Goal: Information Seeking & Learning: Learn about a topic

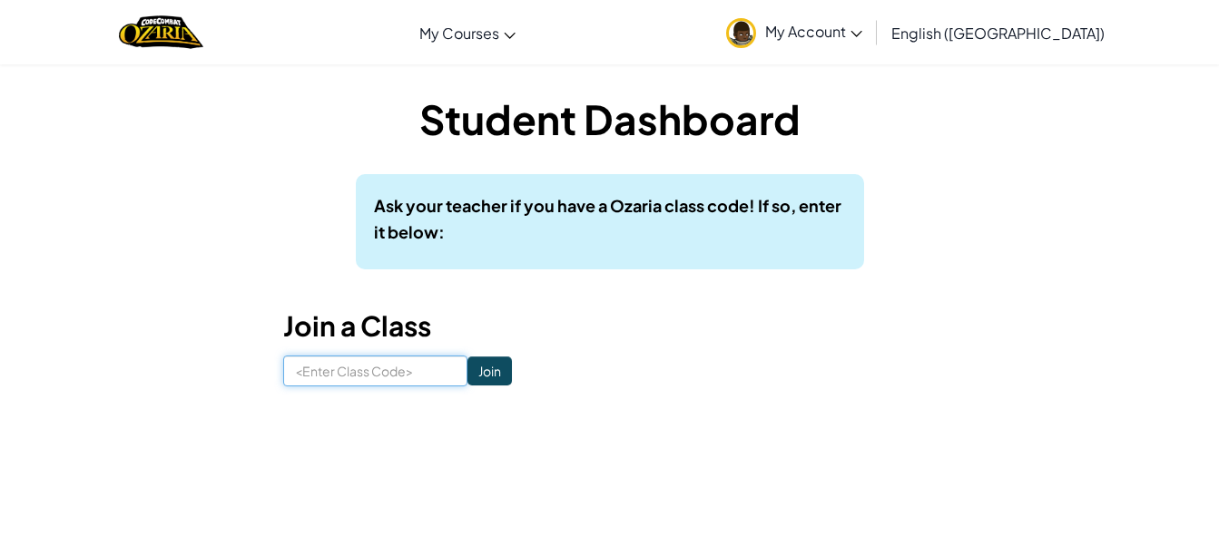
click at [340, 372] on input at bounding box center [375, 371] width 184 height 31
type input "C"
type input "B"
type input "C"
type input "CoolHousePower"
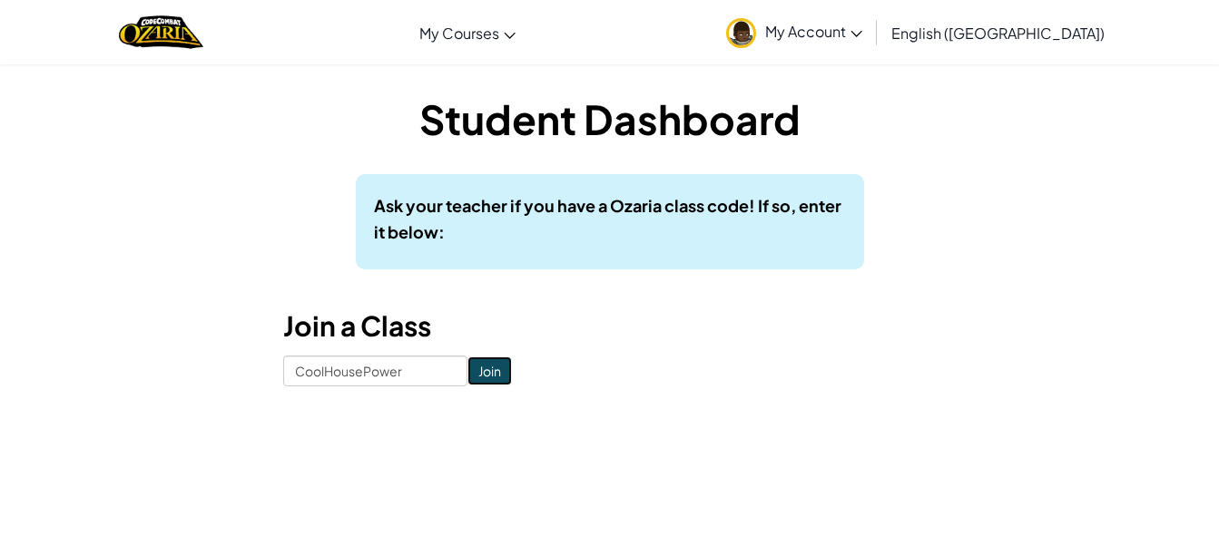
click at [475, 377] on input "Join" at bounding box center [489, 371] width 44 height 29
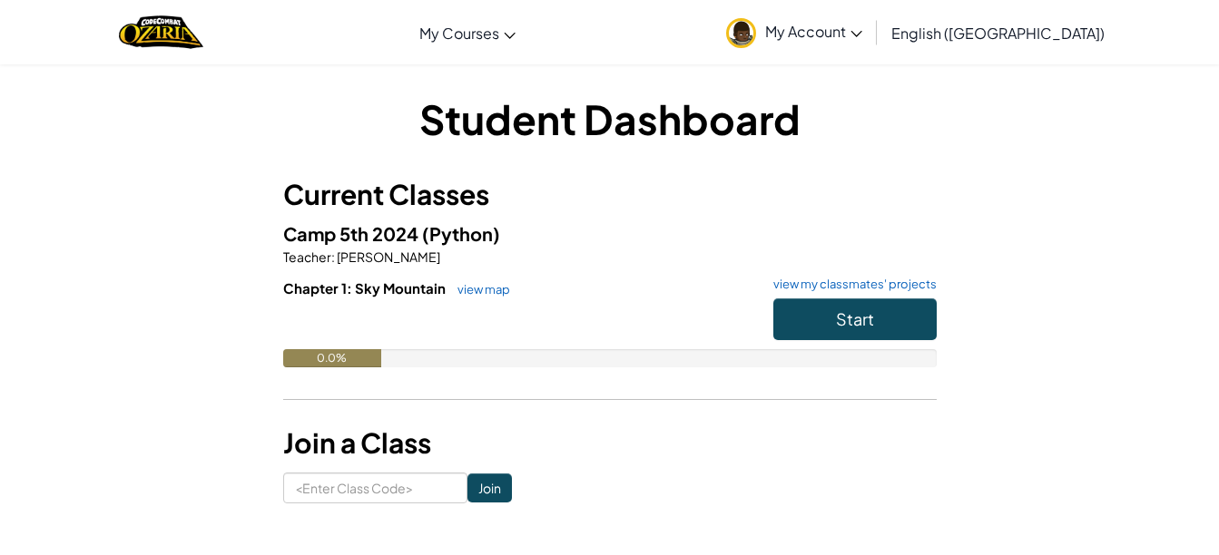
click at [1169, 164] on div "Student Dashboard Current Classes Camp 5th 2024 (Python) Teacher : [PERSON_NAME…" at bounding box center [609, 297] width 1219 height 467
click at [869, 308] on button "Start" at bounding box center [854, 320] width 163 height 42
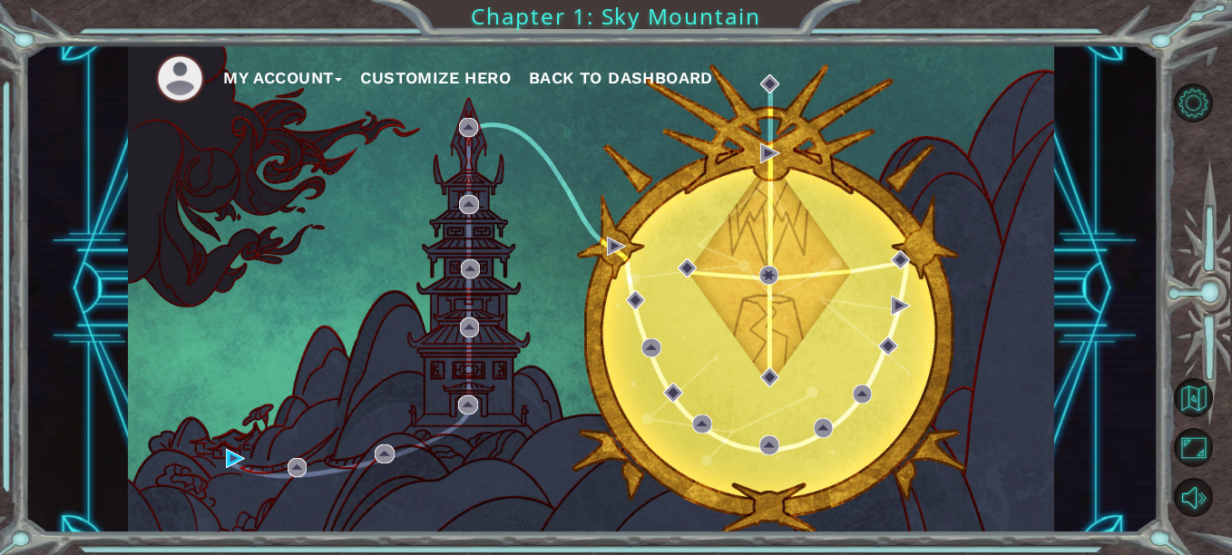
click at [946, 133] on div "My Account Customize Hero Back to Dashboard" at bounding box center [591, 288] width 926 height 489
click at [250, 73] on button "My Account" at bounding box center [282, 77] width 119 height 27
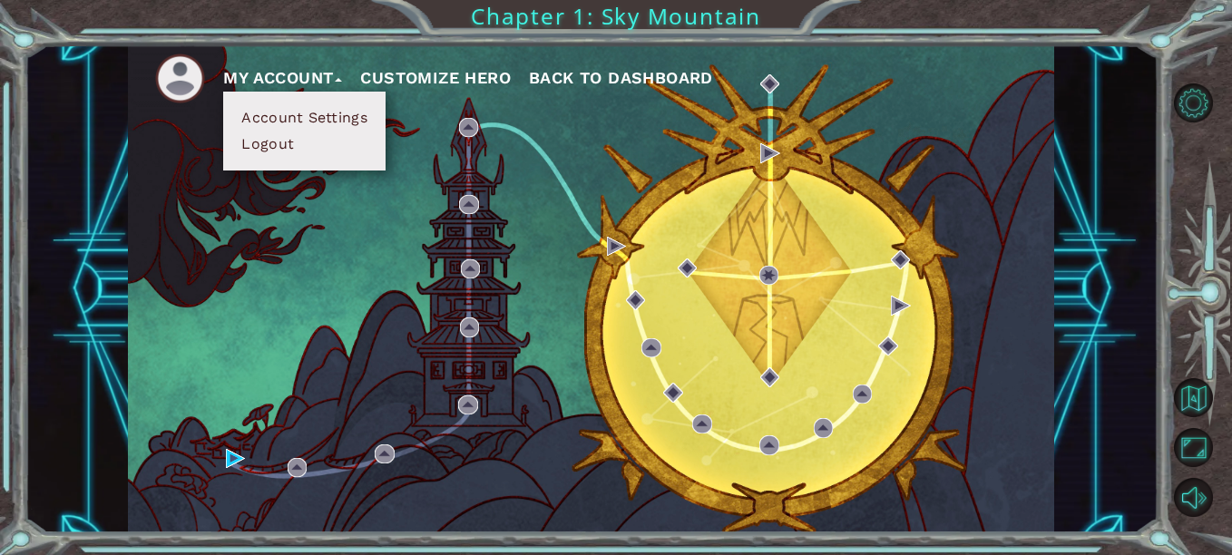
click at [242, 261] on div "My Account Account Settings Logout Customize Hero Back to Dashboard" at bounding box center [591, 288] width 926 height 489
click at [175, 224] on div "My Account Account Settings Logout Customize Hero Back to Dashboard" at bounding box center [591, 288] width 926 height 489
click at [291, 79] on button "My Account" at bounding box center [282, 77] width 119 height 27
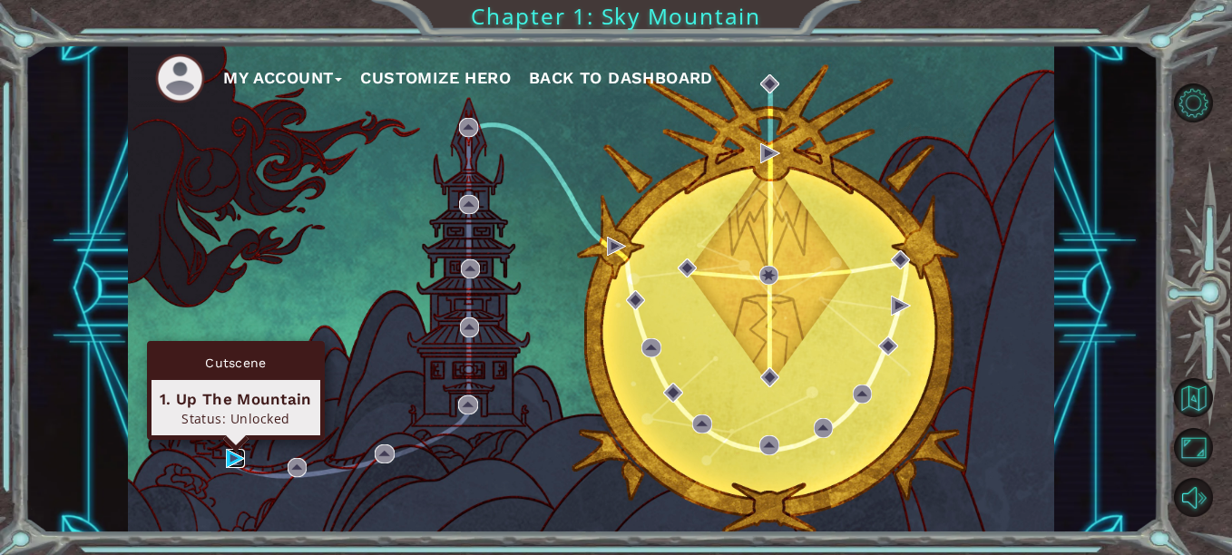
click at [243, 463] on img at bounding box center [235, 458] width 19 height 19
click at [243, 463] on body "My Account Customize Hero Back to Dashboard Chapter 1: Sky Mountain Cutscene 1.…" at bounding box center [616, 277] width 1232 height 555
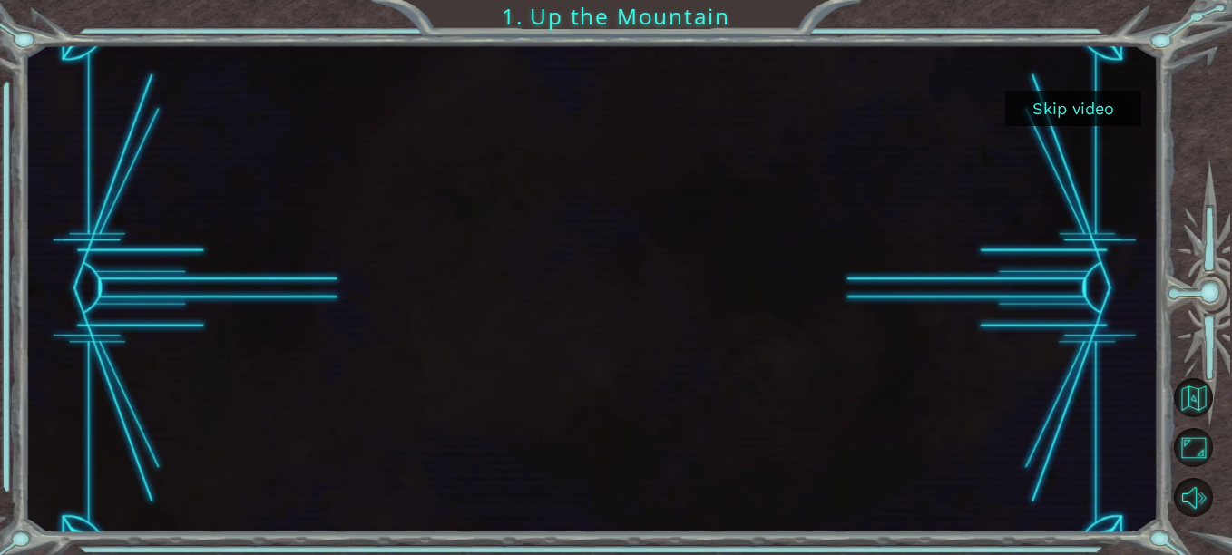
click at [583, 240] on div at bounding box center [591, 288] width 868 height 489
click at [779, 318] on div at bounding box center [591, 288] width 868 height 489
click at [633, 321] on div at bounding box center [591, 288] width 868 height 489
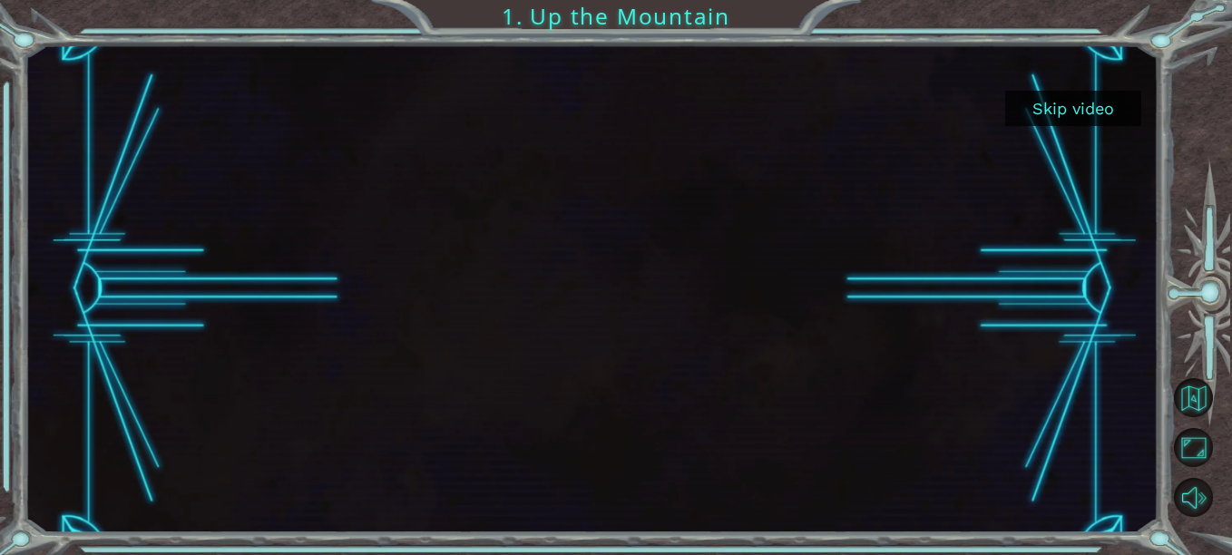
drag, startPoint x: 680, startPoint y: 227, endPoint x: 649, endPoint y: 436, distance: 211.9
click at [649, 436] on div at bounding box center [591, 288] width 868 height 489
click at [1201, 497] on button "Mute" at bounding box center [1193, 497] width 39 height 39
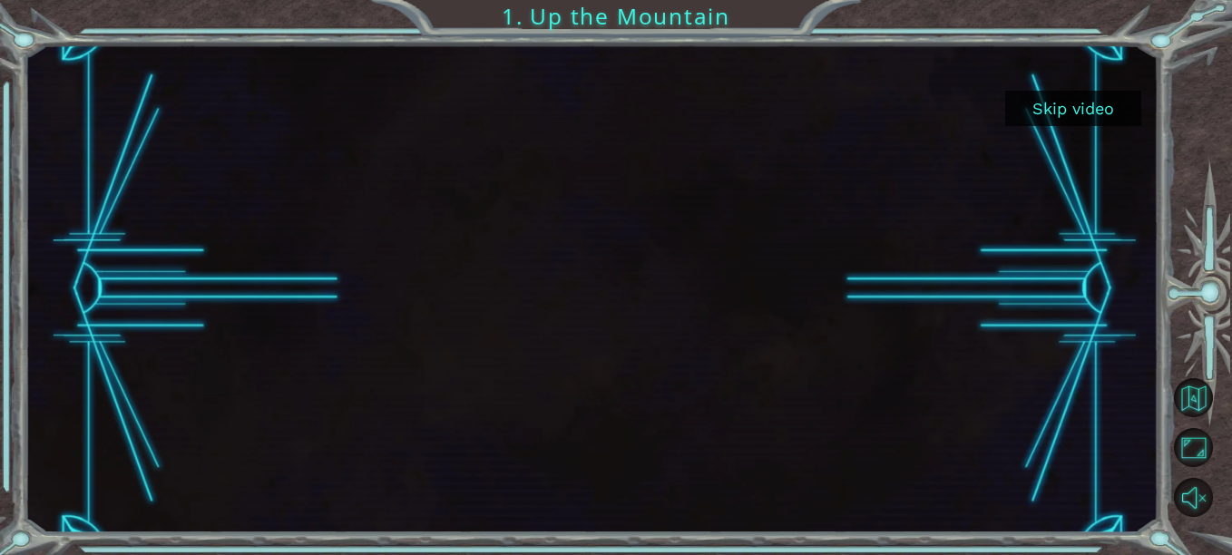
click at [1201, 497] on button "Unmute" at bounding box center [1193, 497] width 39 height 39
click at [799, 398] on div at bounding box center [591, 288] width 868 height 489
click at [675, 296] on div at bounding box center [591, 288] width 868 height 489
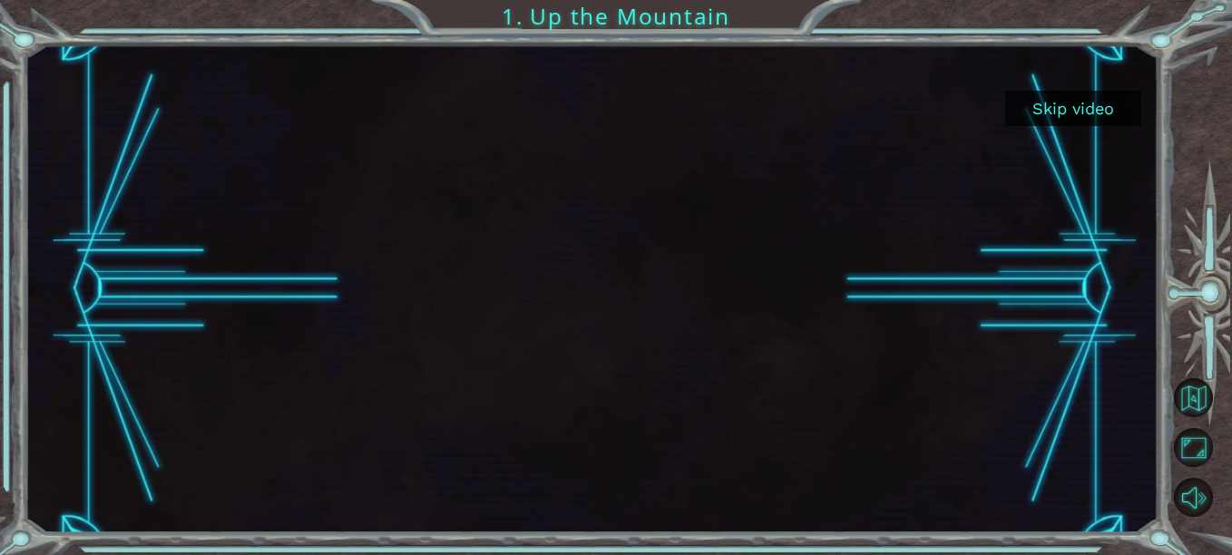
click at [675, 295] on div at bounding box center [591, 288] width 868 height 489
click at [1104, 105] on button "Skip video" at bounding box center [1073, 108] width 136 height 35
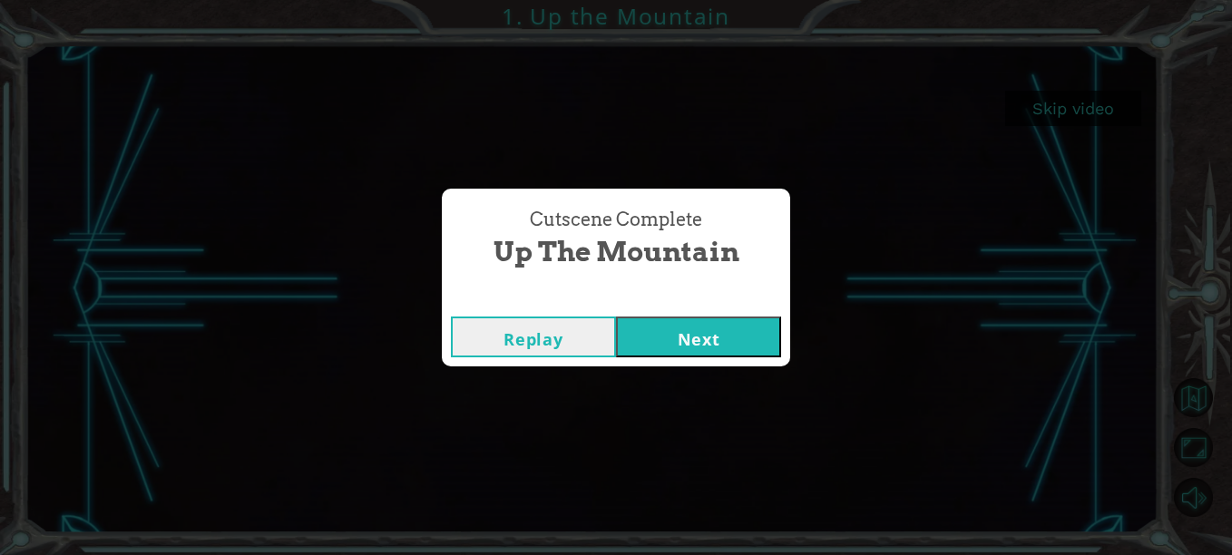
click at [670, 336] on button "Next" at bounding box center [698, 337] width 165 height 41
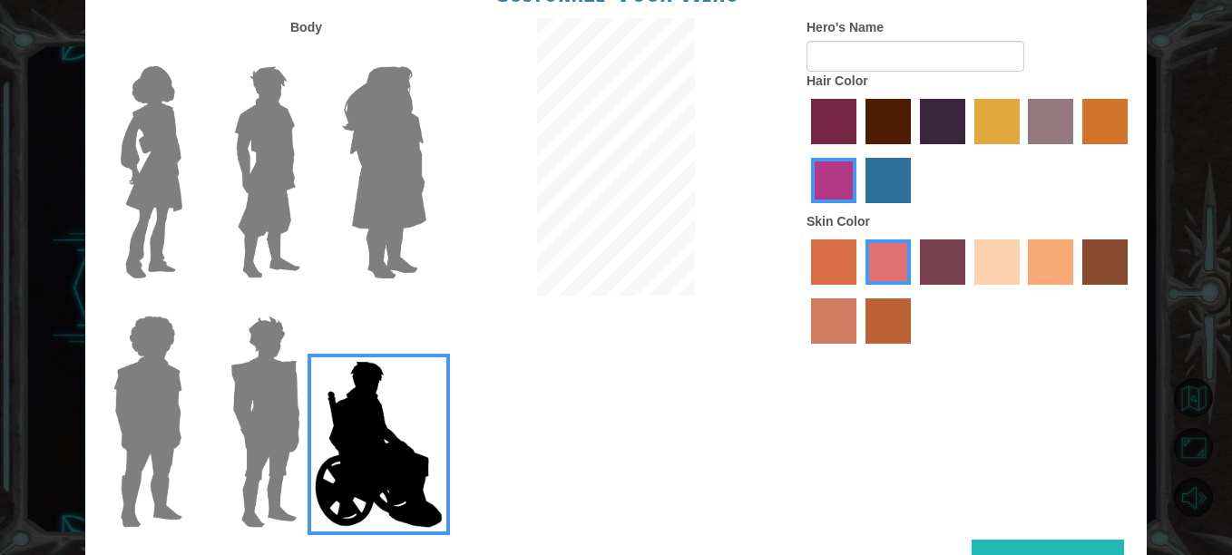
click at [1093, 396] on div "Body Hero's Name Hair Color Skin Color" at bounding box center [616, 279] width 1062 height 522
click at [130, 159] on img at bounding box center [151, 172] width 76 height 227
click at [190, 54] on input "Hero Connie" at bounding box center [190, 54] width 0 height 0
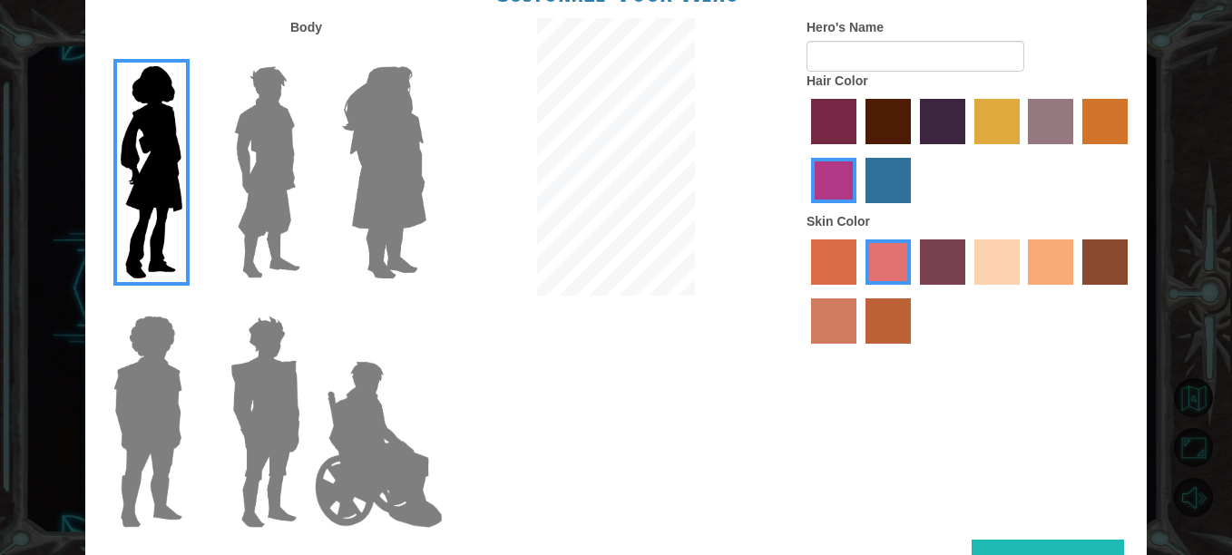
click at [251, 198] on img at bounding box center [267, 172] width 81 height 227
click at [308, 54] on input "Hero Lars" at bounding box center [308, 54] width 0 height 0
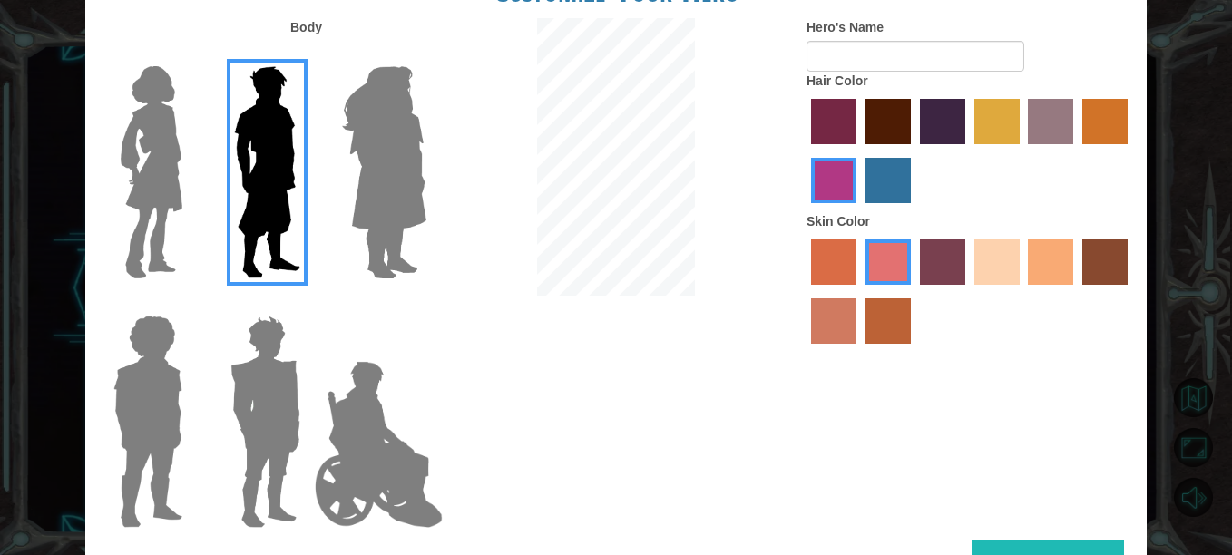
click at [377, 249] on img at bounding box center [384, 172] width 99 height 227
click at [426, 54] on input "Hero Amethyst" at bounding box center [426, 54] width 0 height 0
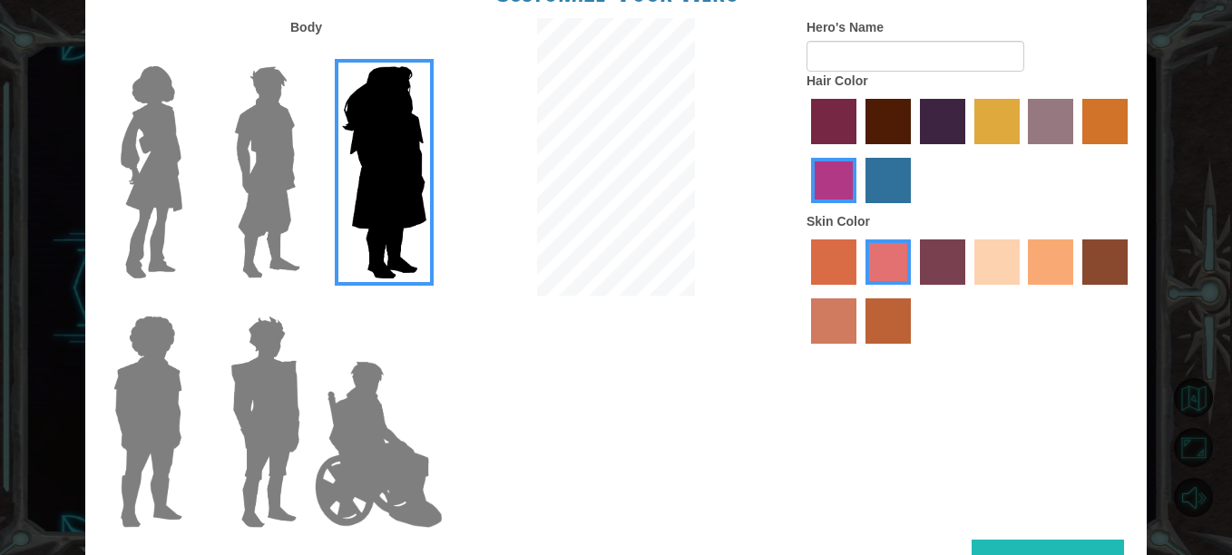
click at [132, 225] on img at bounding box center [151, 172] width 76 height 227
click at [190, 54] on input "Hero Connie" at bounding box center [190, 54] width 0 height 0
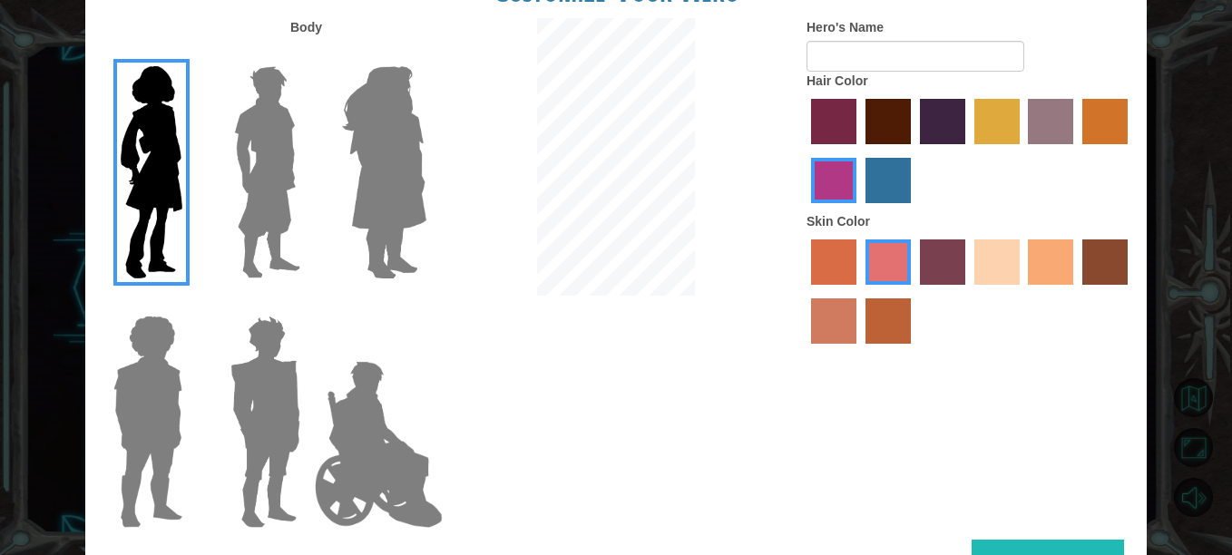
click at [998, 132] on label "tulip tree hair color" at bounding box center [997, 121] width 45 height 45
click at [968, 151] on input "tulip tree hair color" at bounding box center [968, 151] width 0 height 0
click at [832, 121] on label "paprika hair color" at bounding box center [833, 121] width 45 height 45
click at [805, 151] on input "paprika hair color" at bounding box center [805, 151] width 0 height 0
click at [1028, 124] on label "bazaar hair color" at bounding box center [1050, 121] width 45 height 45
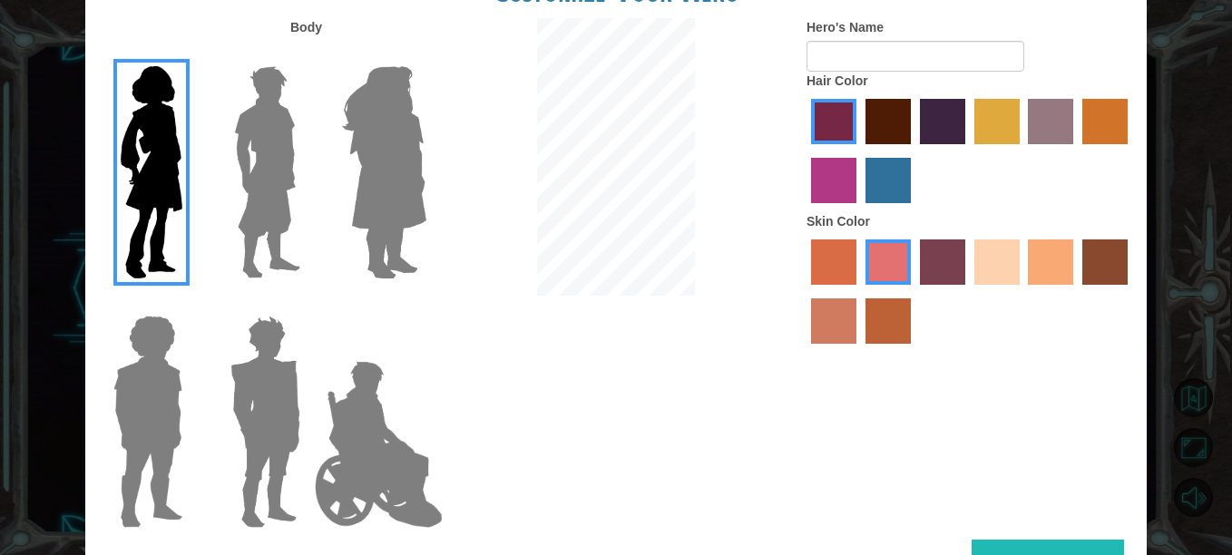
click at [1023, 151] on input "bazaar hair color" at bounding box center [1023, 151] width 0 height 0
click at [997, 126] on label "tulip tree hair color" at bounding box center [997, 121] width 45 height 45
click at [968, 151] on input "tulip tree hair color" at bounding box center [968, 151] width 0 height 0
click at [939, 114] on label "hot purple hair color" at bounding box center [942, 121] width 45 height 45
click at [914, 151] on input "hot purple hair color" at bounding box center [914, 151] width 0 height 0
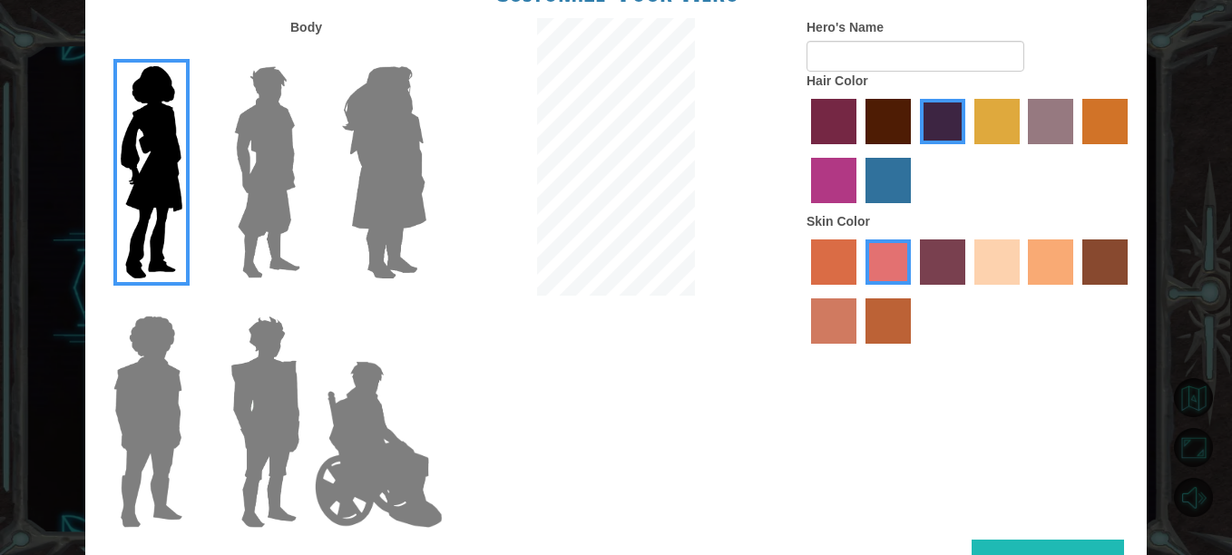
click at [1026, 129] on div at bounding box center [970, 153] width 327 height 118
click at [978, 124] on label "tulip tree hair color" at bounding box center [997, 121] width 45 height 45
click at [968, 151] on input "tulip tree hair color" at bounding box center [968, 151] width 0 height 0
click at [1014, 269] on label "sandy beach skin color" at bounding box center [997, 262] width 45 height 45
click at [968, 291] on input "sandy beach skin color" at bounding box center [968, 291] width 0 height 0
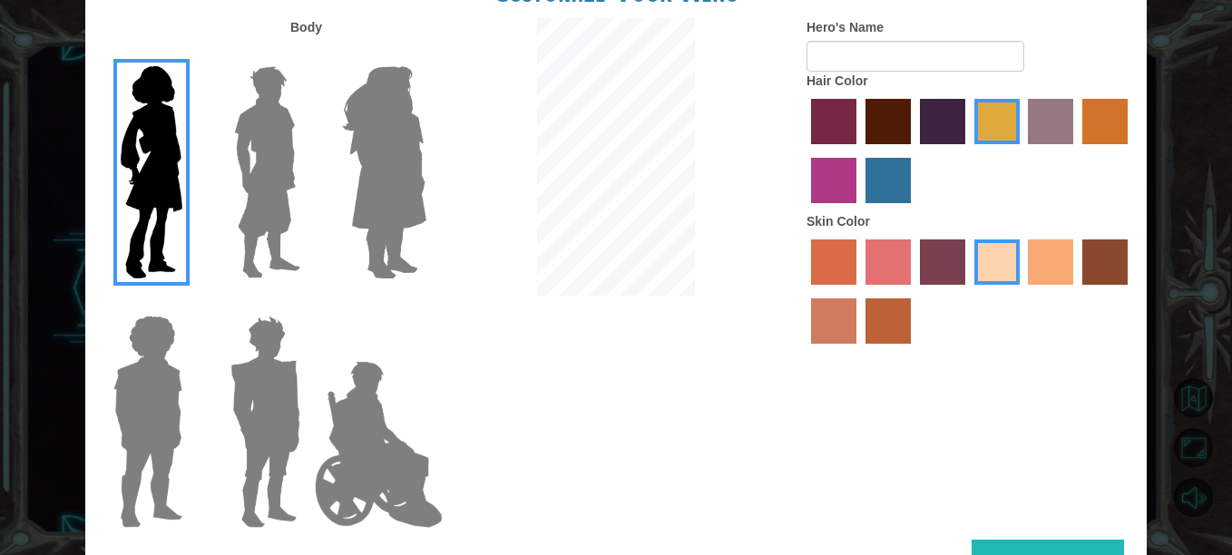
click at [1062, 262] on label "tacao skin color" at bounding box center [1050, 262] width 45 height 45
click at [1023, 291] on input "tacao skin color" at bounding box center [1023, 291] width 0 height 0
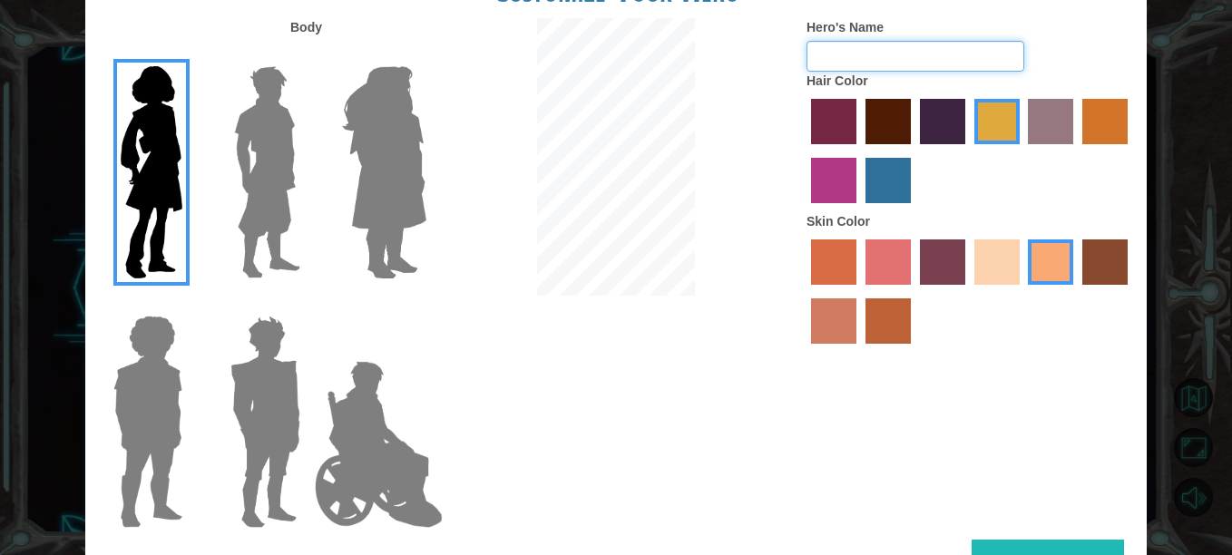
click at [930, 49] on input "Hero's Name" at bounding box center [916, 56] width 218 height 31
type input "D"
type input "ADRREL;'"
click at [1073, 540] on button "Done" at bounding box center [1048, 560] width 152 height 41
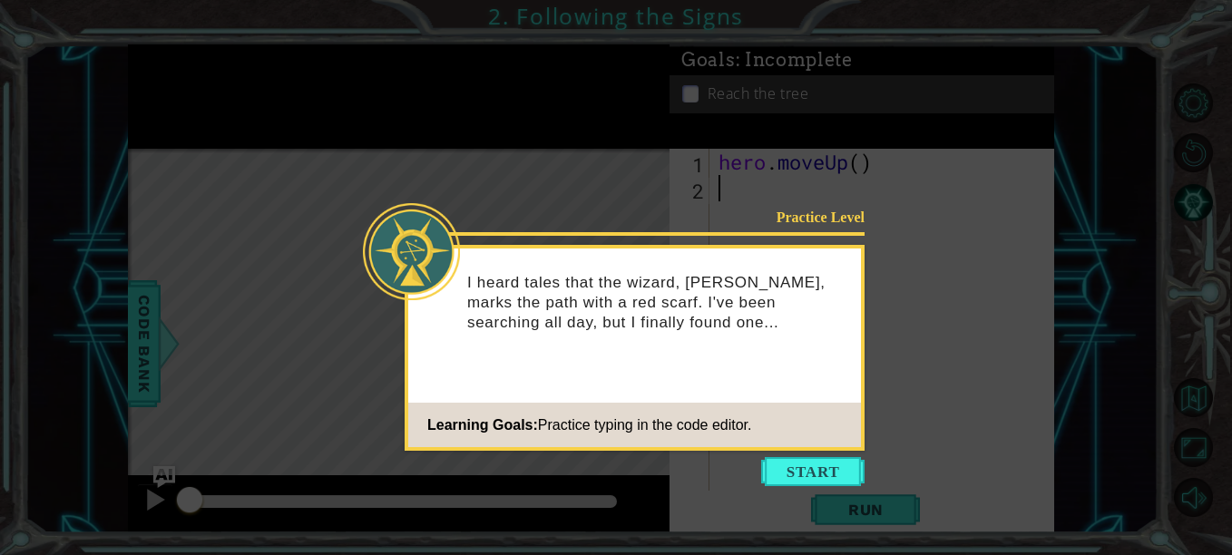
click at [815, 472] on button "Start" at bounding box center [812, 471] width 103 height 29
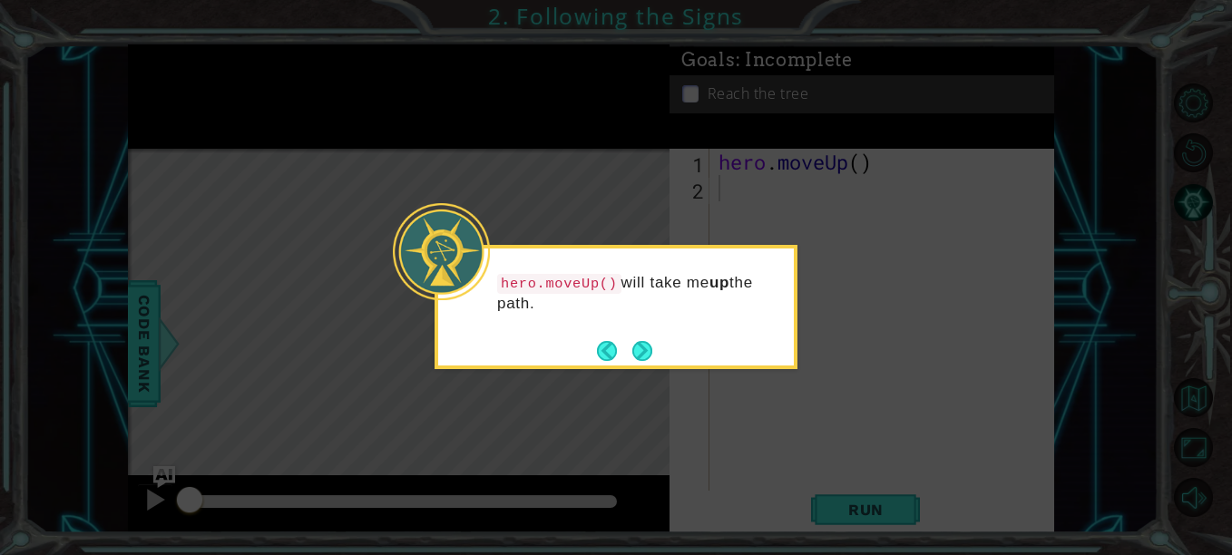
click at [639, 347] on button "Next" at bounding box center [642, 351] width 20 height 20
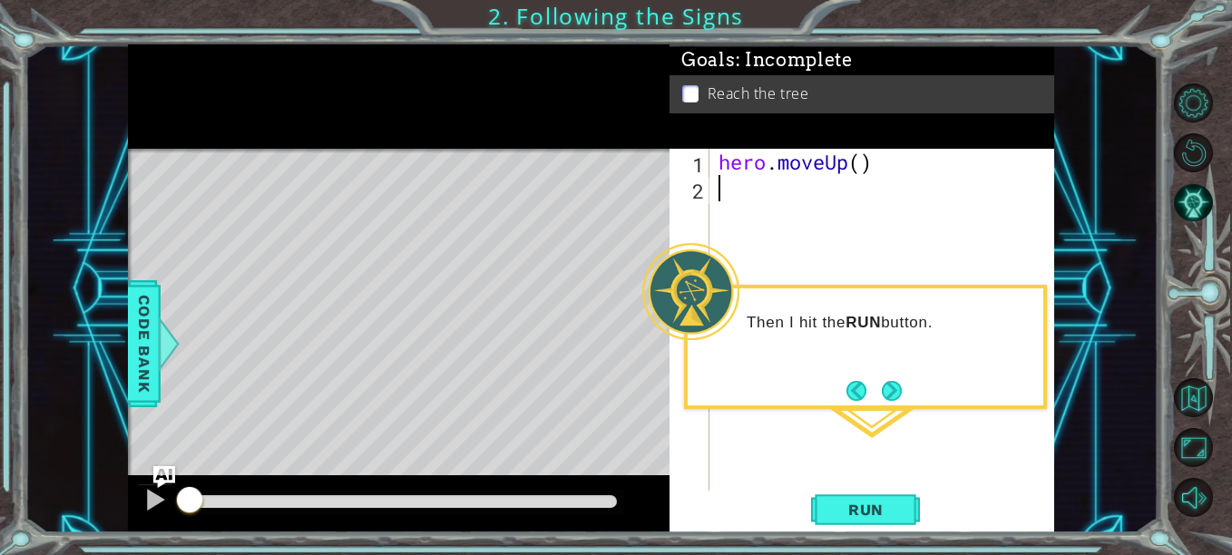
click at [887, 384] on button "Next" at bounding box center [892, 391] width 20 height 20
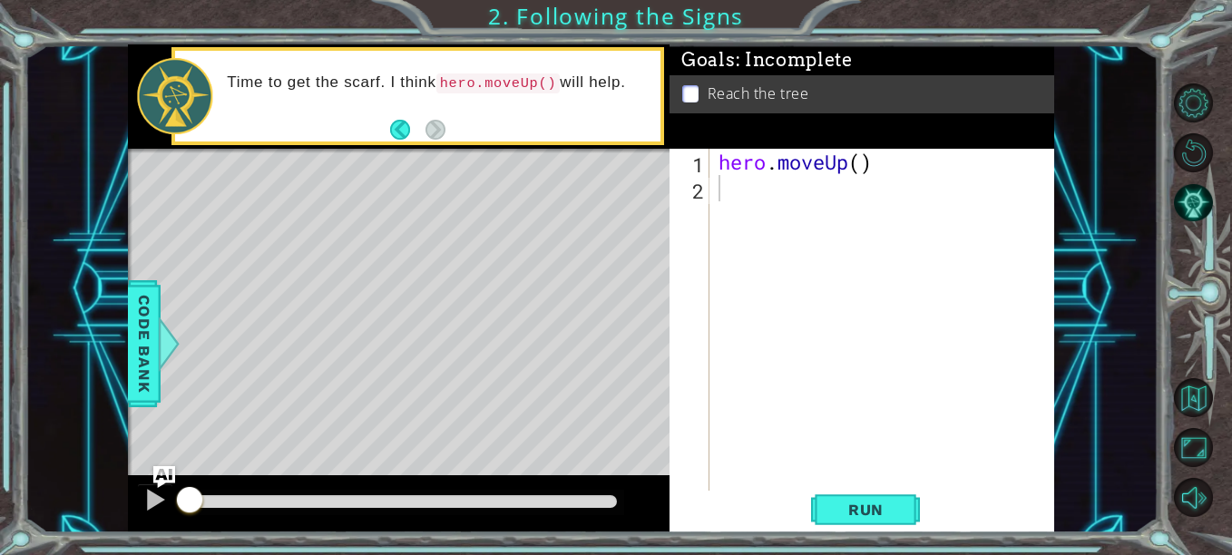
click at [402, 130] on button "Back" at bounding box center [407, 130] width 35 height 20
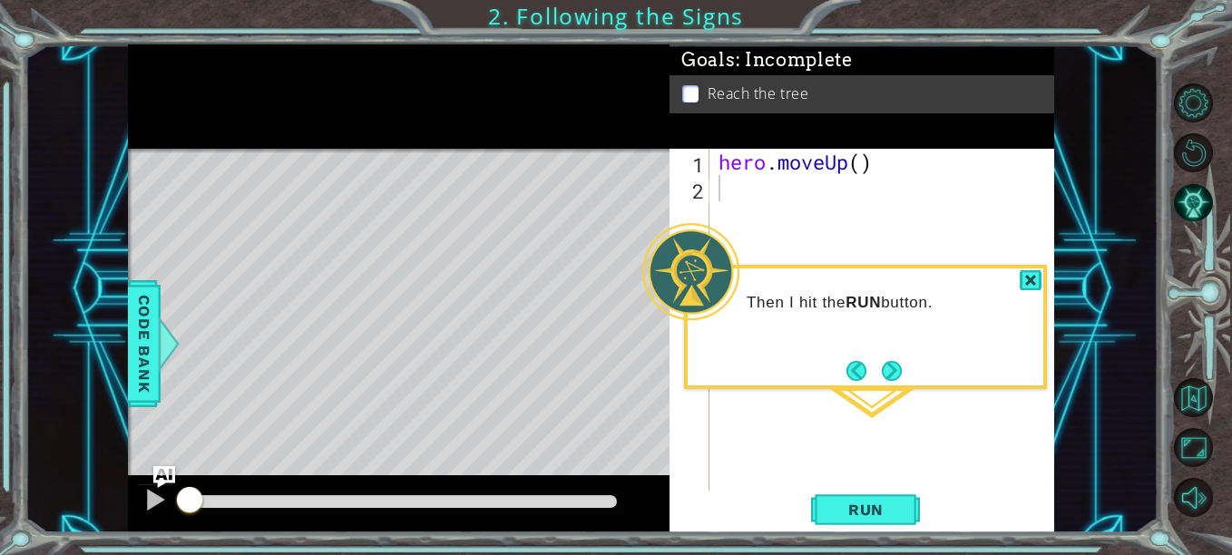
click at [887, 366] on button "Next" at bounding box center [892, 371] width 20 height 20
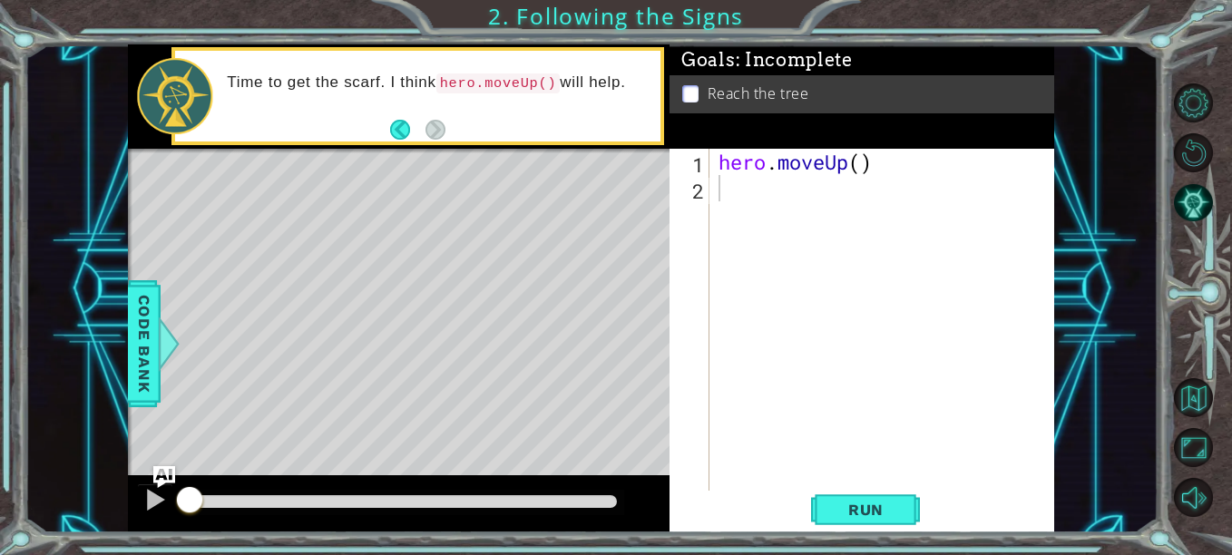
click at [855, 508] on span "Run" at bounding box center [866, 510] width 72 height 18
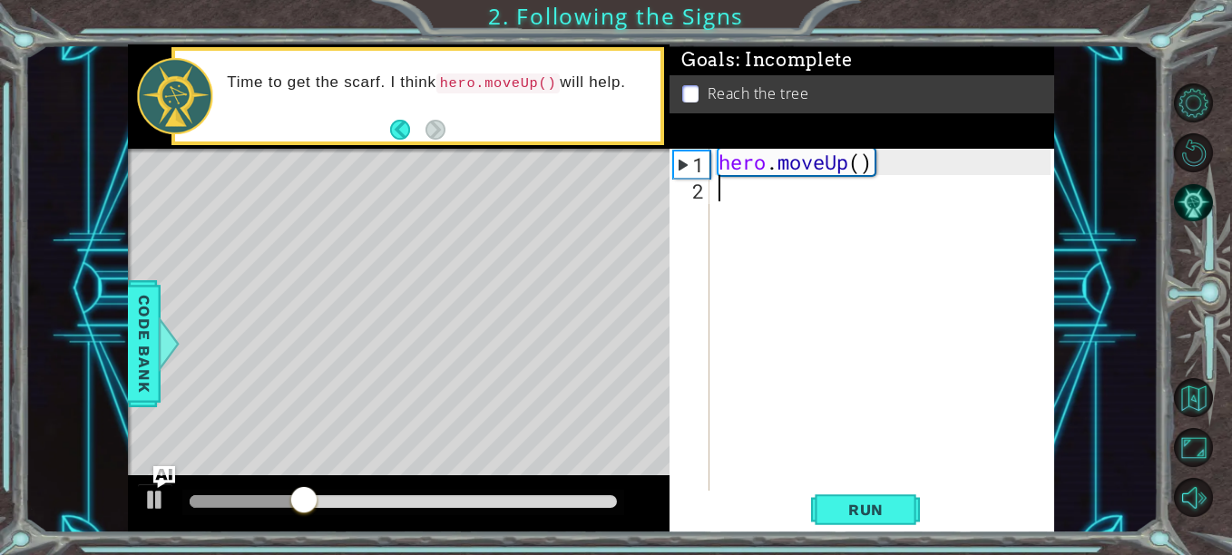
click at [864, 178] on div "hero . moveUp ( )" at bounding box center [887, 346] width 345 height 395
click at [410, 128] on button "Back" at bounding box center [407, 130] width 35 height 20
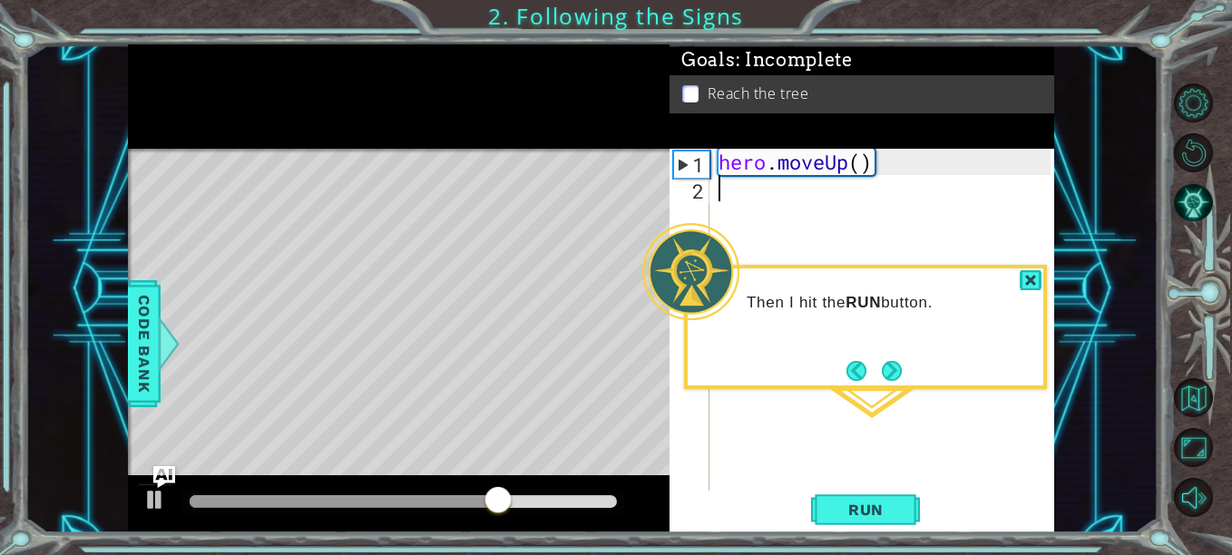
click at [896, 505] on span "Run" at bounding box center [866, 510] width 72 height 18
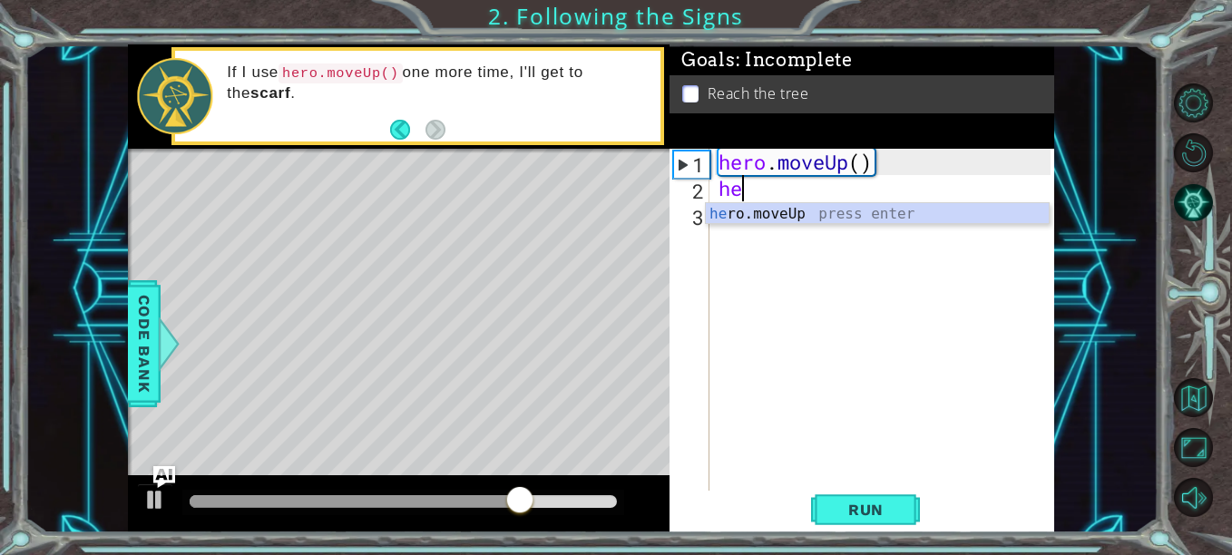
type textarea "hero"
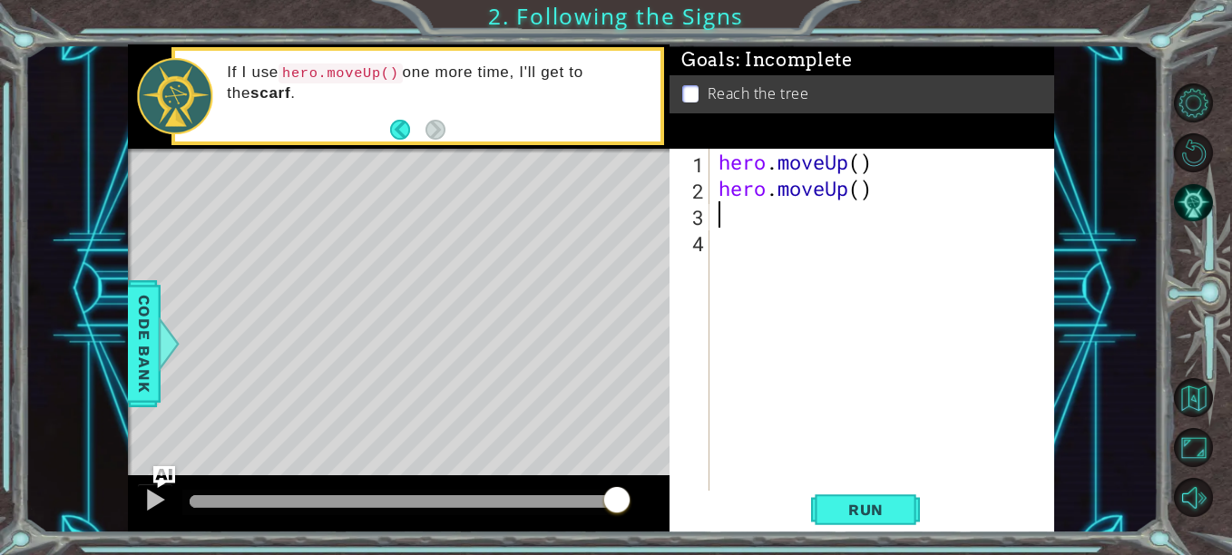
click at [898, 512] on span "Run" at bounding box center [866, 510] width 72 height 18
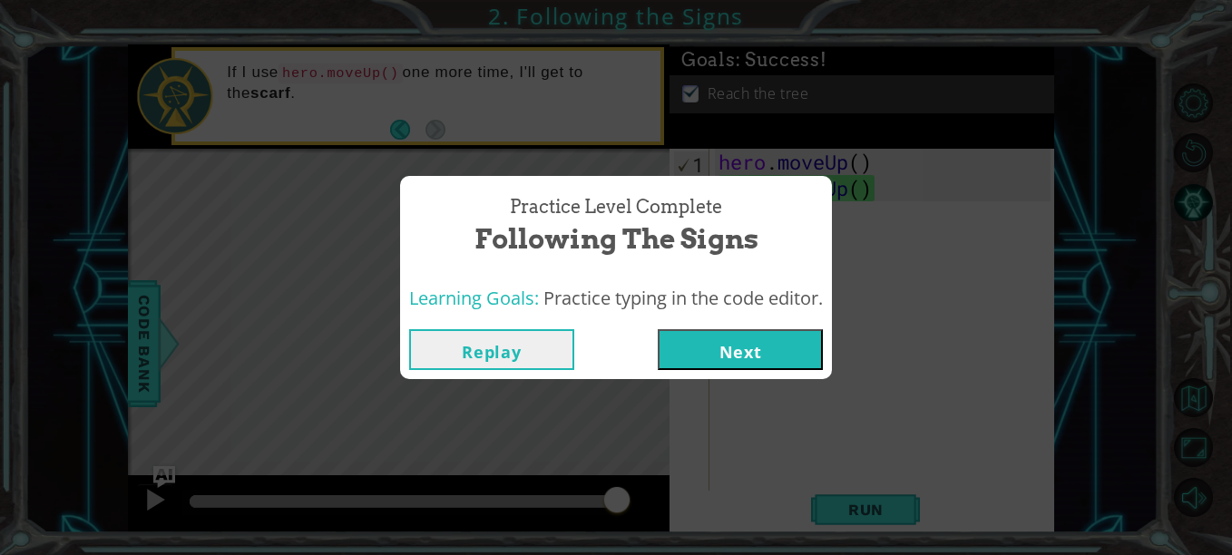
click at [523, 354] on button "Replay" at bounding box center [491, 349] width 165 height 41
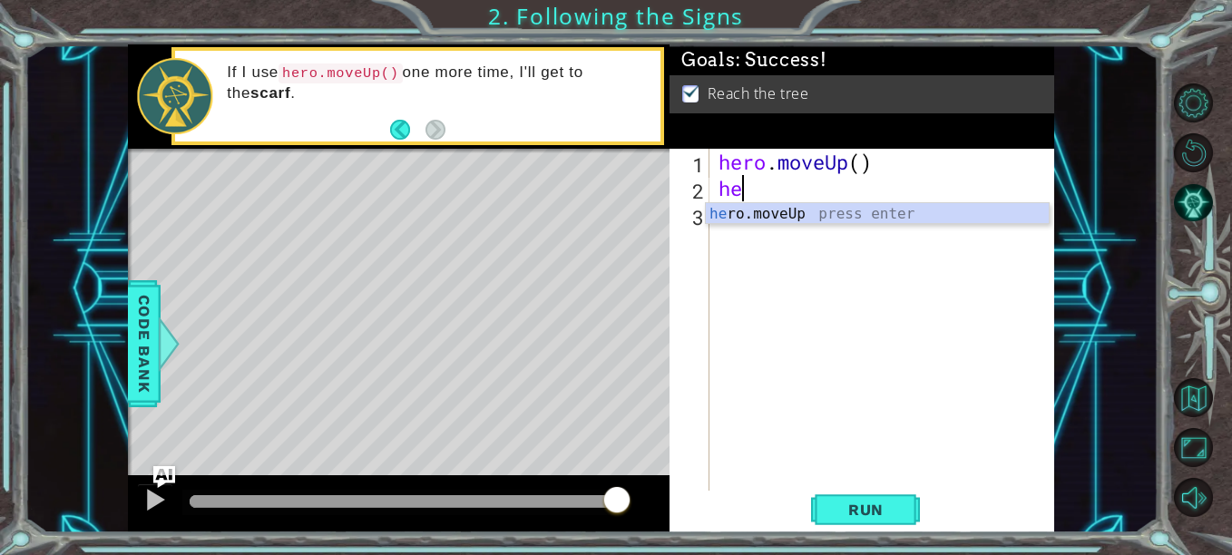
type textarea "h"
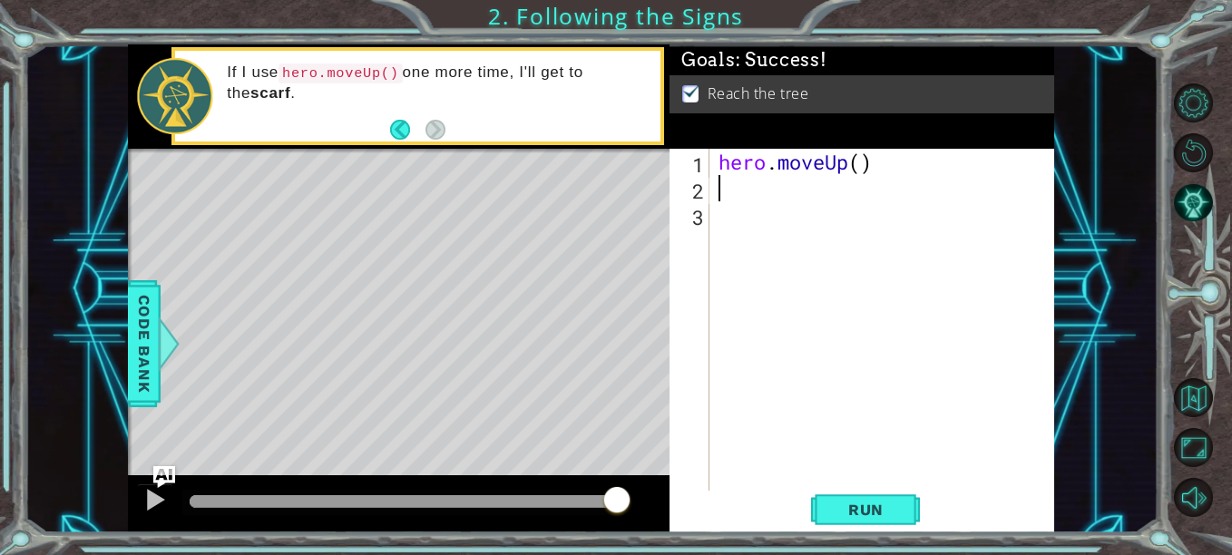
type textarea "hero.moveUp()"
click at [781, 193] on div "hero . moveUp ( )" at bounding box center [887, 346] width 345 height 395
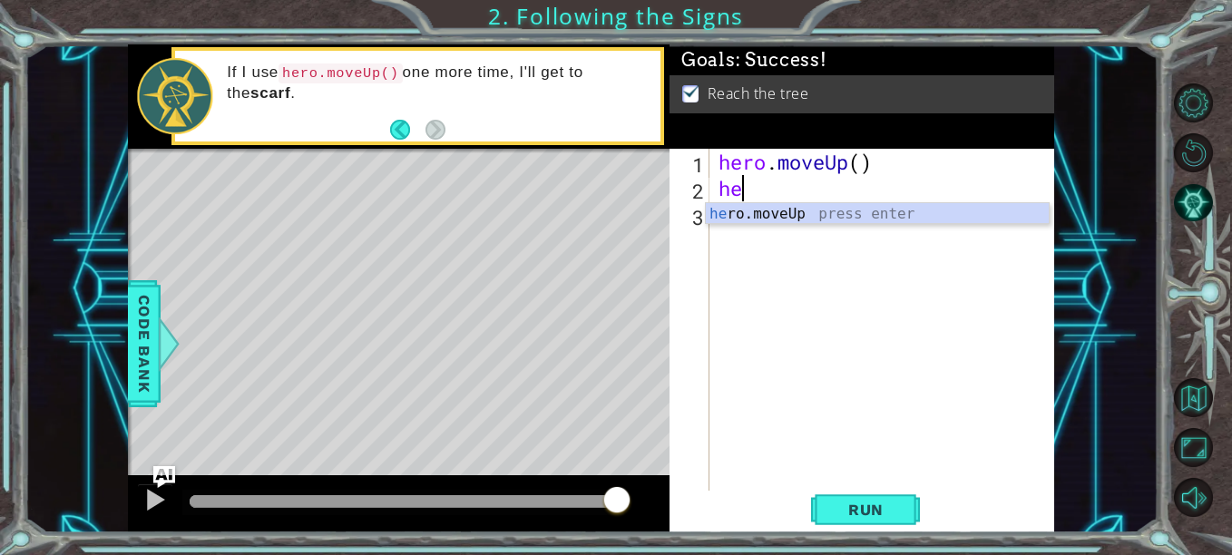
type textarea "her"
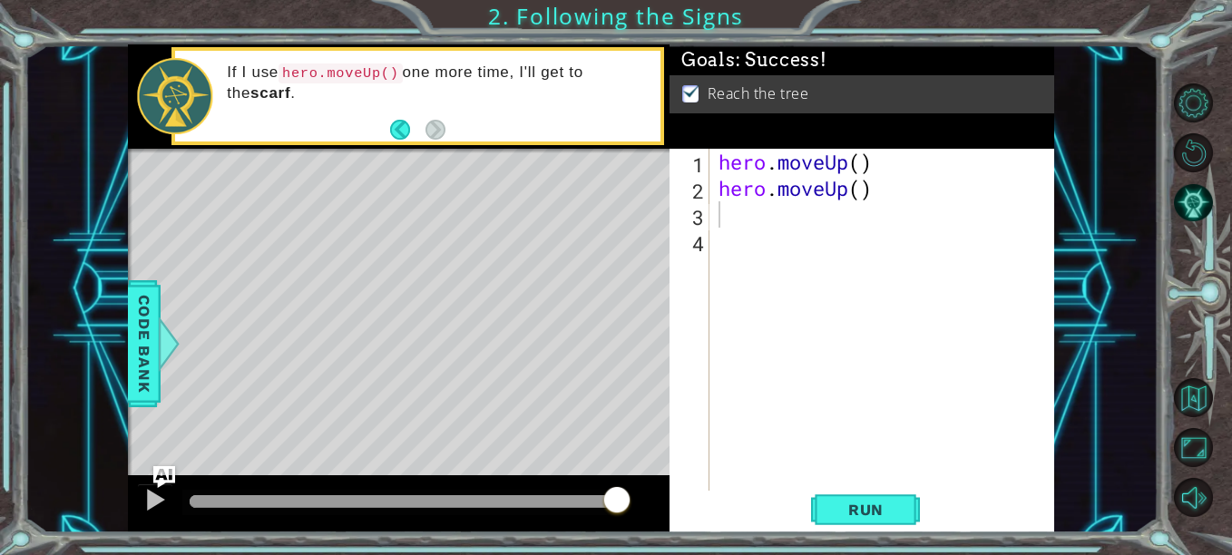
click at [892, 508] on span "Run" at bounding box center [866, 510] width 72 height 18
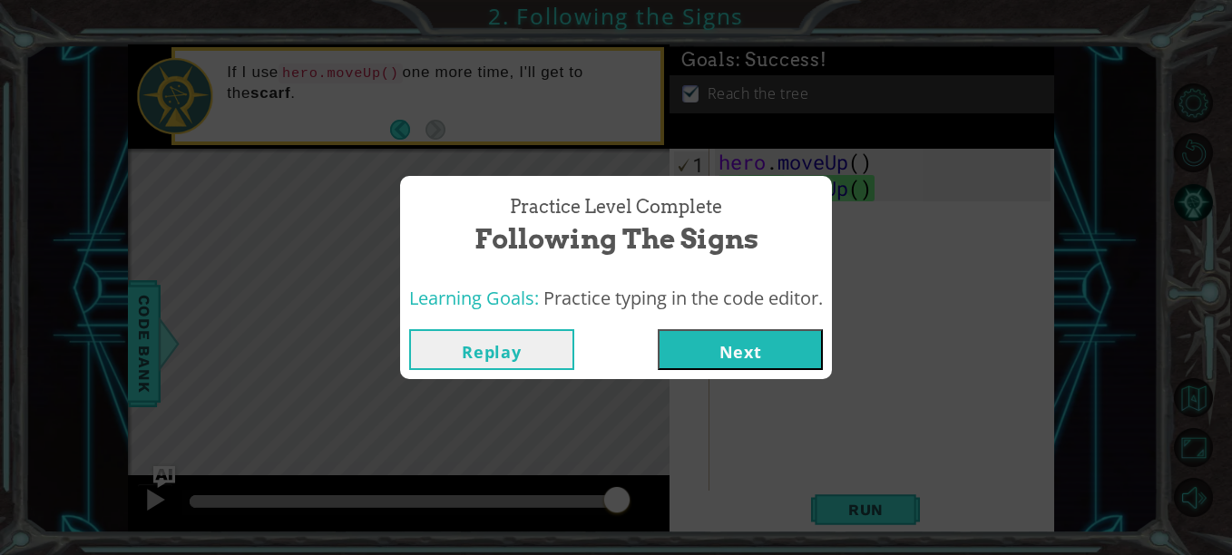
click at [811, 356] on button "Next" at bounding box center [740, 349] width 165 height 41
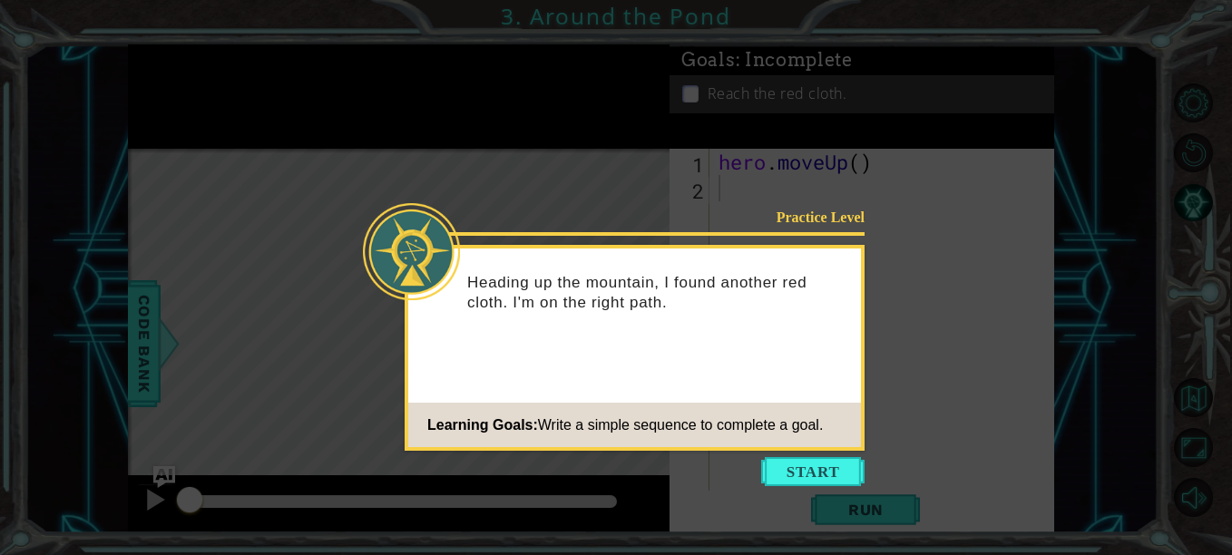
click at [832, 472] on button "Start" at bounding box center [812, 471] width 103 height 29
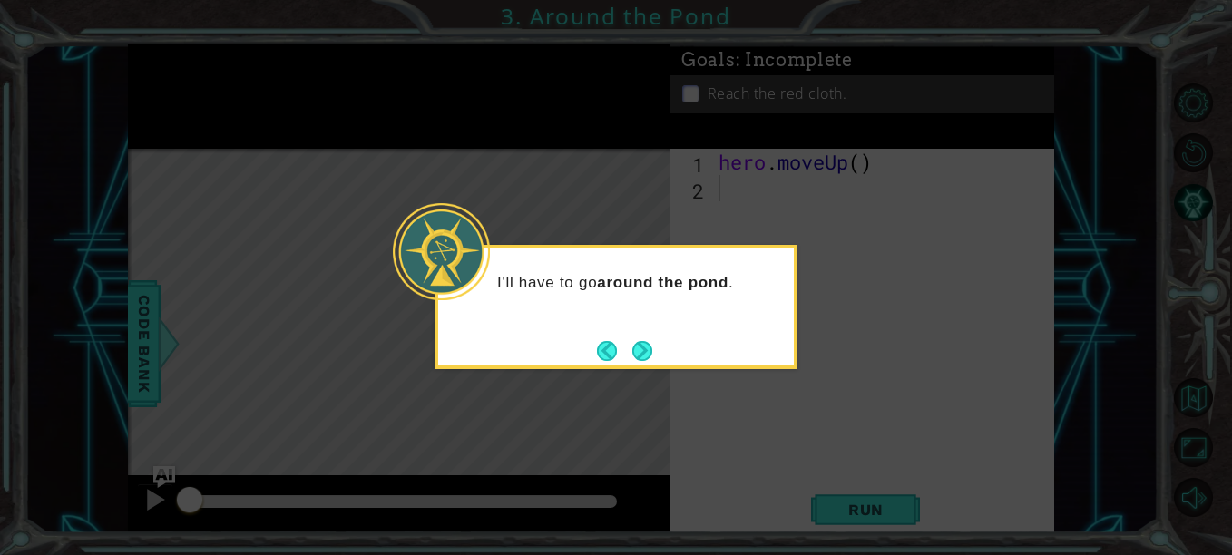
click at [652, 352] on button "Next" at bounding box center [642, 351] width 20 height 20
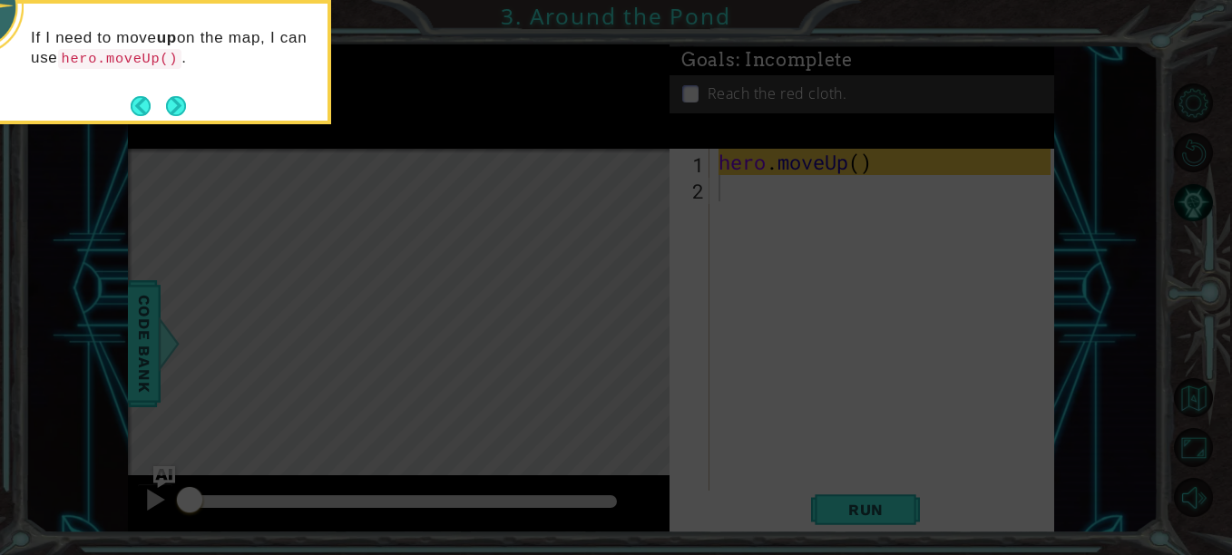
click at [869, 207] on icon at bounding box center [616, 83] width 1232 height 945
click at [181, 107] on button "Next" at bounding box center [176, 106] width 20 height 20
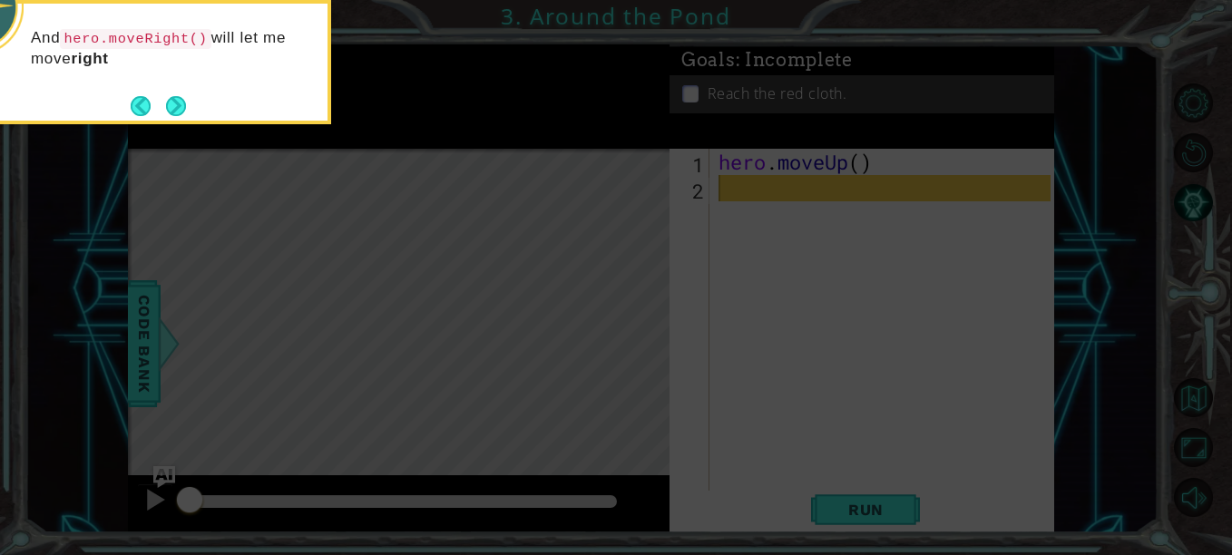
click at [181, 111] on button "Next" at bounding box center [176, 106] width 20 height 20
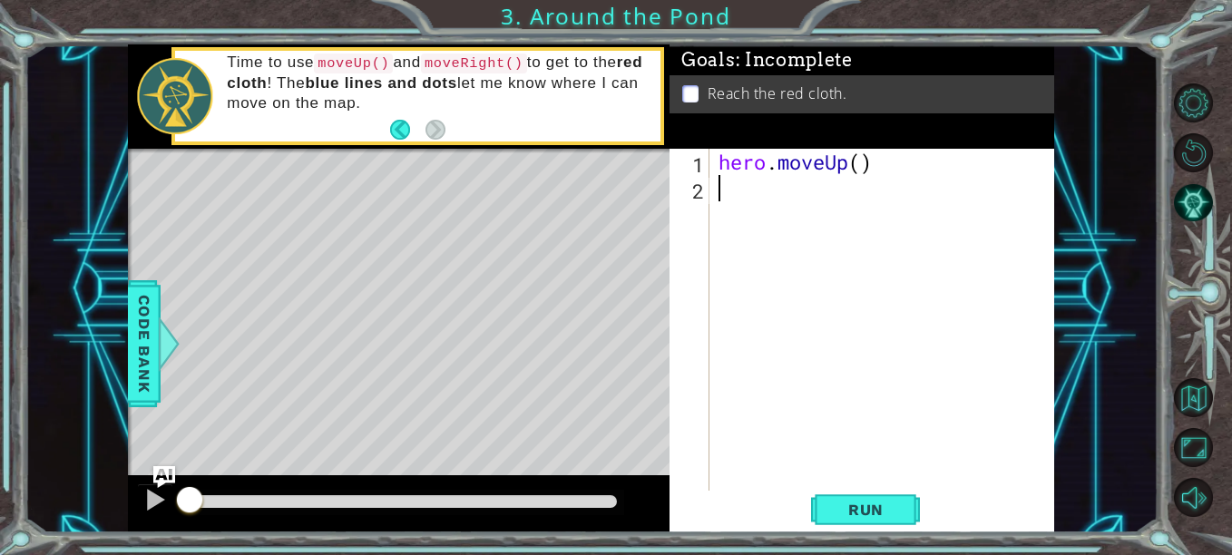
type textarea "u"
type textarea "gh"
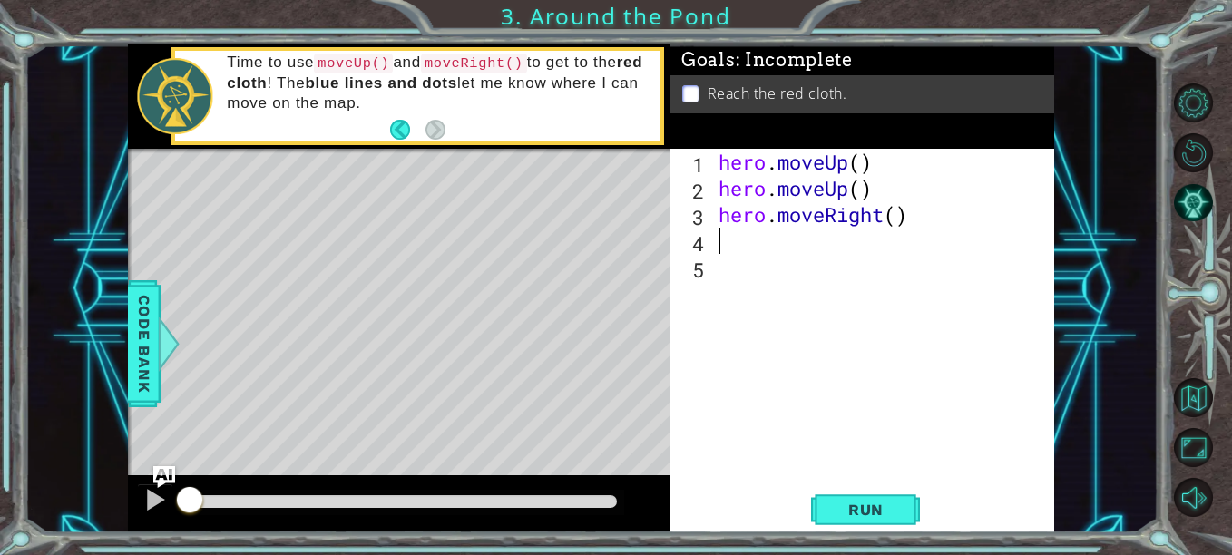
type textarea "u"
click at [873, 503] on span "Run" at bounding box center [866, 510] width 72 height 18
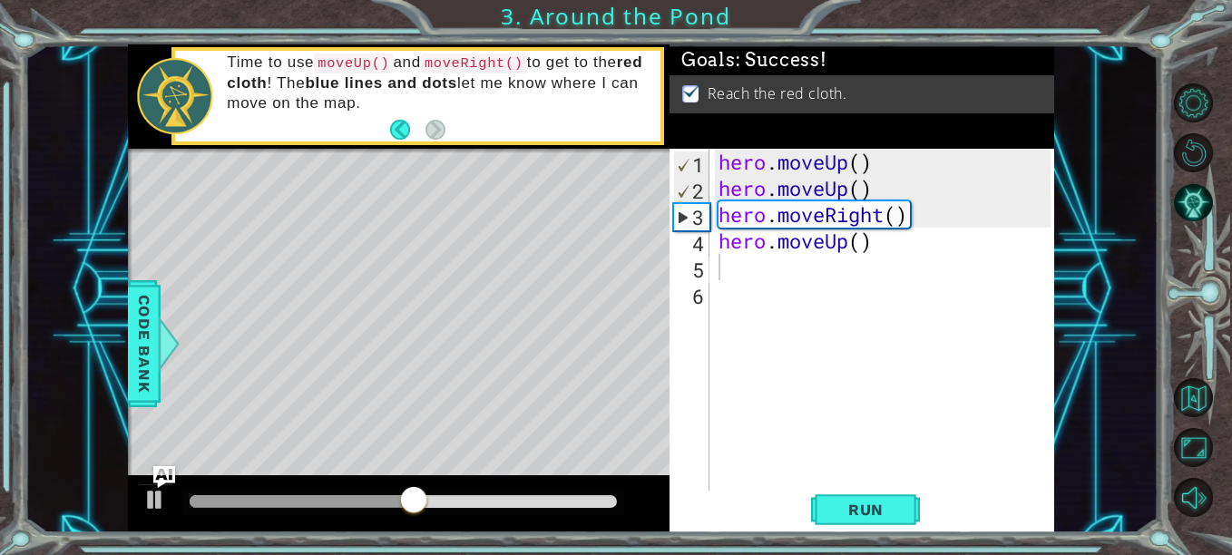
click at [873, 503] on span "Run" at bounding box center [866, 510] width 72 height 18
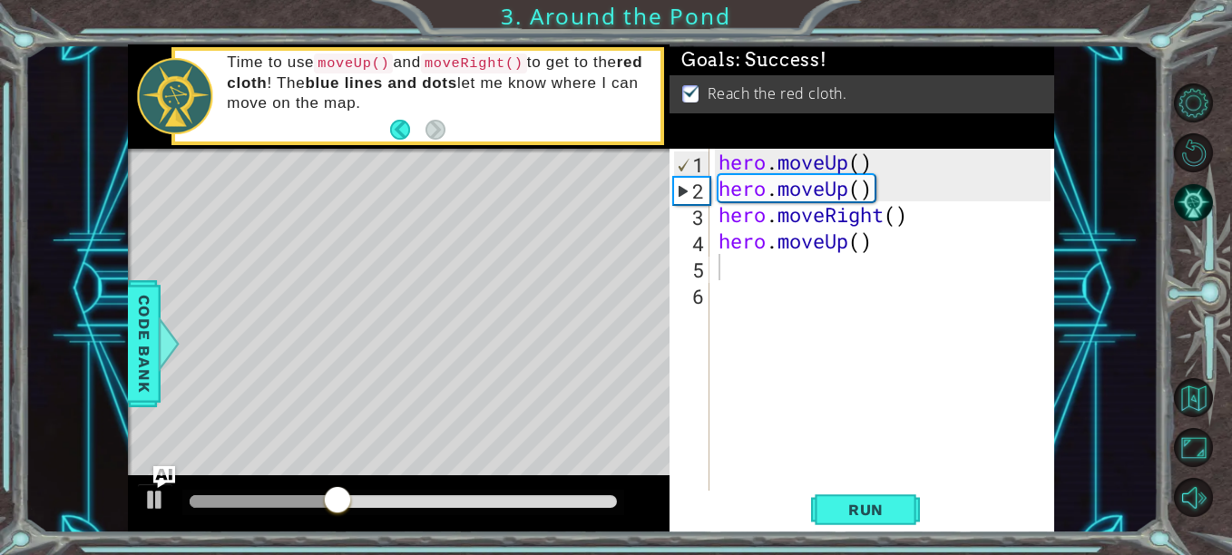
click at [171, 331] on div at bounding box center [169, 344] width 23 height 54
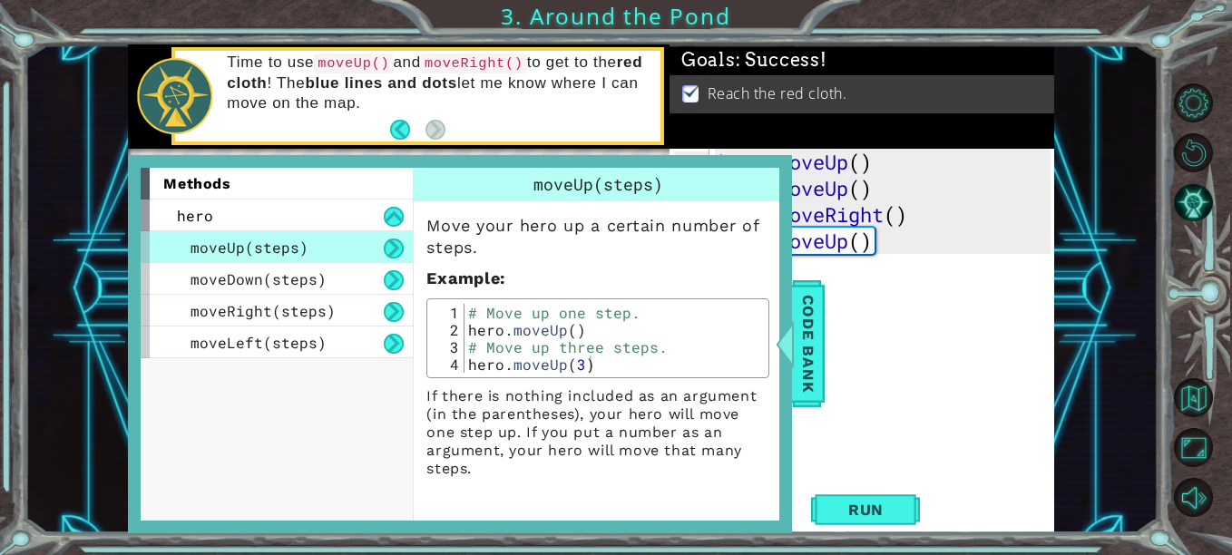
click at [810, 370] on span "Code Bank" at bounding box center [808, 344] width 29 height 111
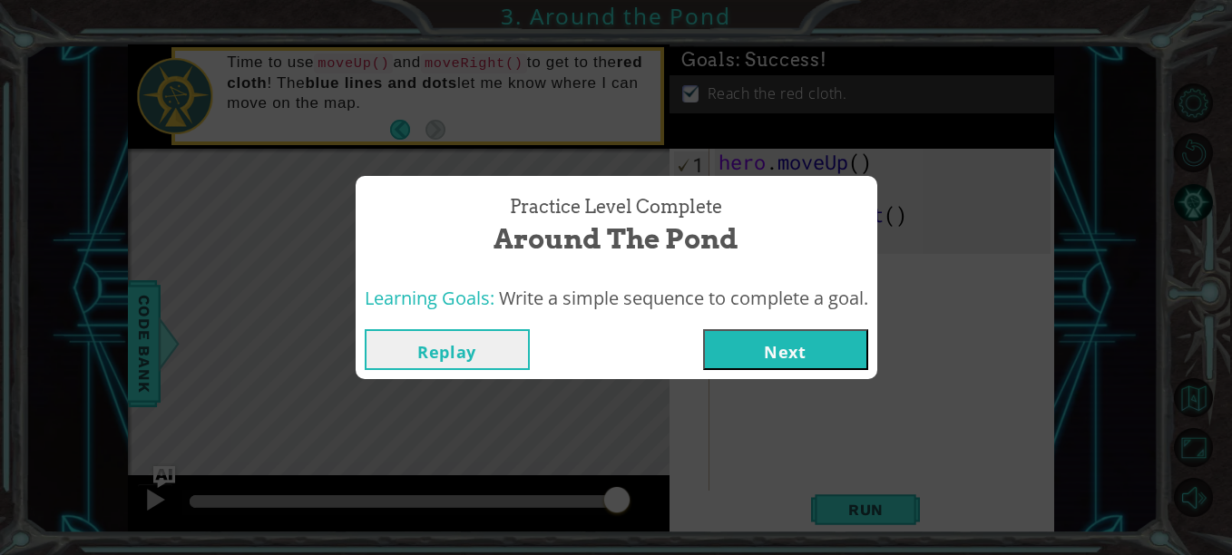
click at [803, 347] on button "Next" at bounding box center [785, 349] width 165 height 41
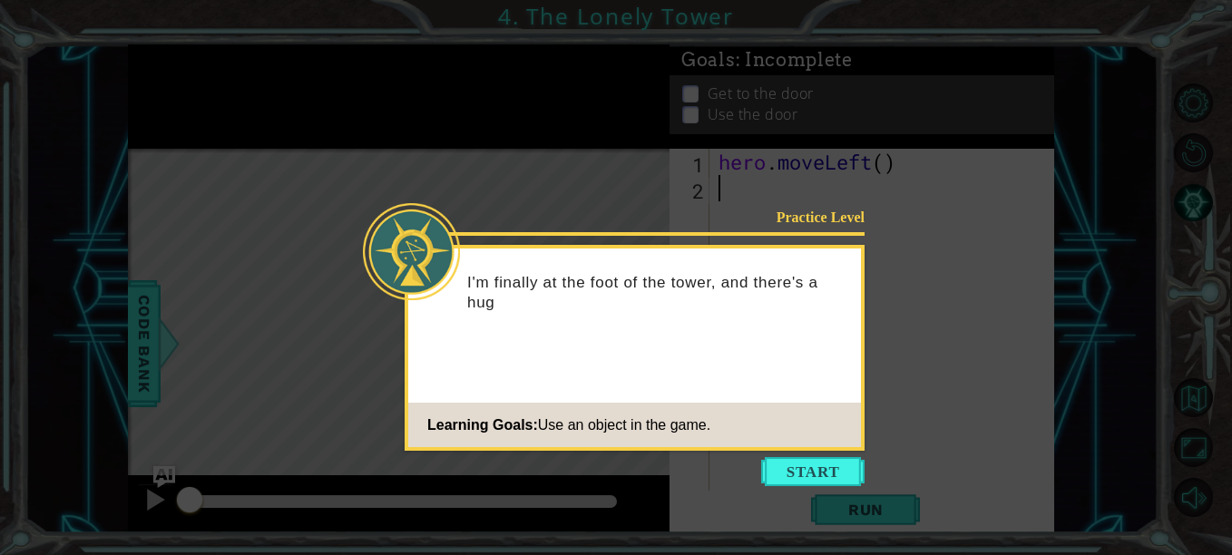
click at [838, 471] on button "Start" at bounding box center [812, 471] width 103 height 29
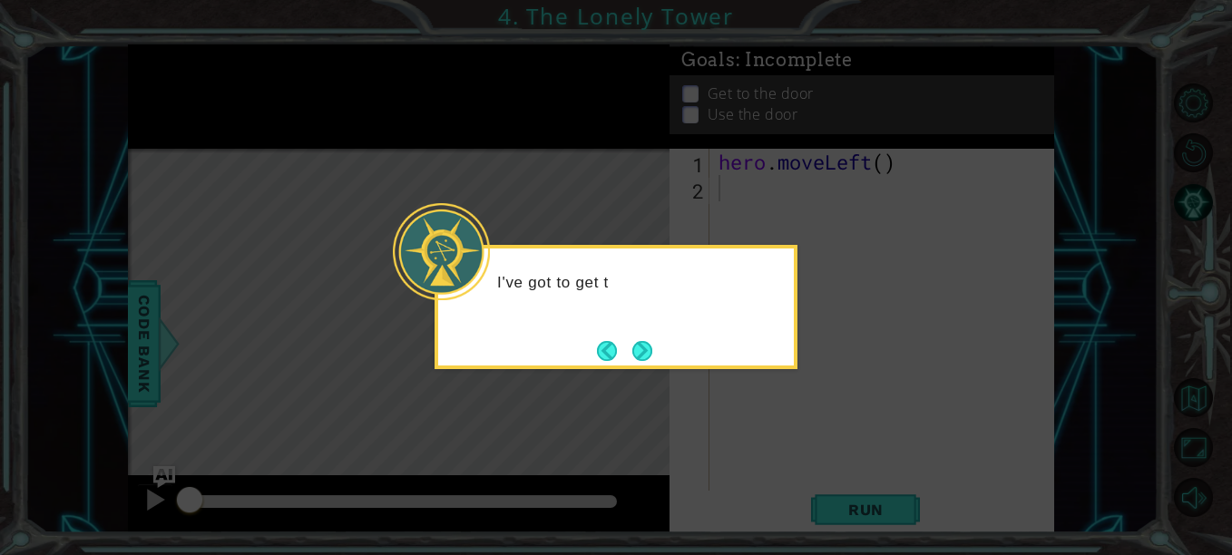
click at [642, 347] on button "Next" at bounding box center [642, 351] width 20 height 20
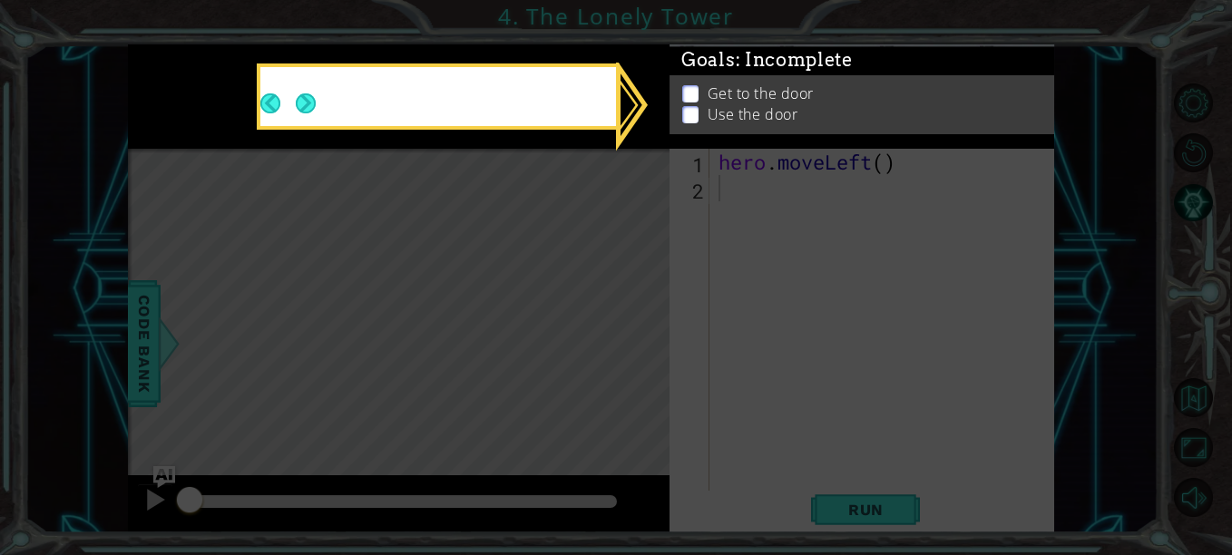
click at [642, 347] on icon at bounding box center [616, 277] width 1232 height 555
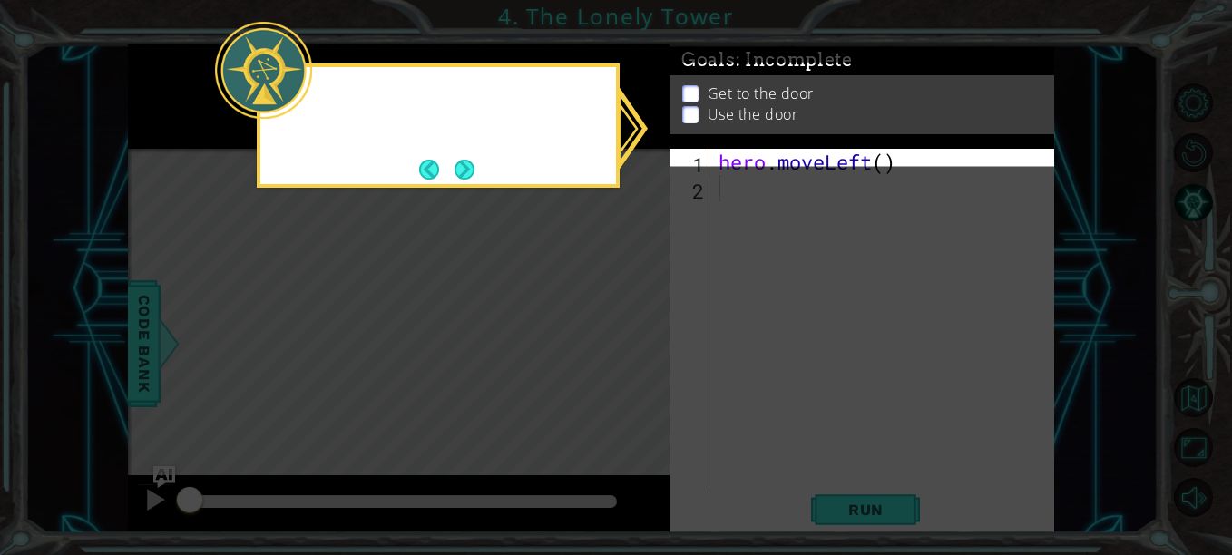
click at [642, 347] on icon at bounding box center [616, 277] width 1232 height 555
click at [473, 178] on button "Next" at bounding box center [465, 170] width 20 height 20
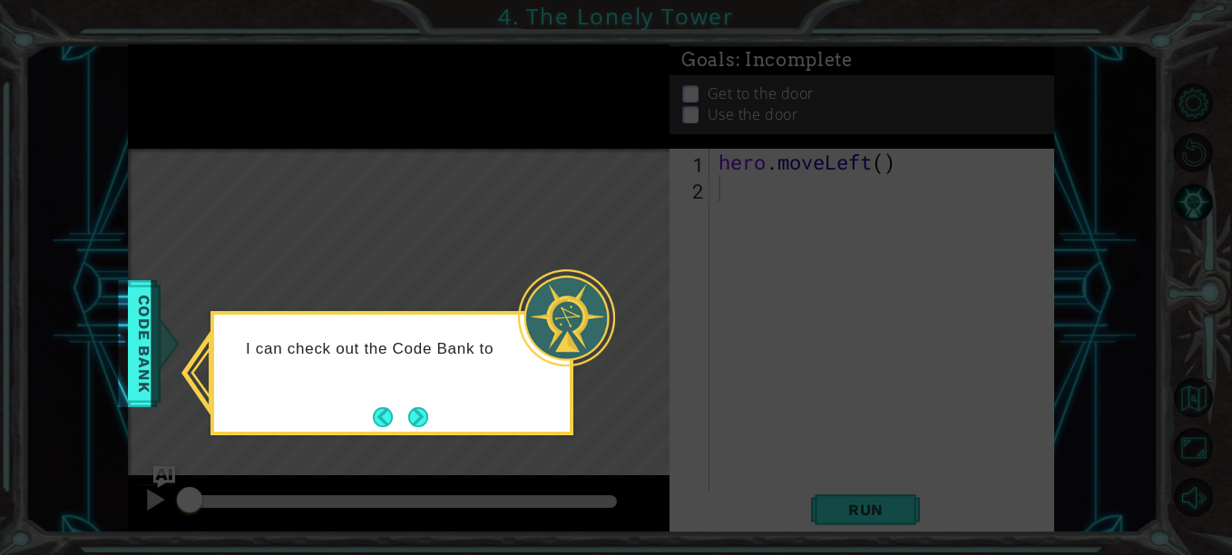
click at [416, 408] on button "Next" at bounding box center [418, 417] width 20 height 20
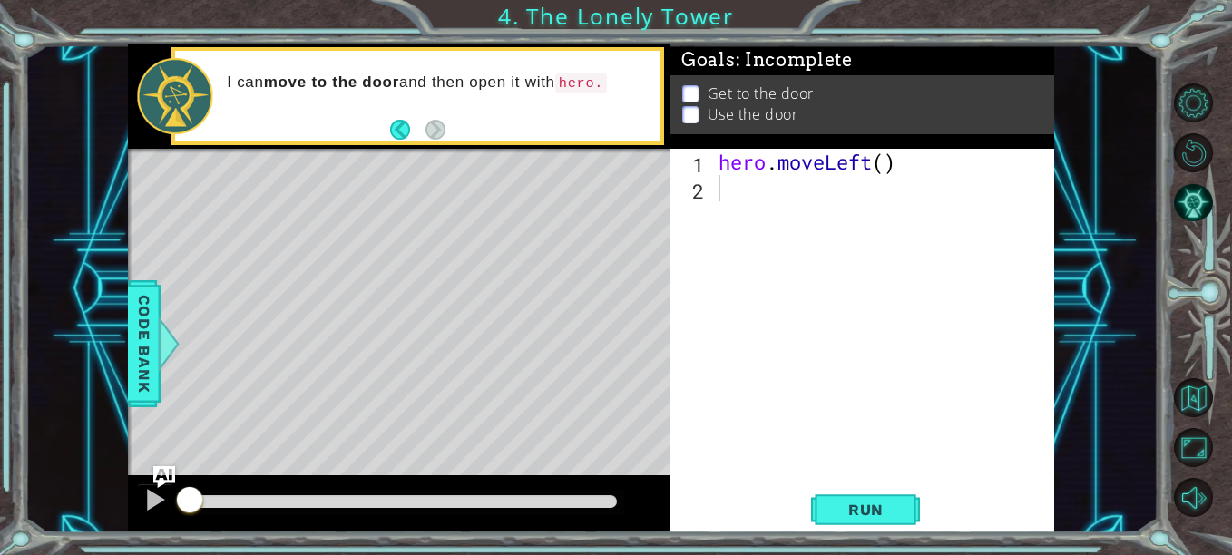
click at [459, 180] on div "Level Map" at bounding box center [547, 416] width 838 height 534
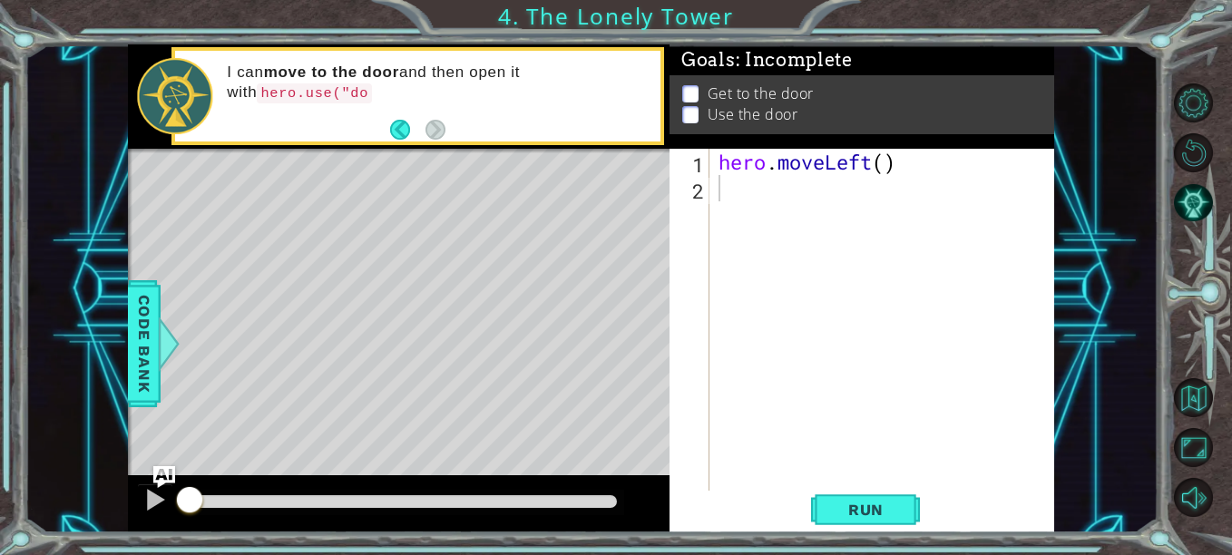
click at [459, 180] on div "Level Map" at bounding box center [547, 416] width 838 height 534
click at [799, 258] on div "hero . moveLeft ( )" at bounding box center [887, 346] width 345 height 395
type textarea "le"
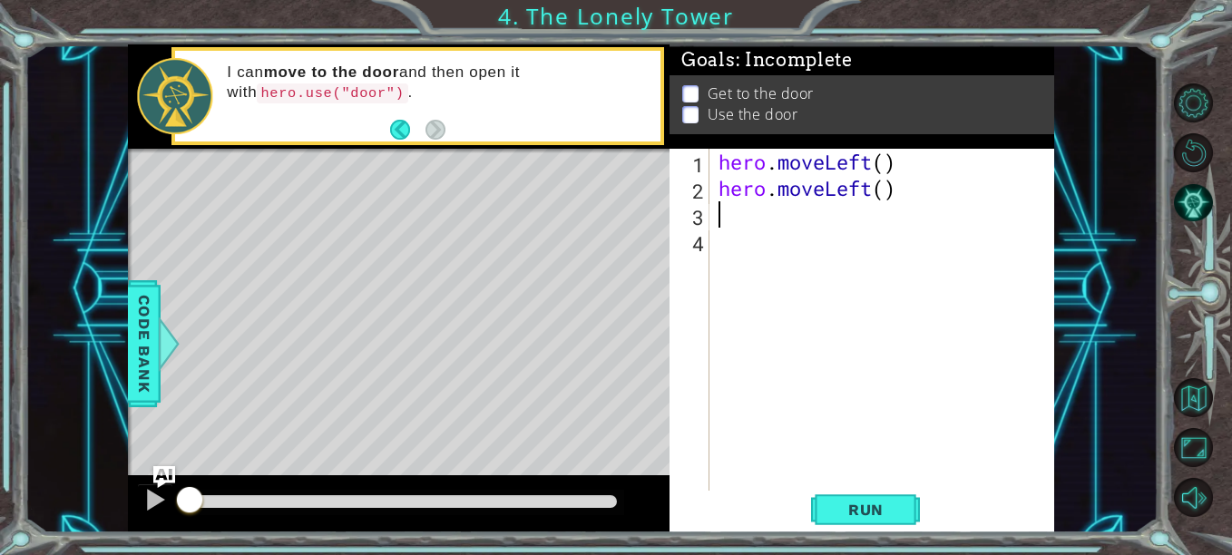
type textarea "u"
click at [862, 217] on div "hero . moveLeft ( ) hero . moveLeft ( ) hero . moveUp ( )" at bounding box center [887, 346] width 345 height 395
click at [887, 163] on div "hero . moveLeft ( ) hero . moveLeft ( ) hero . moveUp ( 2 )" at bounding box center [887, 346] width 345 height 395
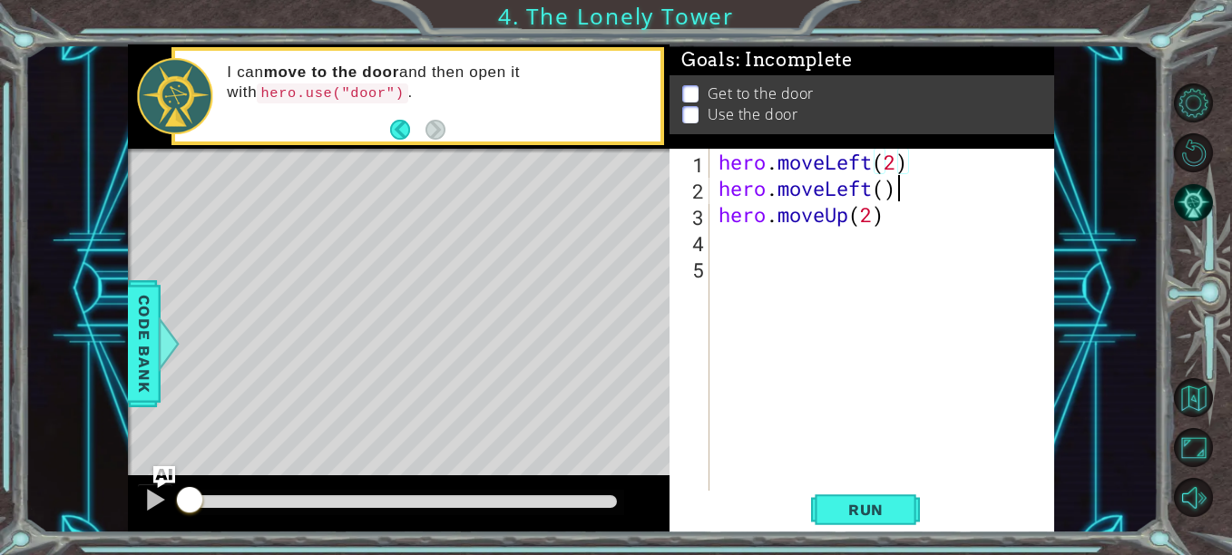
click at [900, 185] on div "hero . moveLeft ( 2 ) hero . moveLeft ( ) hero . moveUp ( 2 )" at bounding box center [887, 346] width 345 height 395
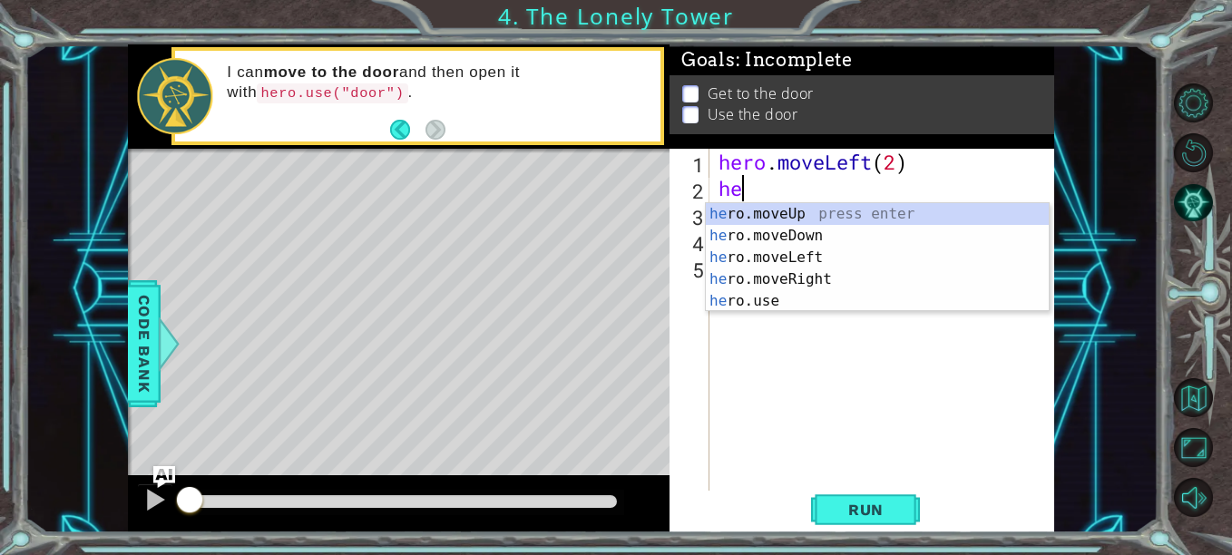
scroll to position [0, 0]
type textarea "h"
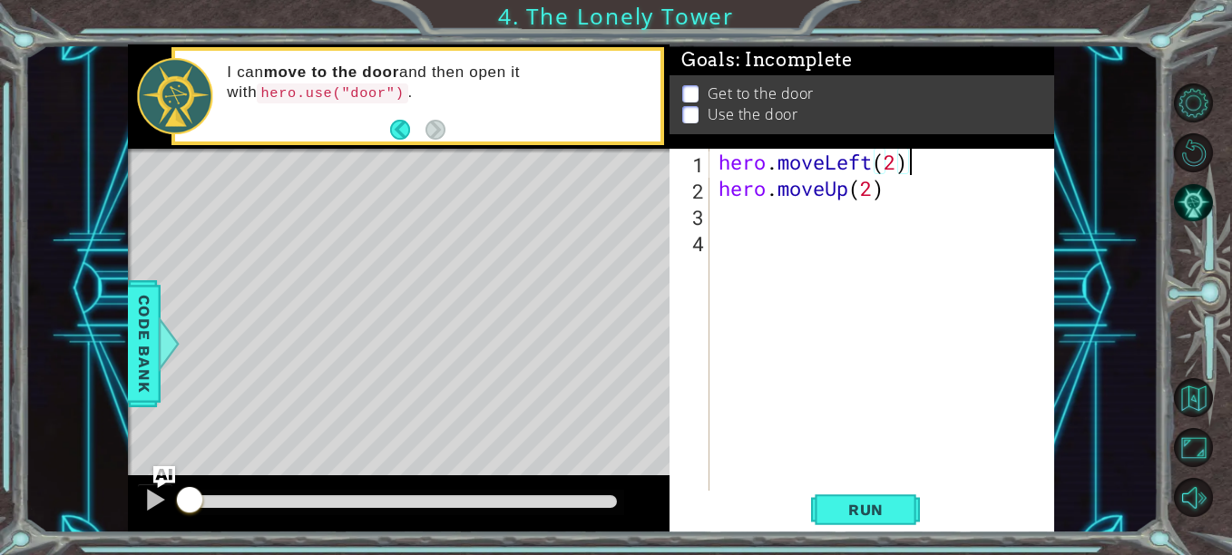
click at [900, 185] on div "hero . moveLeft ( 2 ) hero . moveUp ( 2 )" at bounding box center [887, 346] width 345 height 395
type textarea "hero.moveUp(2)"
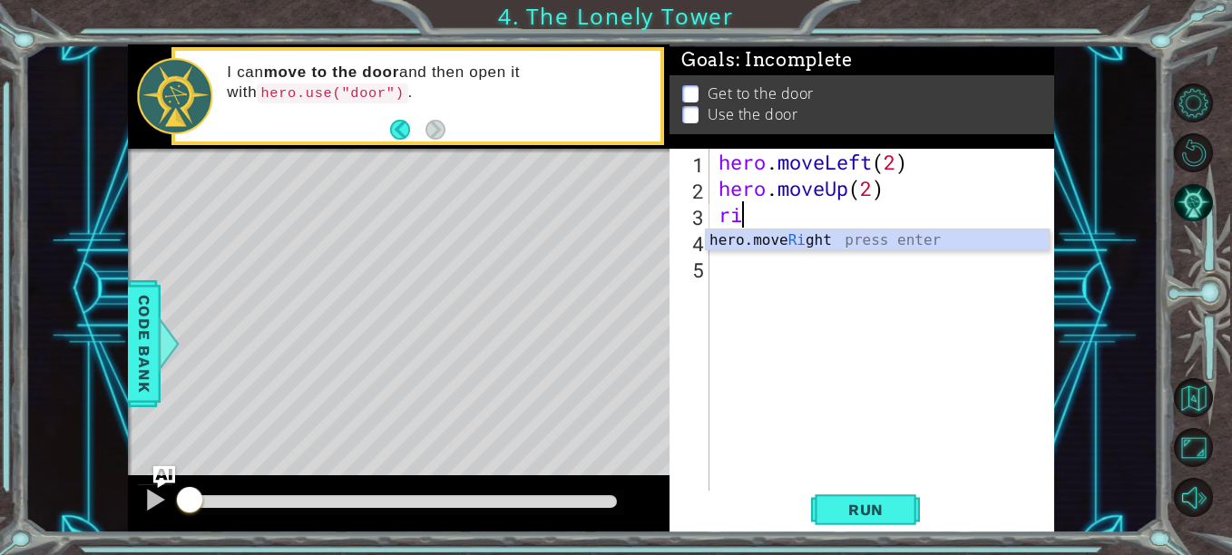
scroll to position [0, 1]
type textarea "righ"
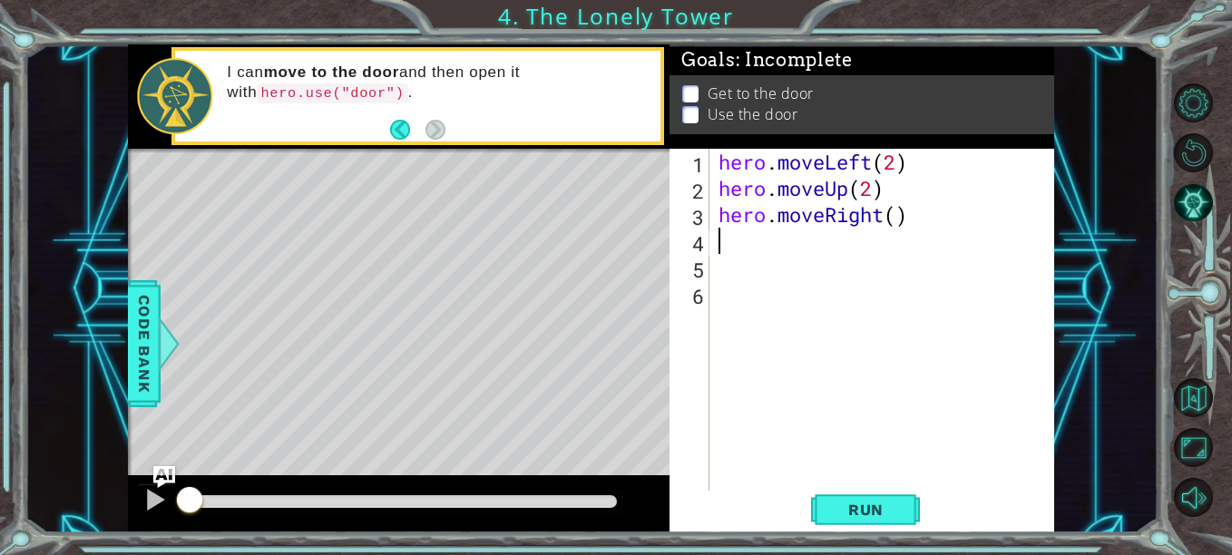
scroll to position [0, 0]
click at [896, 218] on div "hero . moveLeft ( 2 ) hero . moveUp ( 2 ) hero . moveRight ( )" at bounding box center [887, 346] width 345 height 395
type textarea "hero.moveRight(2)"
click at [900, 250] on div "hero . moveLeft ( 2 ) hero . moveUp ( 2 ) hero . moveRight ( 2 )" at bounding box center [887, 346] width 345 height 395
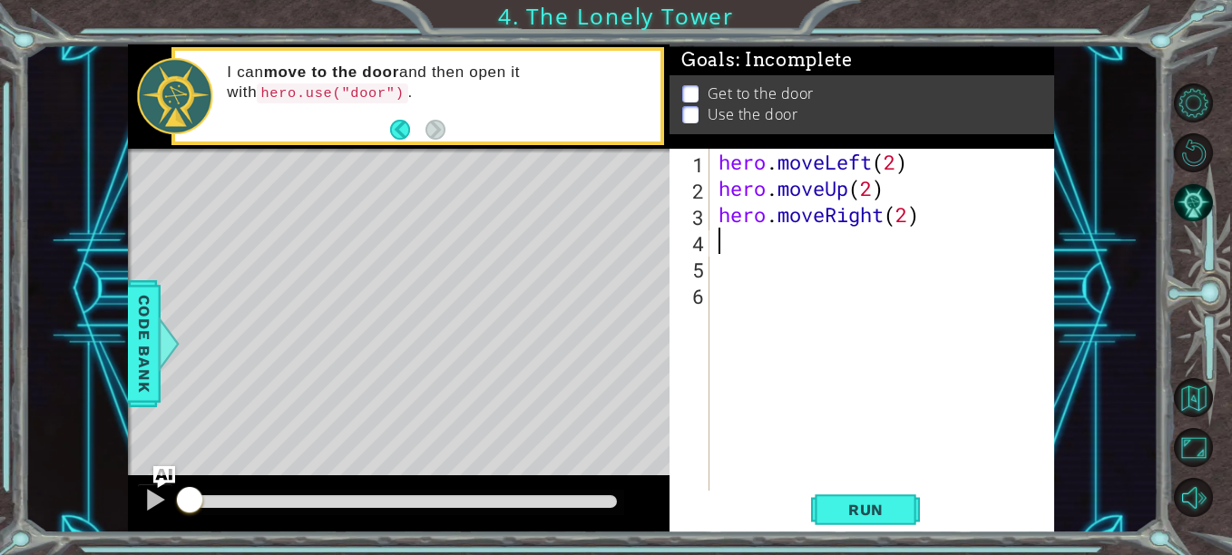
scroll to position [0, 0]
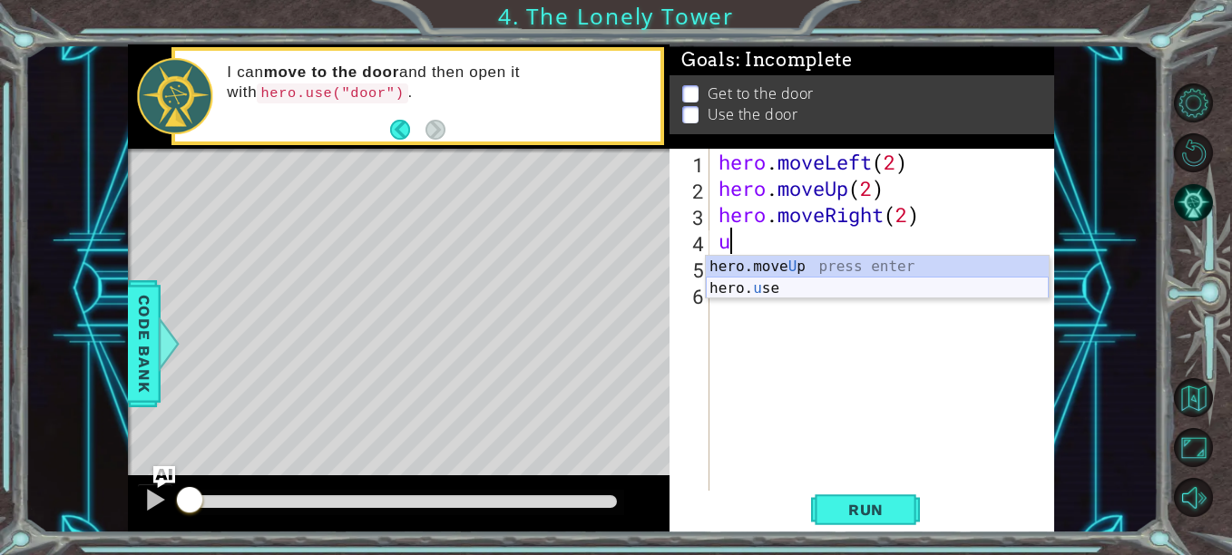
click at [874, 288] on div "hero.move U p press enter hero. u se press enter" at bounding box center [877, 299] width 343 height 87
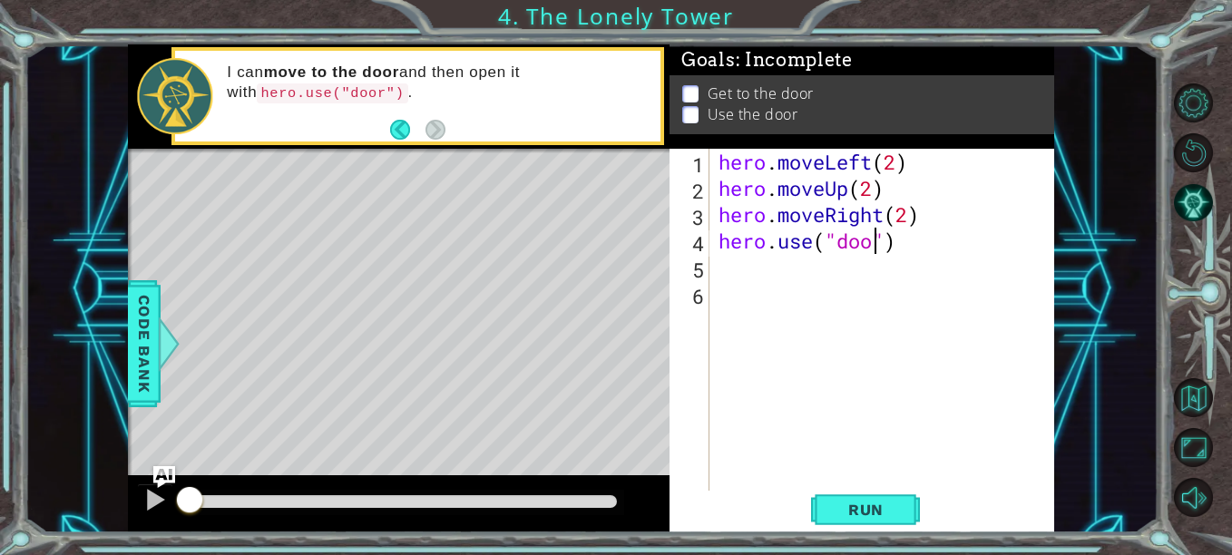
scroll to position [0, 8]
type textarea "hero.use("door")"
click at [878, 507] on span "Run" at bounding box center [866, 510] width 72 height 18
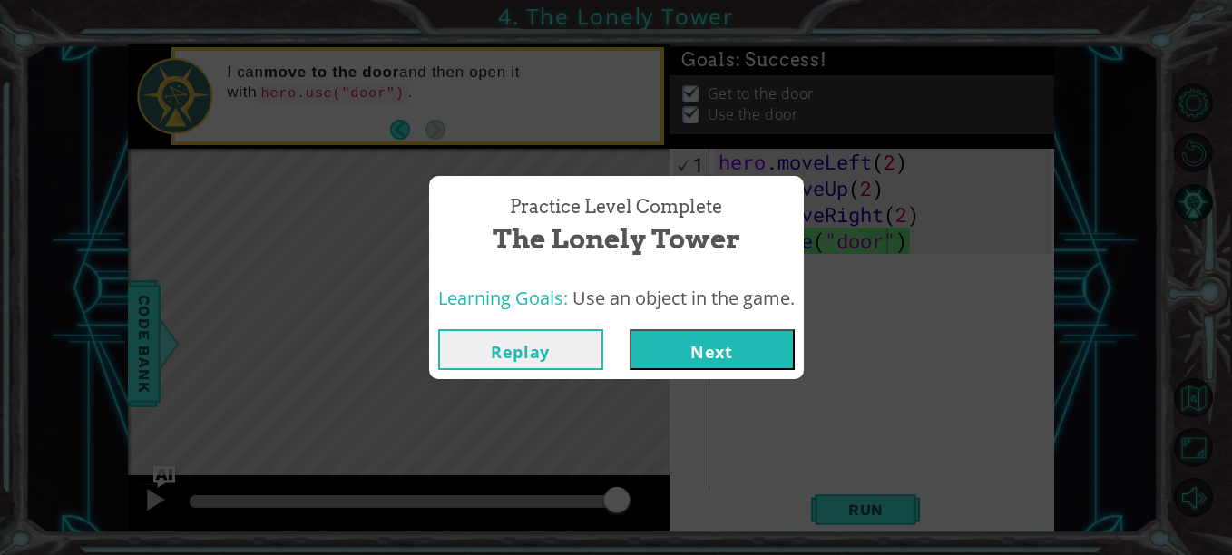
click button "Next" at bounding box center [712, 349] width 165 height 41
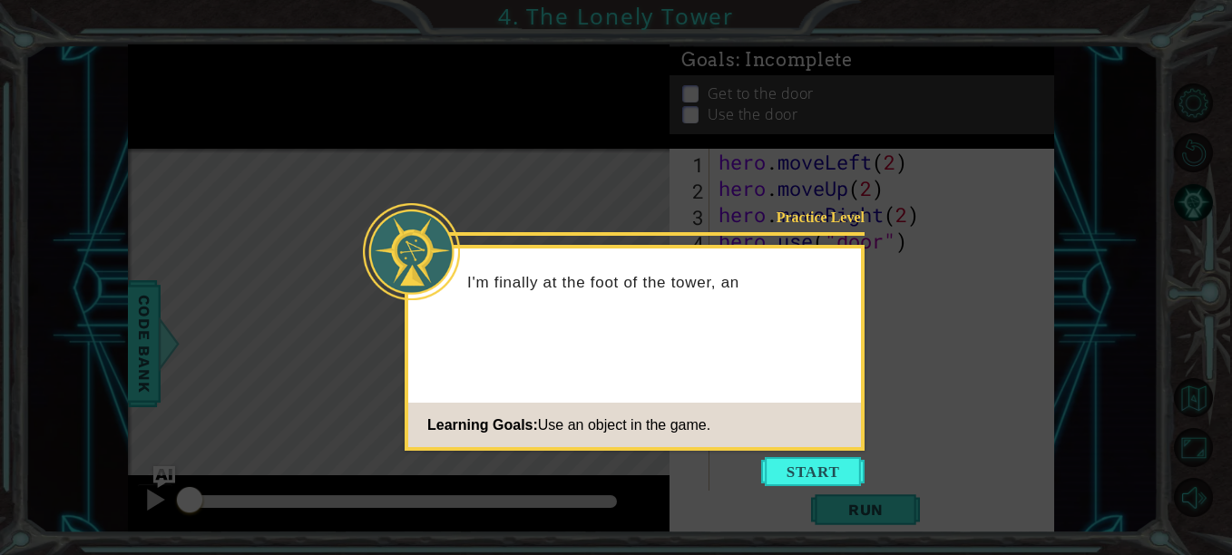
click at [801, 462] on button "Start" at bounding box center [812, 471] width 103 height 29
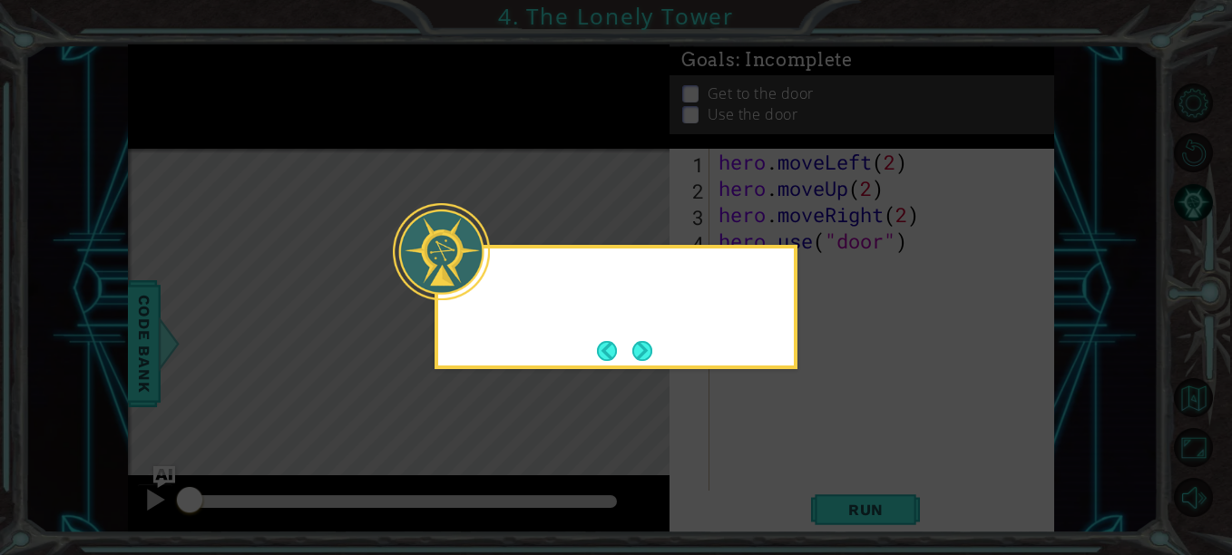
click at [801, 462] on icon at bounding box center [616, 277] width 1232 height 555
click at [639, 353] on button "Next" at bounding box center [642, 351] width 20 height 20
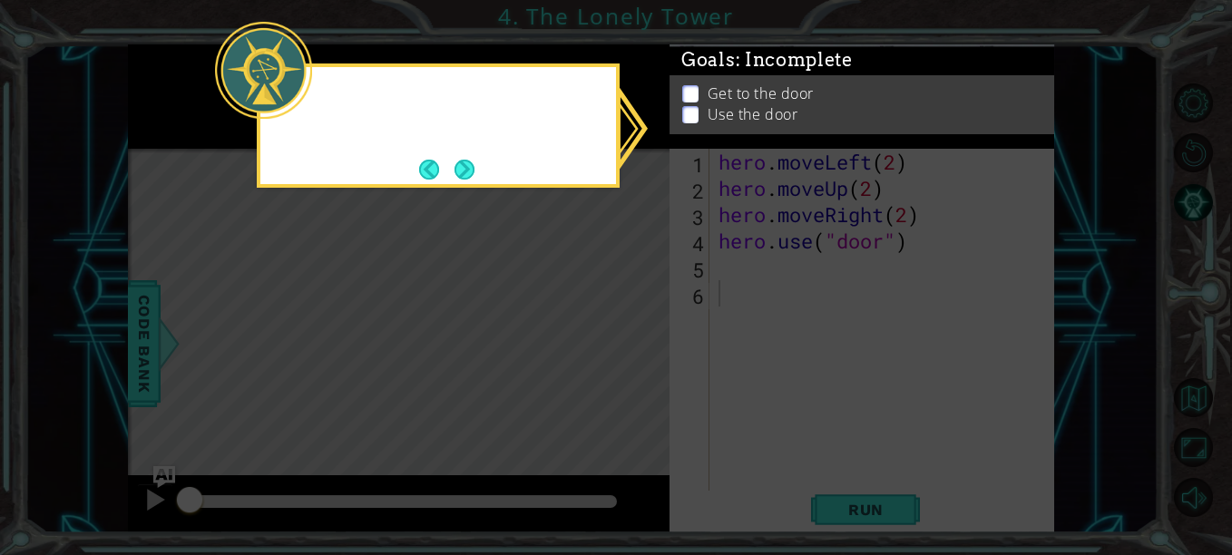
click at [639, 353] on icon at bounding box center [616, 277] width 1232 height 555
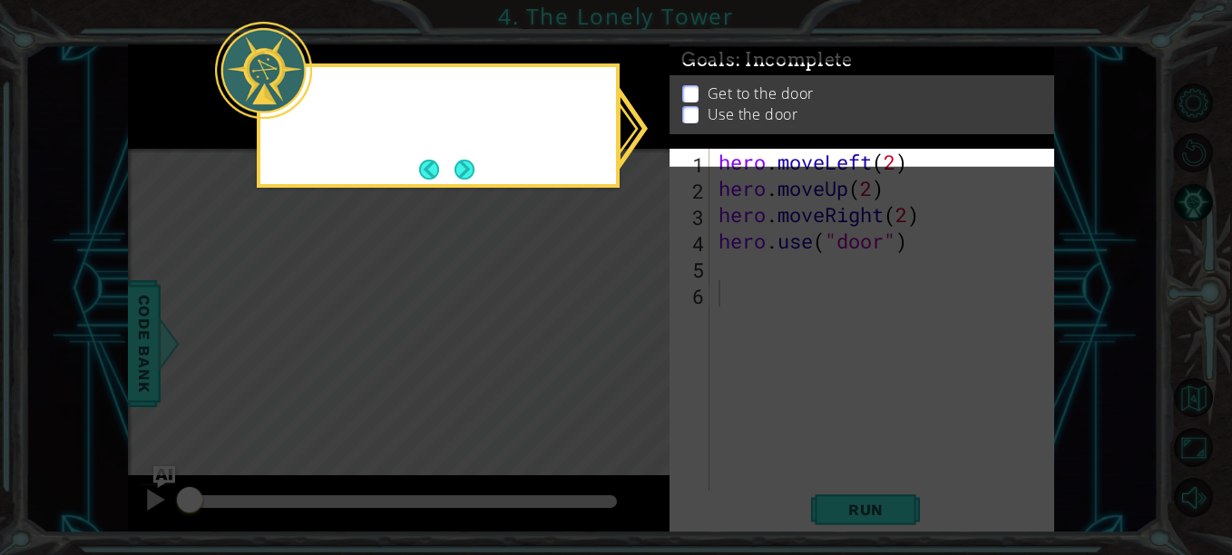
click at [639, 353] on icon at bounding box center [616, 277] width 1232 height 555
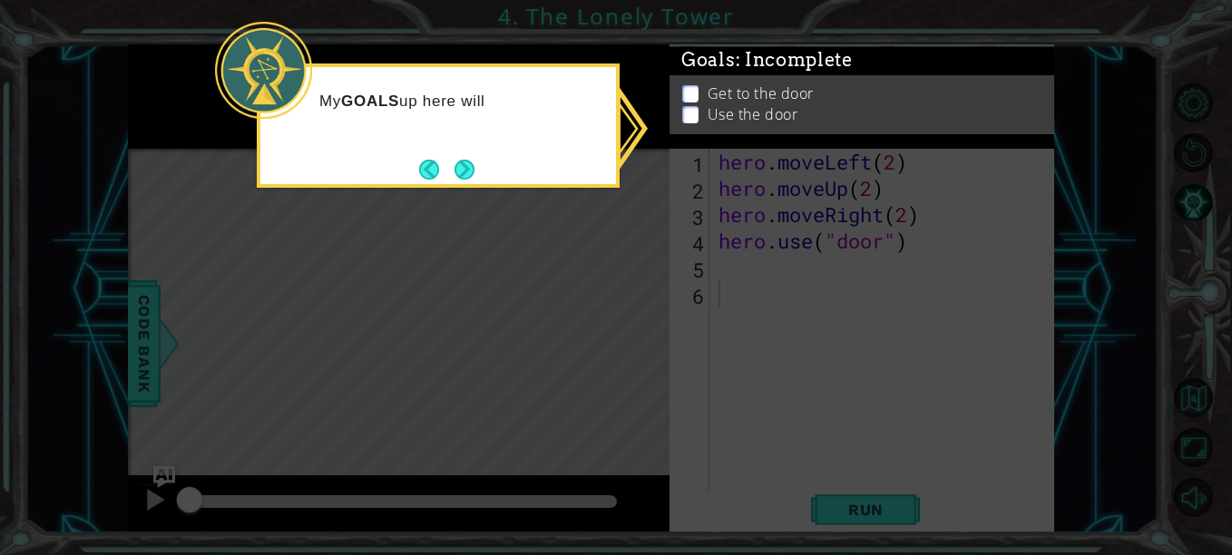
click at [460, 160] on button "Next" at bounding box center [465, 170] width 20 height 20
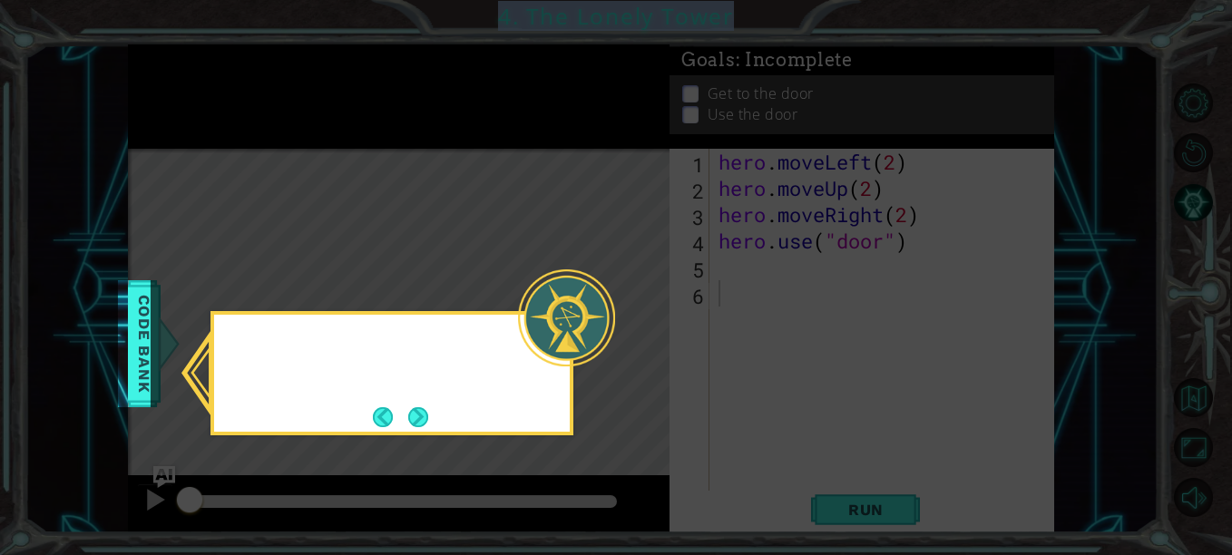
click at [460, 156] on icon at bounding box center [616, 277] width 1232 height 555
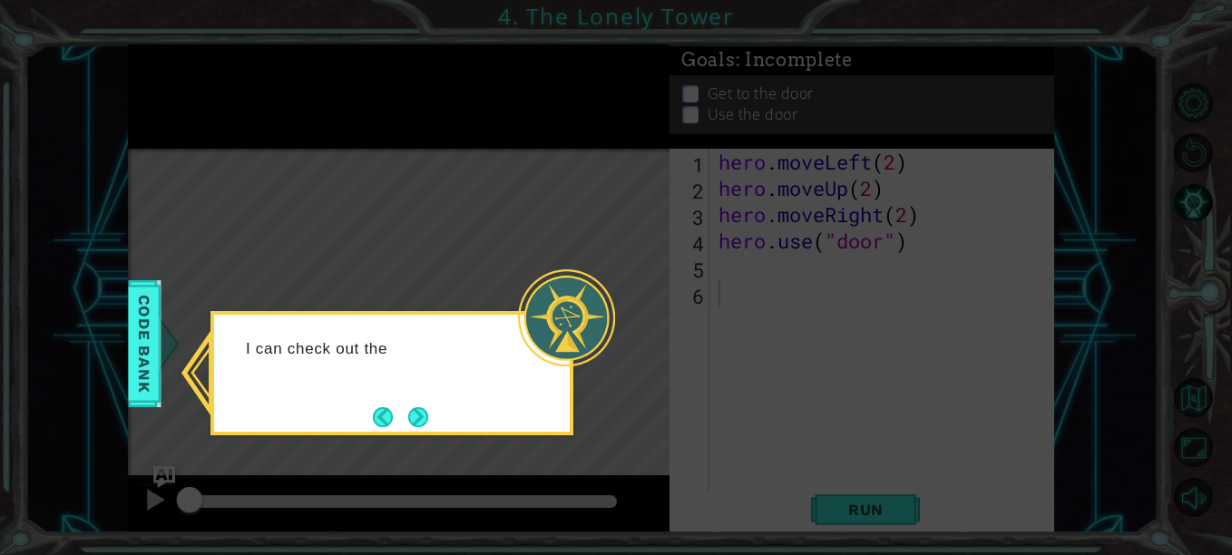
click at [424, 409] on button "Next" at bounding box center [418, 417] width 20 height 20
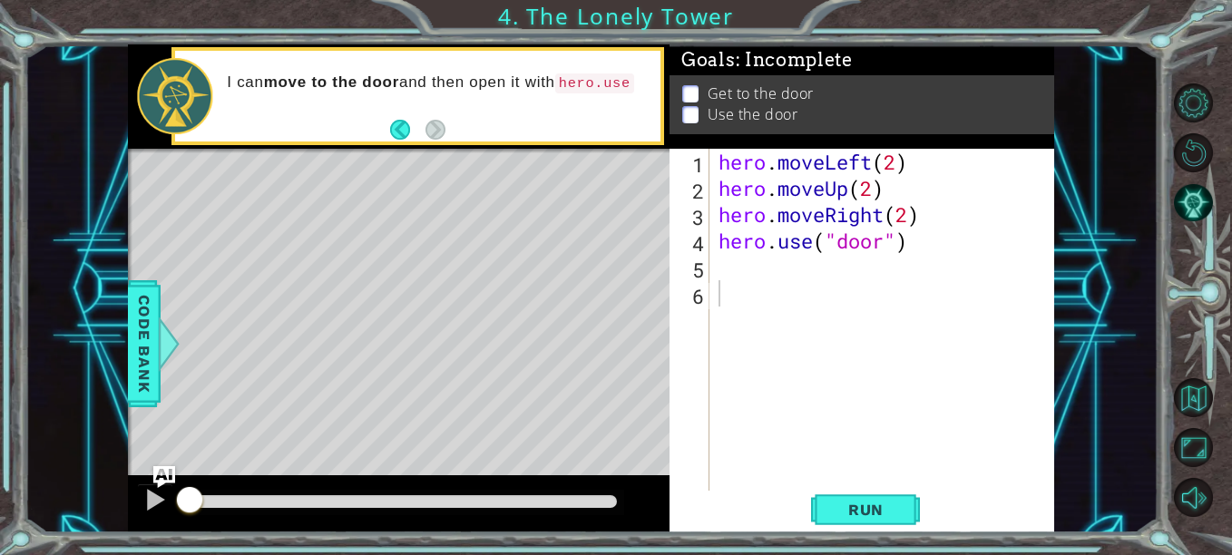
click at [609, 320] on div "Level Map" at bounding box center [547, 416] width 838 height 534
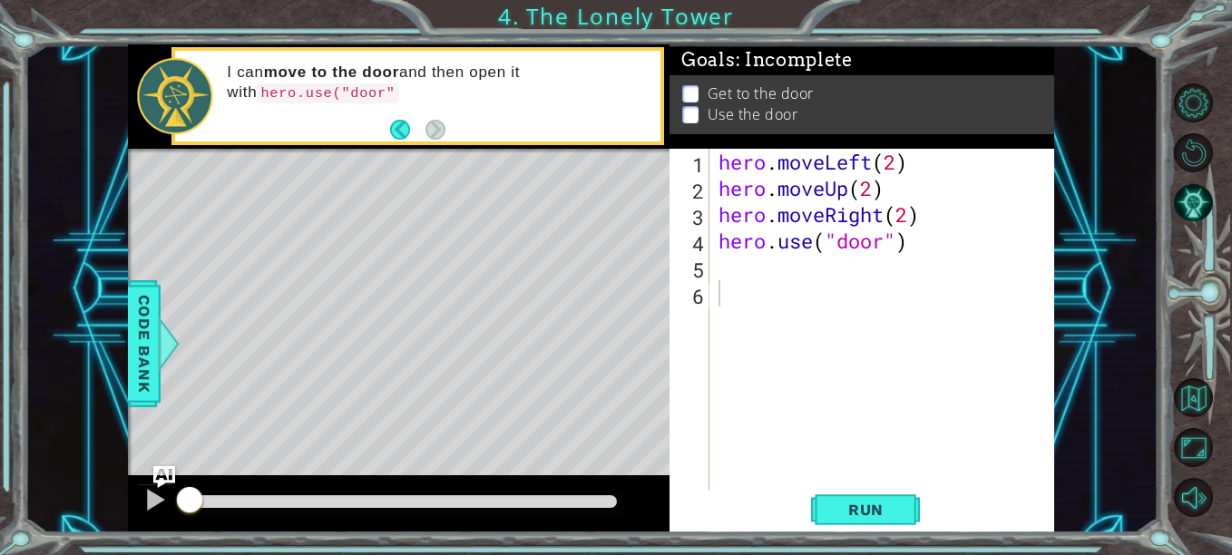
click at [609, 320] on div "Level Map" at bounding box center [547, 416] width 838 height 534
click at [861, 514] on span "Run" at bounding box center [866, 510] width 72 height 18
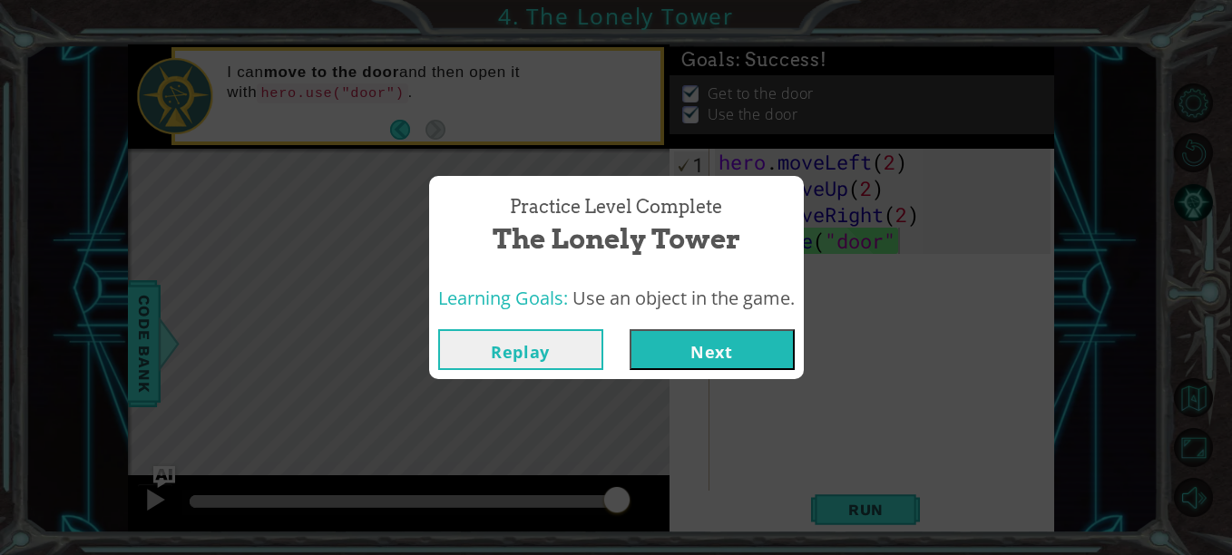
click at [563, 353] on button "Replay" at bounding box center [520, 349] width 165 height 41
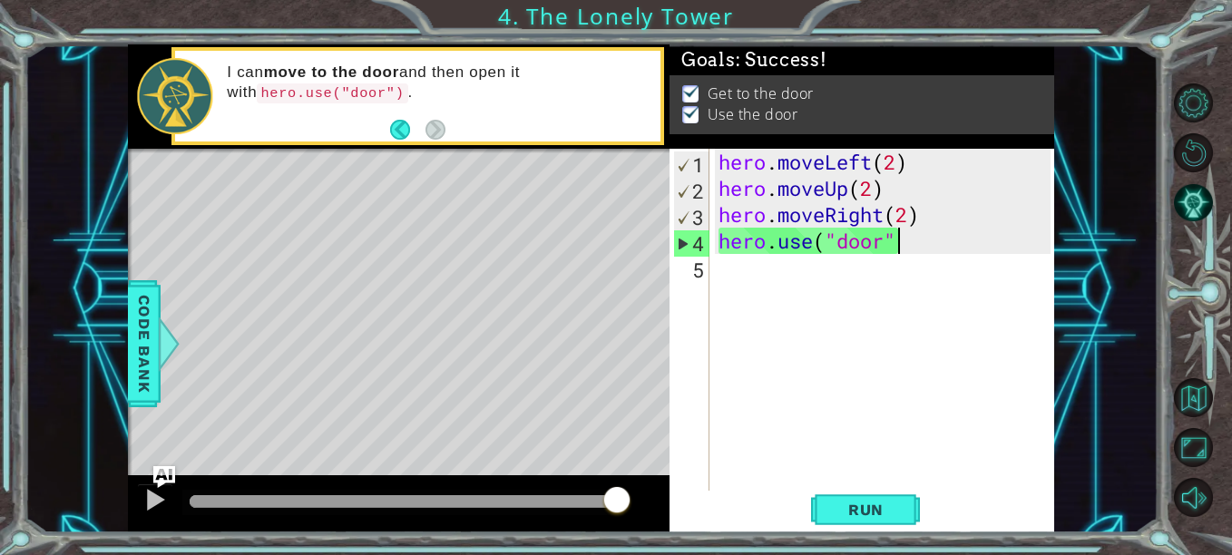
scroll to position [0, 8]
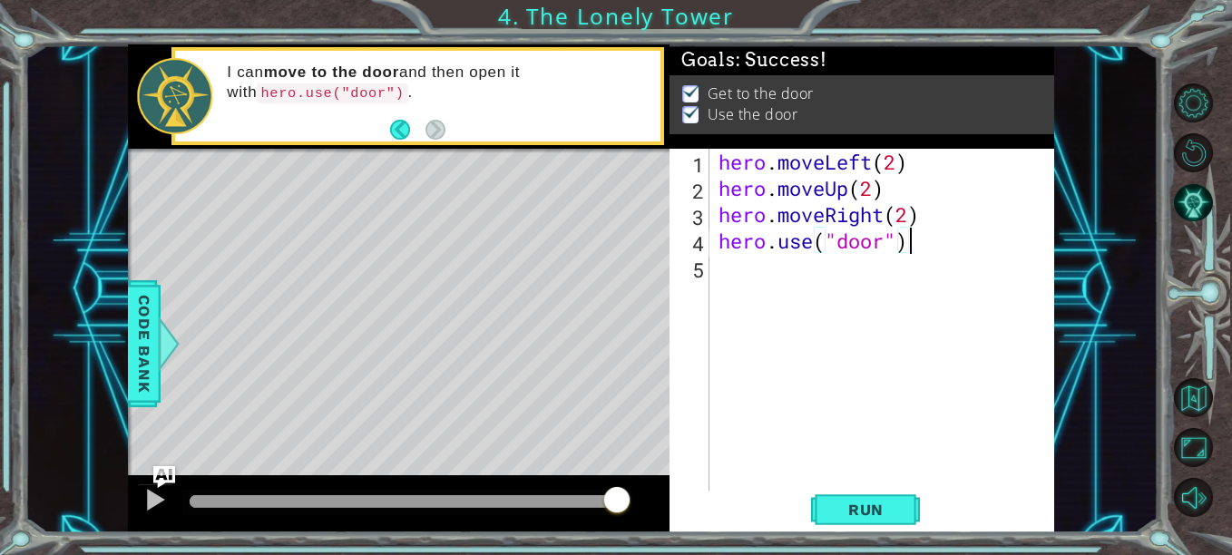
type textarea "hero.use("door")"
click at [837, 507] on span "Run" at bounding box center [866, 510] width 72 height 18
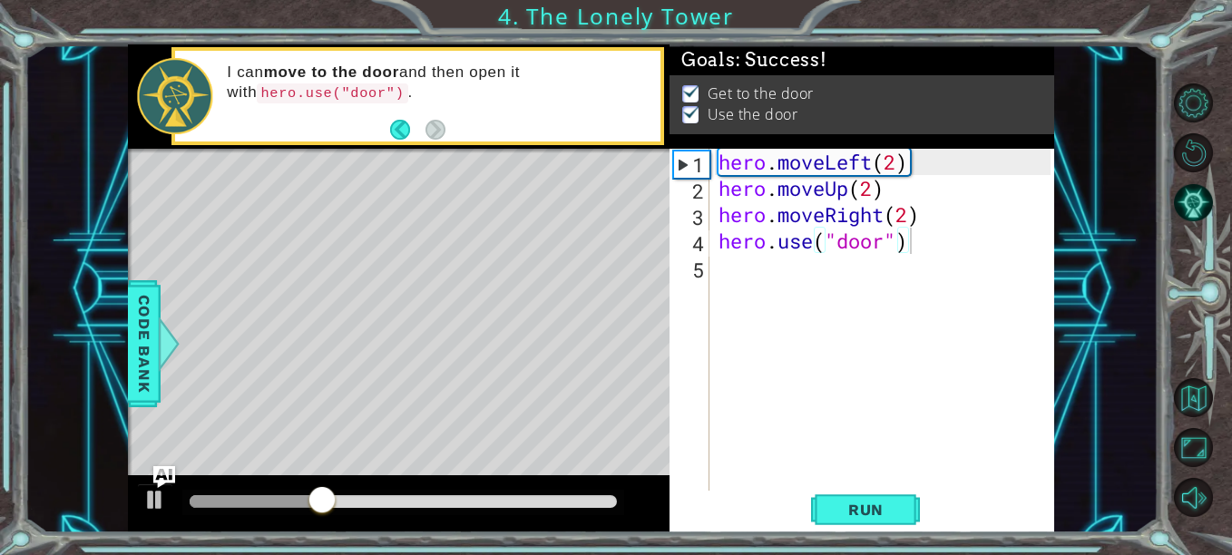
click at [837, 507] on span "Run" at bounding box center [866, 510] width 72 height 18
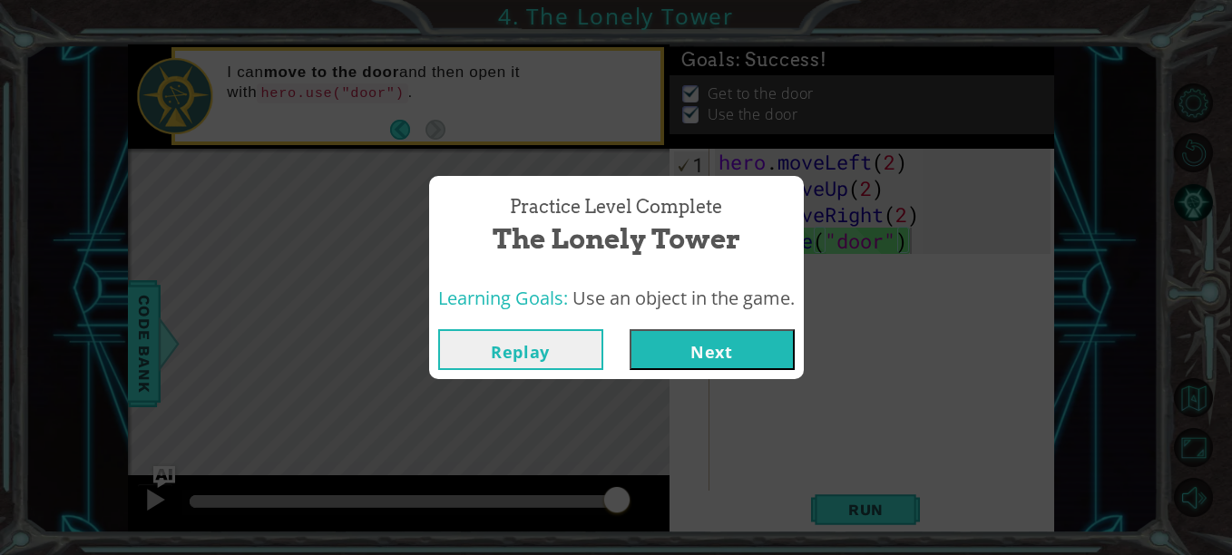
click at [704, 349] on button "Next" at bounding box center [712, 349] width 165 height 41
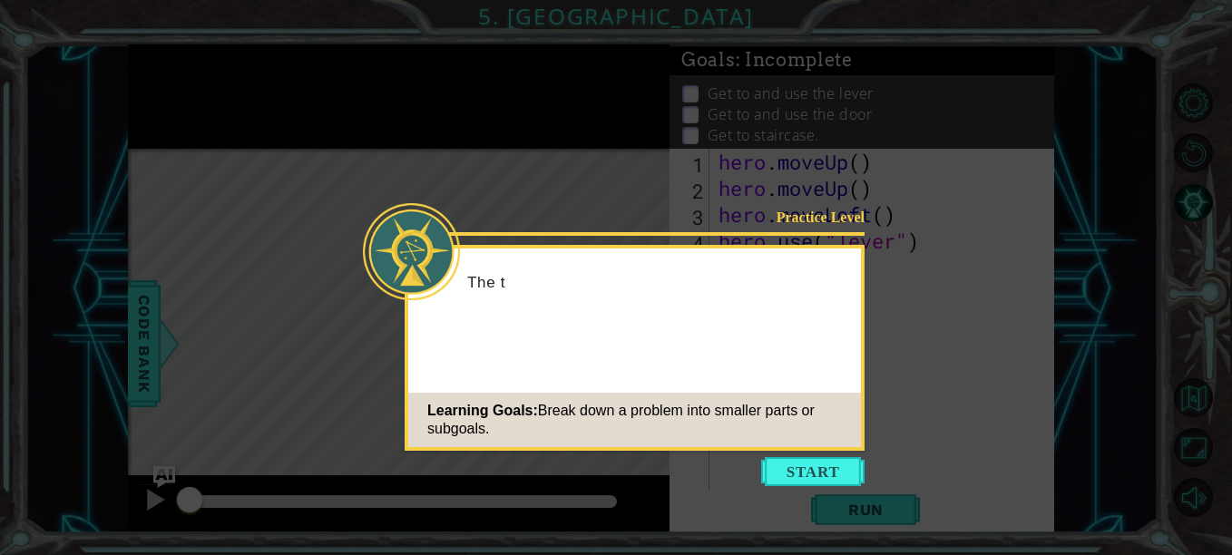
click at [808, 466] on button "Start" at bounding box center [812, 471] width 103 height 29
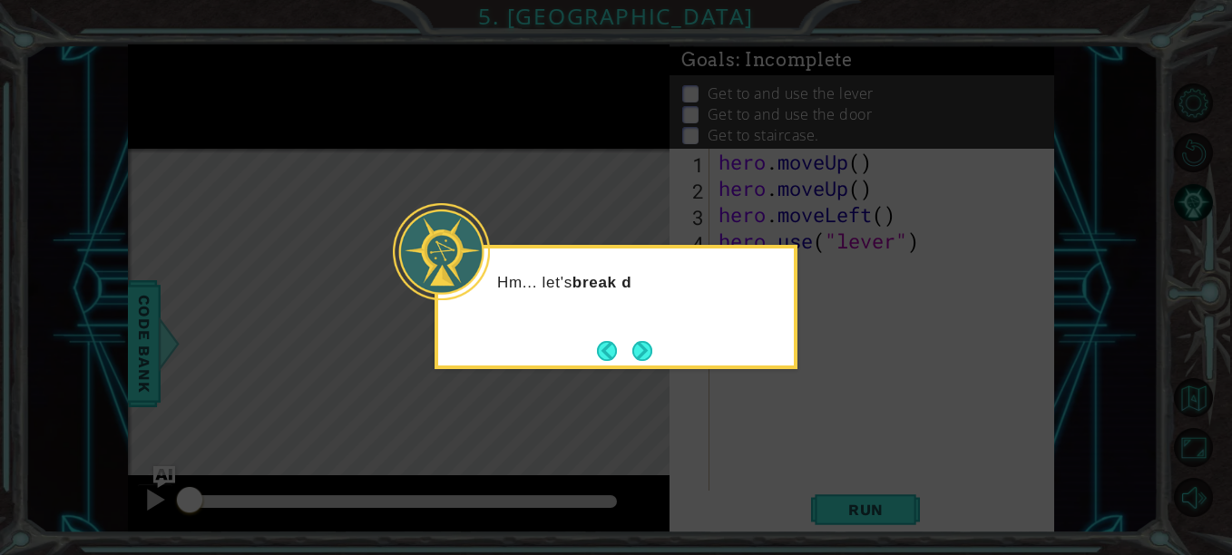
click at [632, 341] on button "Next" at bounding box center [642, 351] width 20 height 20
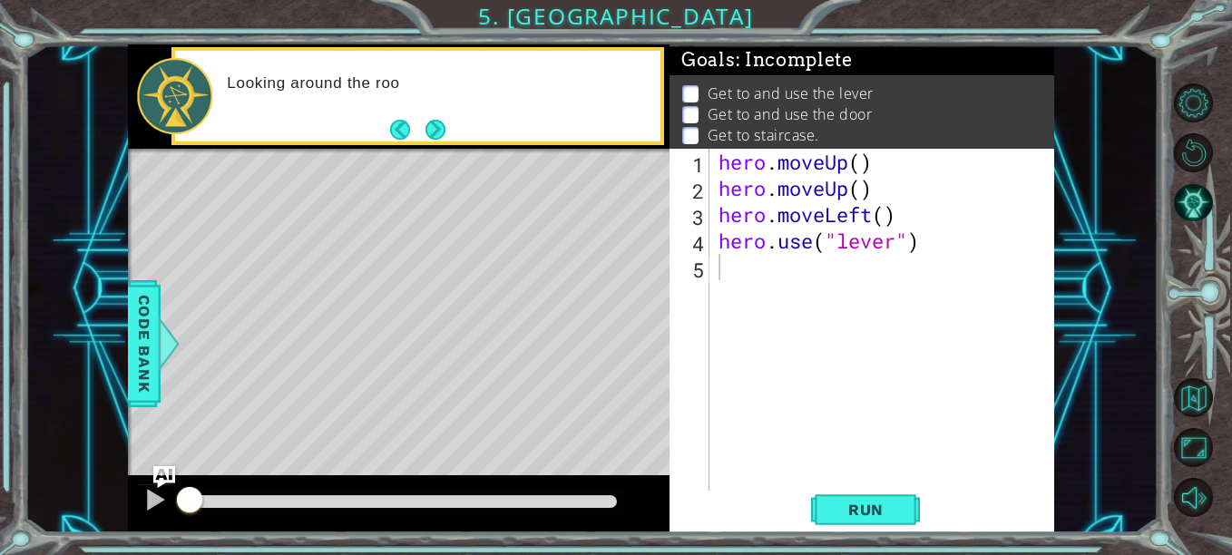
click at [426, 134] on button "Next" at bounding box center [436, 130] width 20 height 20
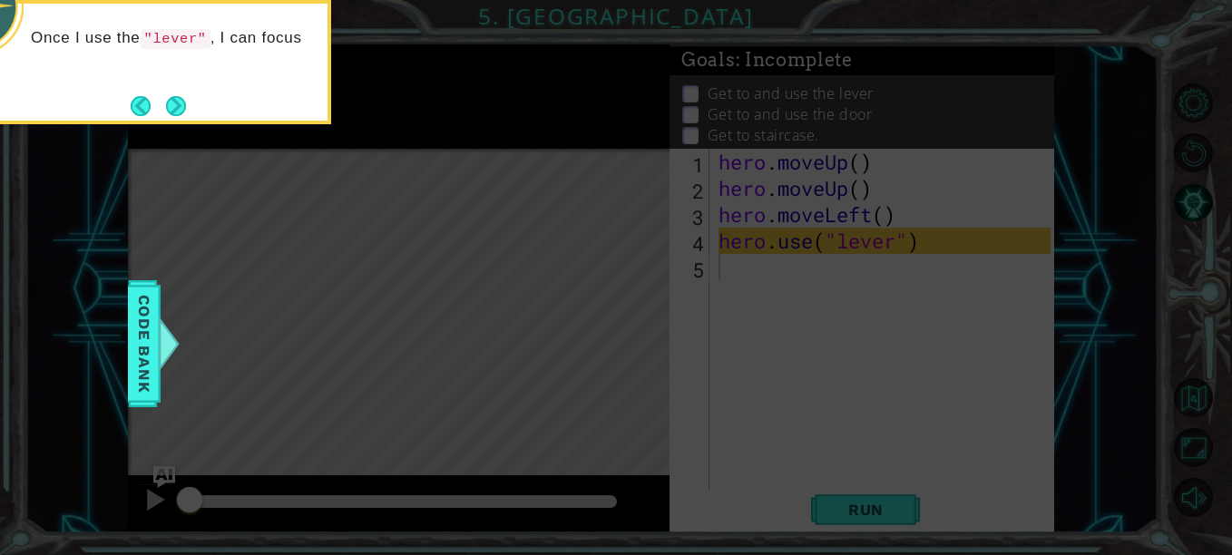
click at [176, 113] on button "Next" at bounding box center [176, 106] width 20 height 20
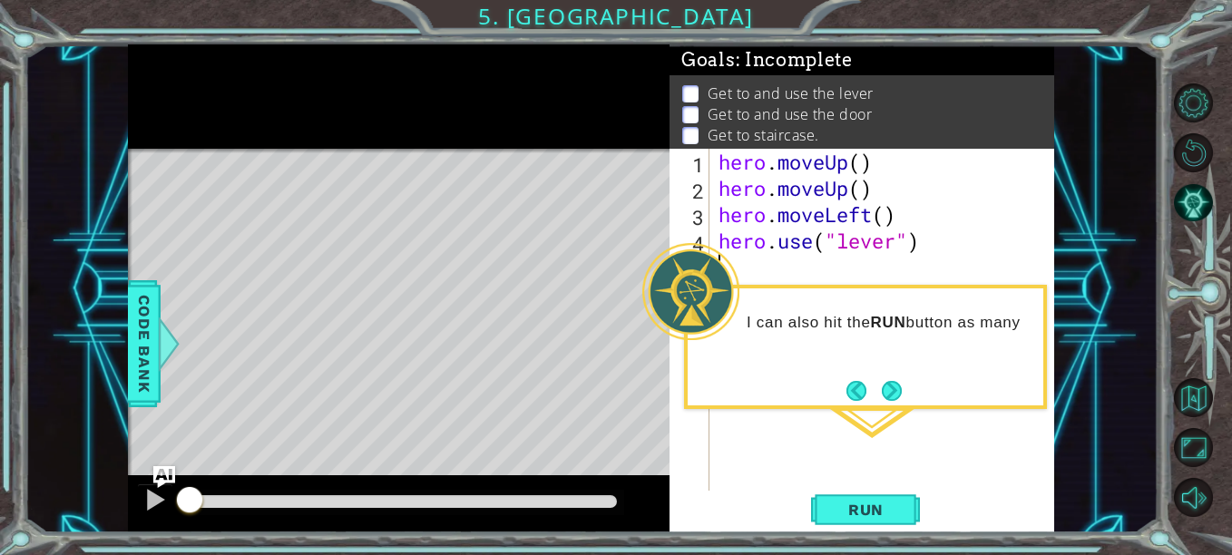
click at [899, 397] on button "Next" at bounding box center [892, 391] width 20 height 20
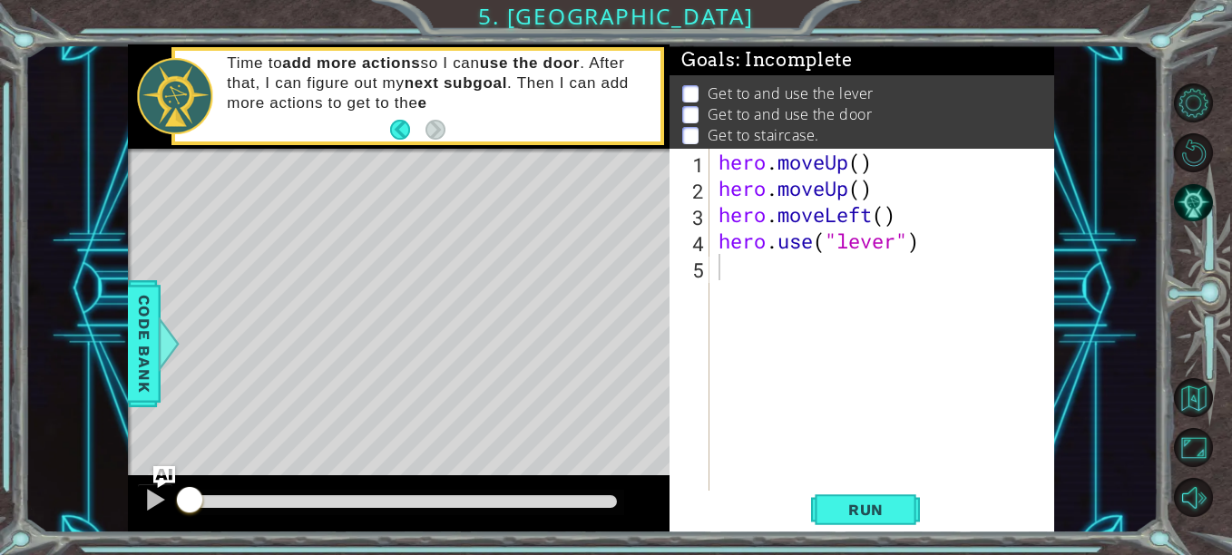
click at [880, 513] on span "Run" at bounding box center [866, 510] width 72 height 18
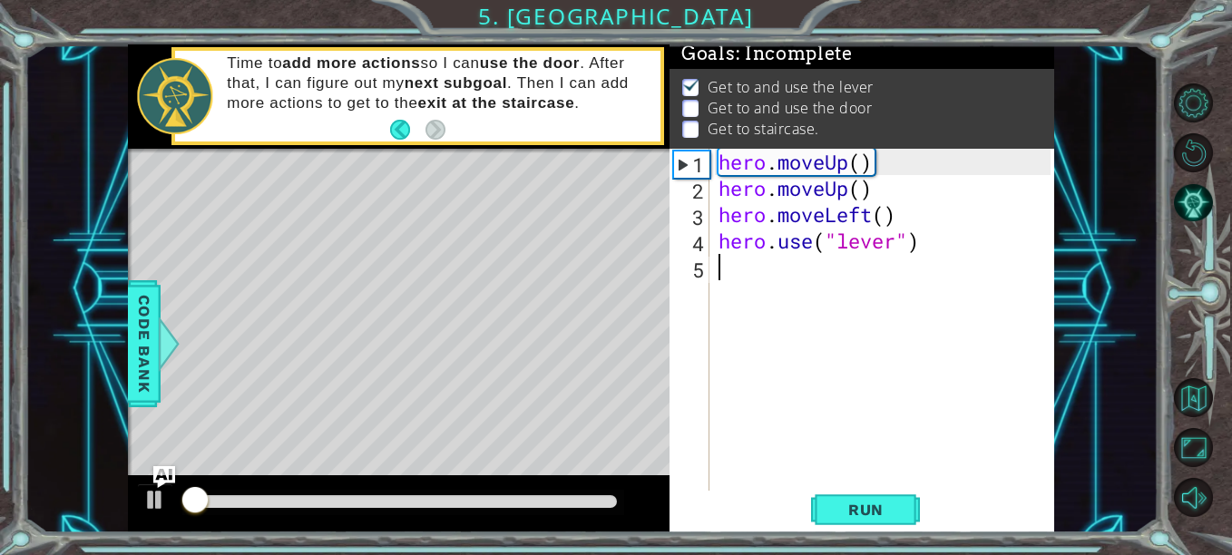
scroll to position [15, 0]
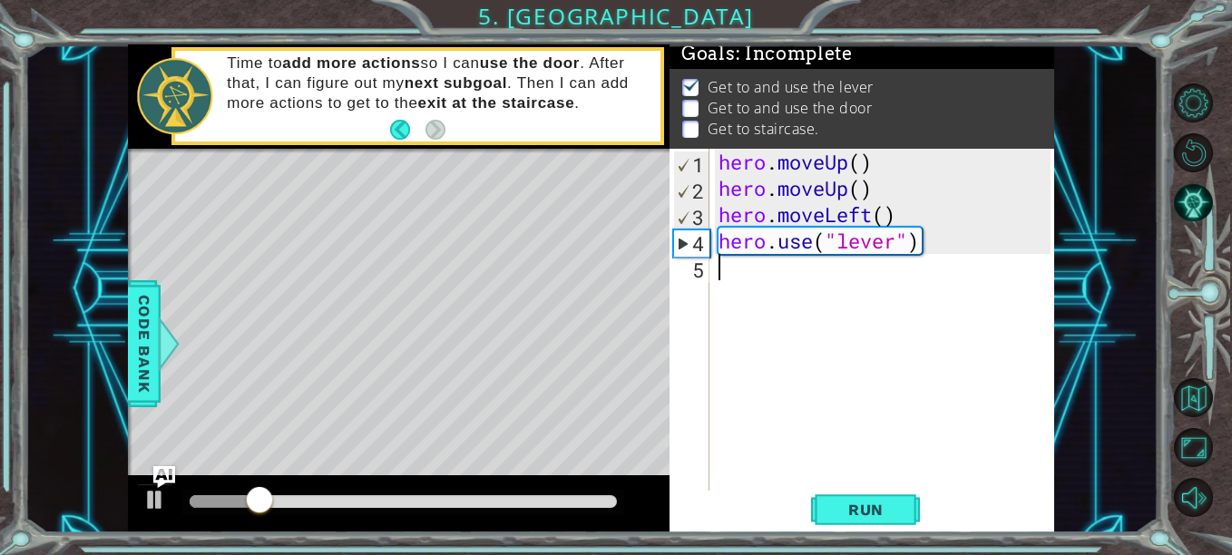
click at [886, 277] on div "hero . moveUp ( ) hero . moveUp ( ) hero . moveLeft ( ) hero . use ( "lever" )" at bounding box center [887, 346] width 345 height 395
click at [866, 160] on div "hero . moveUp ( ) hero . moveUp ( ) hero . moveLeft ( ) hero . use ( "lever" )" at bounding box center [887, 346] width 345 height 395
click at [881, 191] on div "hero . moveUp ( 2 ) hero . moveUp ( ) hero . moveLeft ( ) hero . use ( "lever" )" at bounding box center [887, 346] width 345 height 395
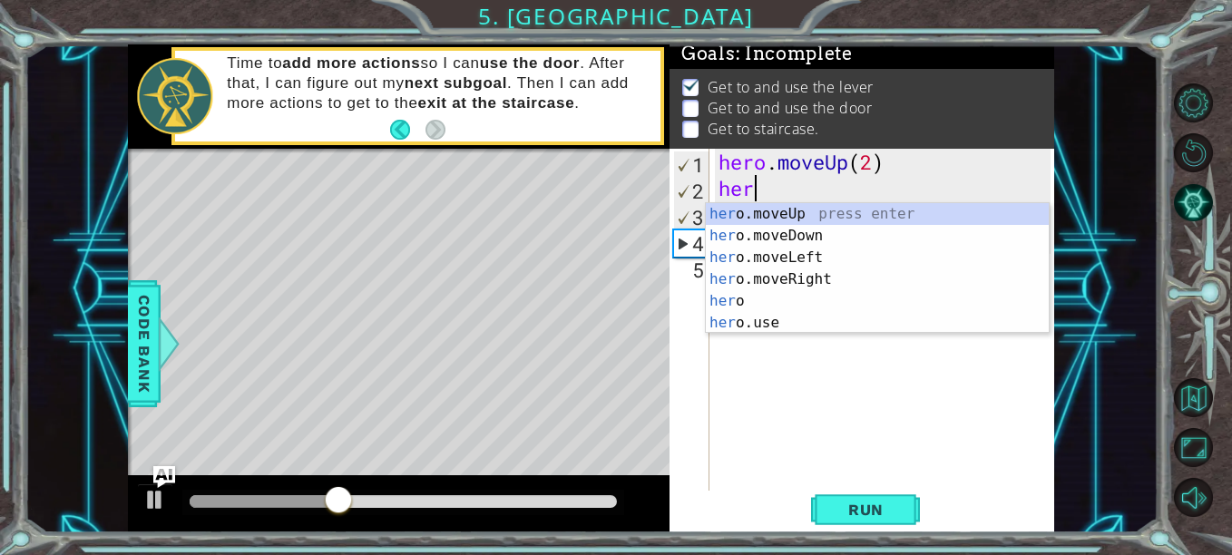
scroll to position [0, 0]
type textarea "h"
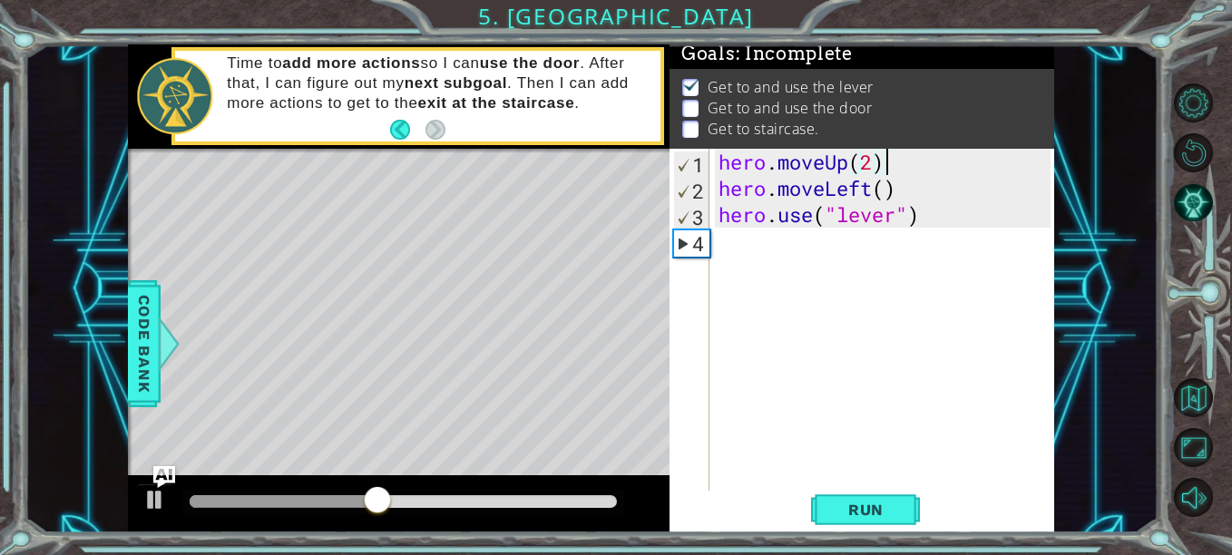
type textarea "hero.moveUp(2)"
click at [875, 512] on span "Run" at bounding box center [866, 510] width 72 height 18
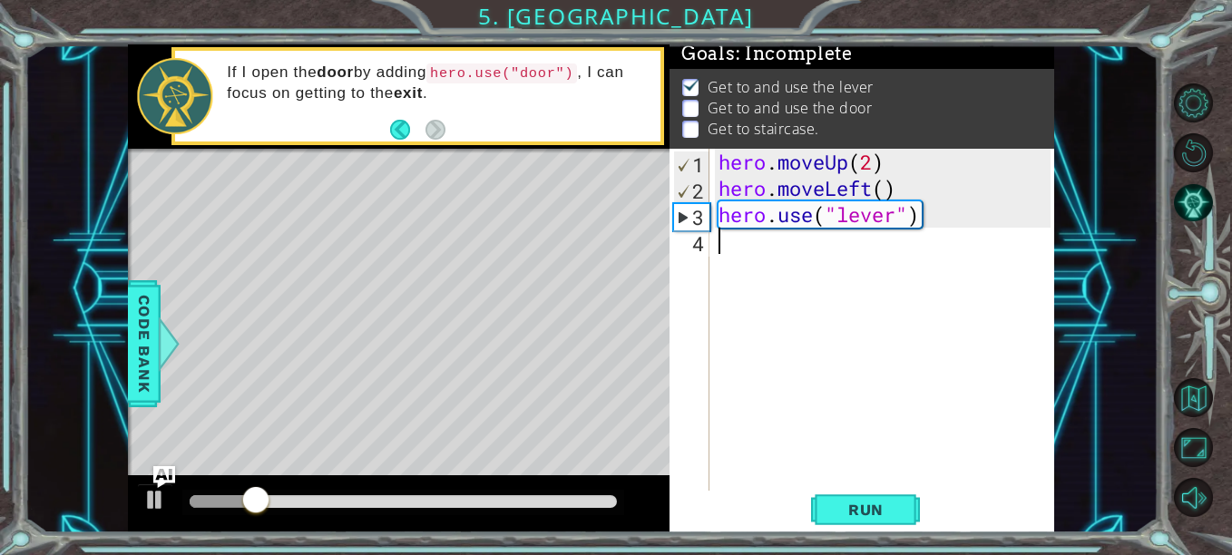
click at [882, 253] on div "hero . moveUp ( 2 ) hero . moveLeft ( ) hero . use ( "lever" )" at bounding box center [887, 346] width 345 height 395
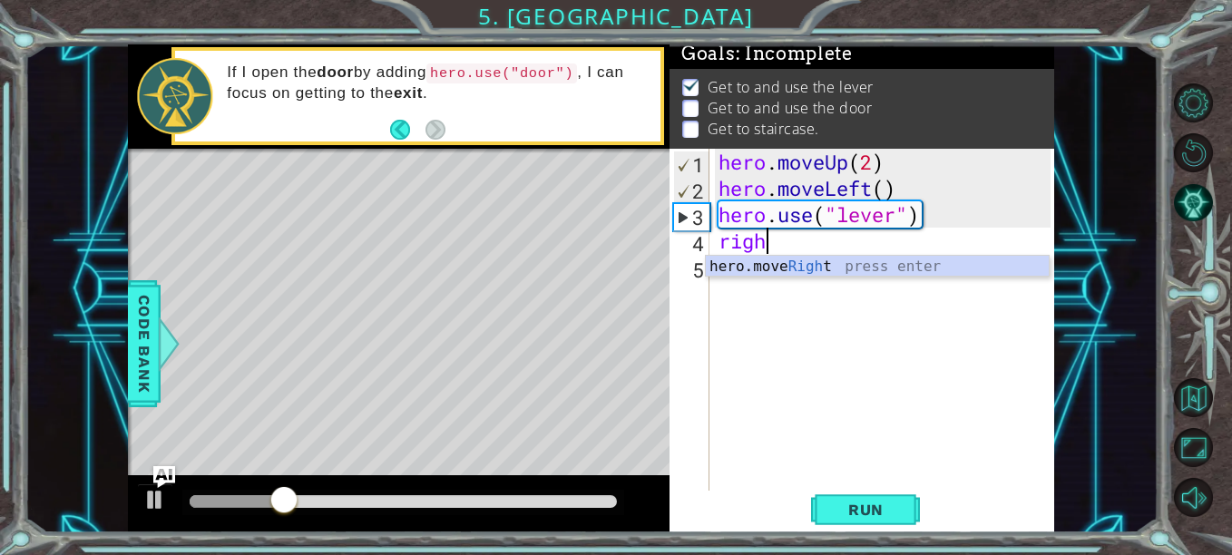
type textarea "right"
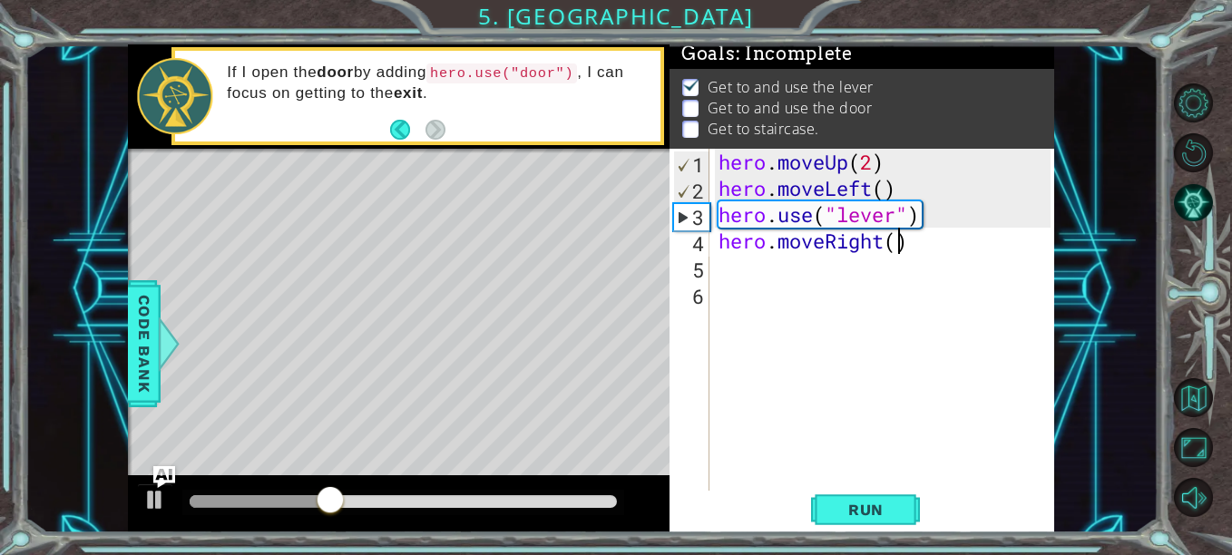
click at [895, 249] on div "hero . moveUp ( 2 ) hero . moveLeft ( ) hero . use ( "lever" ) hero . moveRight…" at bounding box center [887, 346] width 345 height 395
type textarea "hero.moveRight(3)"
click at [856, 276] on div "hero . moveUp ( 2 ) hero . moveLeft ( ) hero . use ( "lever" ) hero . moveRight…" at bounding box center [887, 346] width 345 height 395
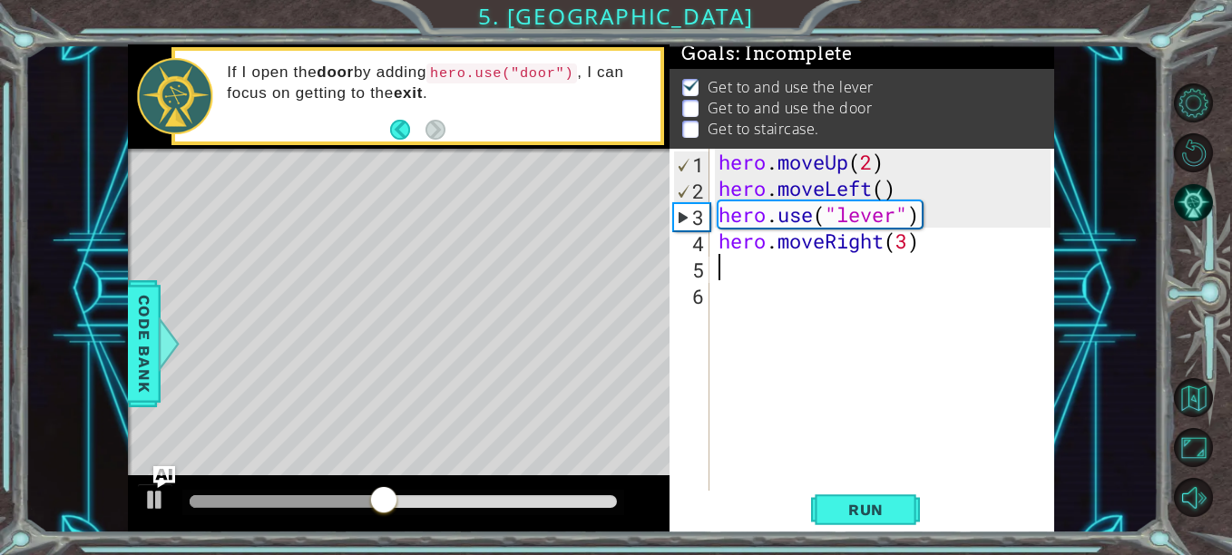
type textarea "u"
type textarea "l"
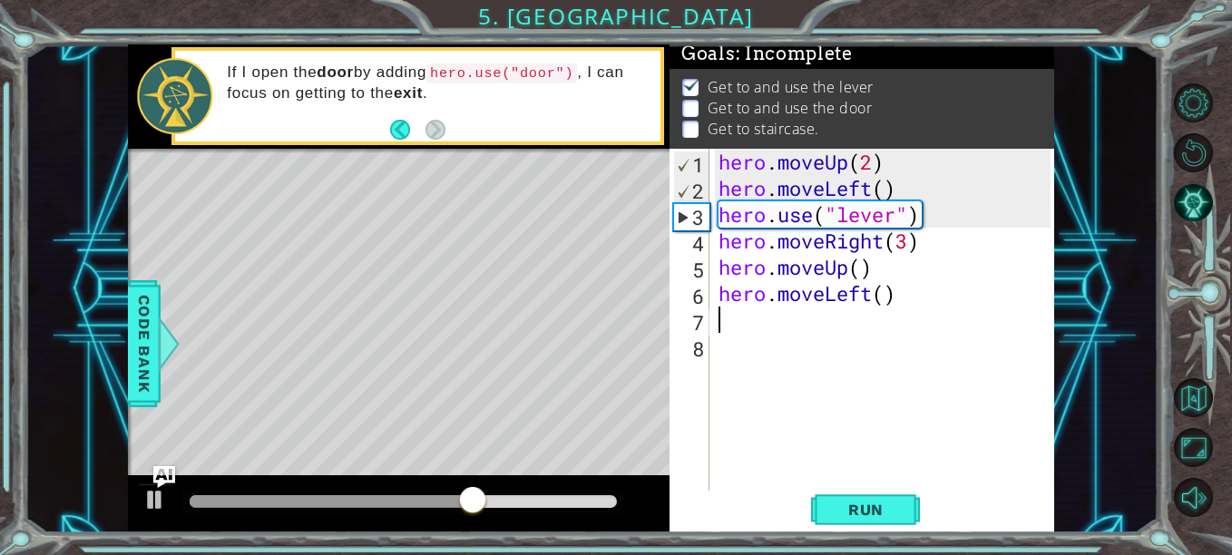
click at [885, 299] on div "hero . moveUp ( 2 ) hero . moveLeft ( ) hero . use ( "lever" ) hero . moveRight…" at bounding box center [887, 346] width 345 height 395
click at [874, 505] on span "Run" at bounding box center [866, 510] width 72 height 18
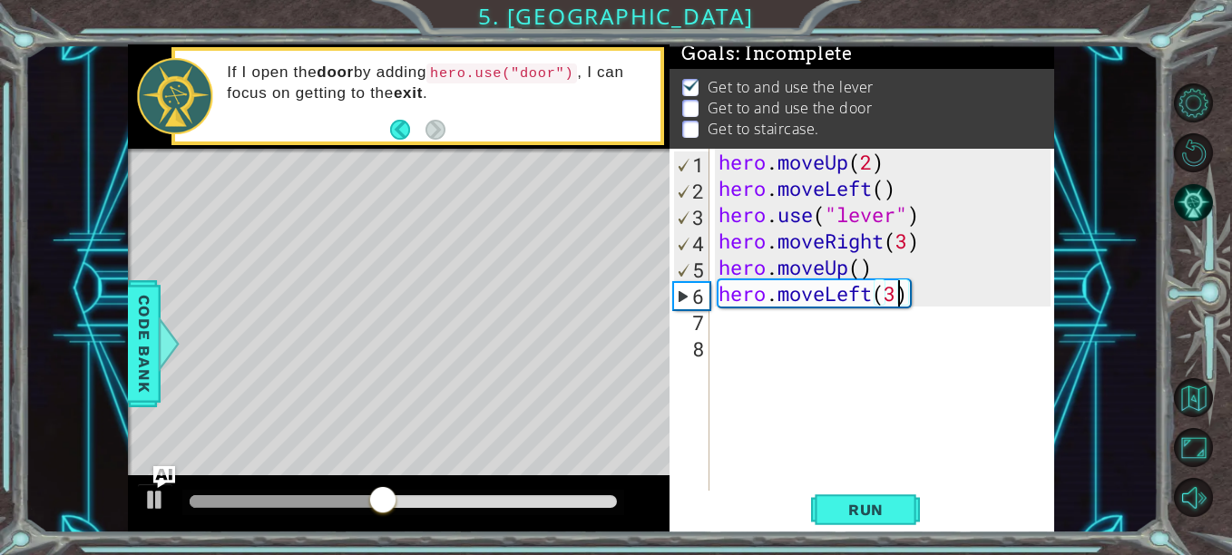
click at [922, 232] on div "hero . moveUp ( 2 ) hero . moveLeft ( ) hero . use ( "lever" ) hero . moveRight…" at bounding box center [887, 346] width 345 height 395
type textarea "hero.moveRight(3)"
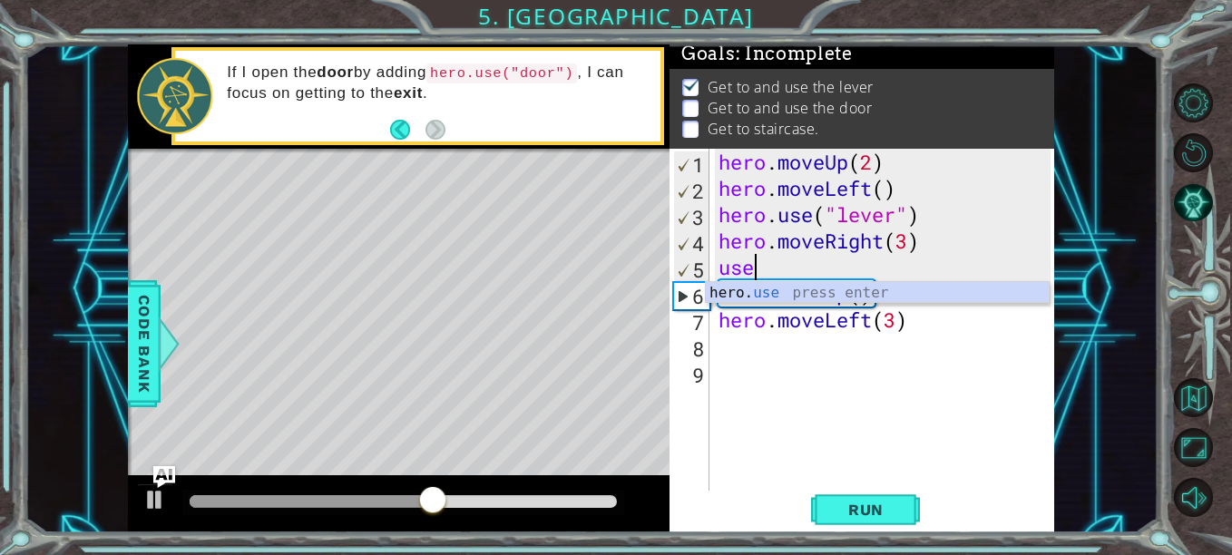
scroll to position [0, 1]
click at [843, 296] on div "hero. use press enter" at bounding box center [877, 314] width 343 height 65
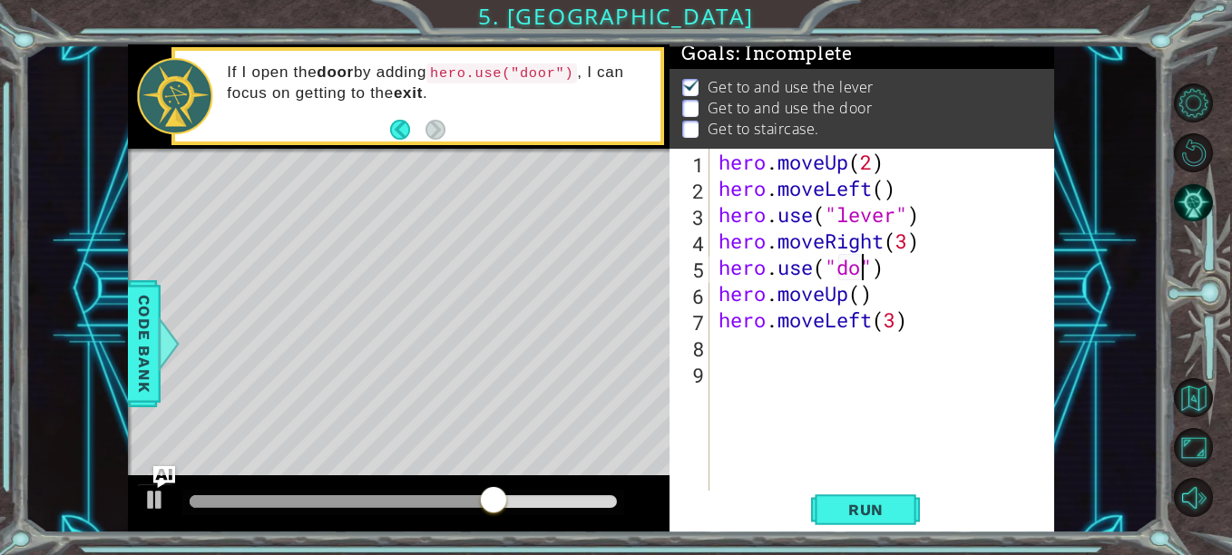
scroll to position [0, 8]
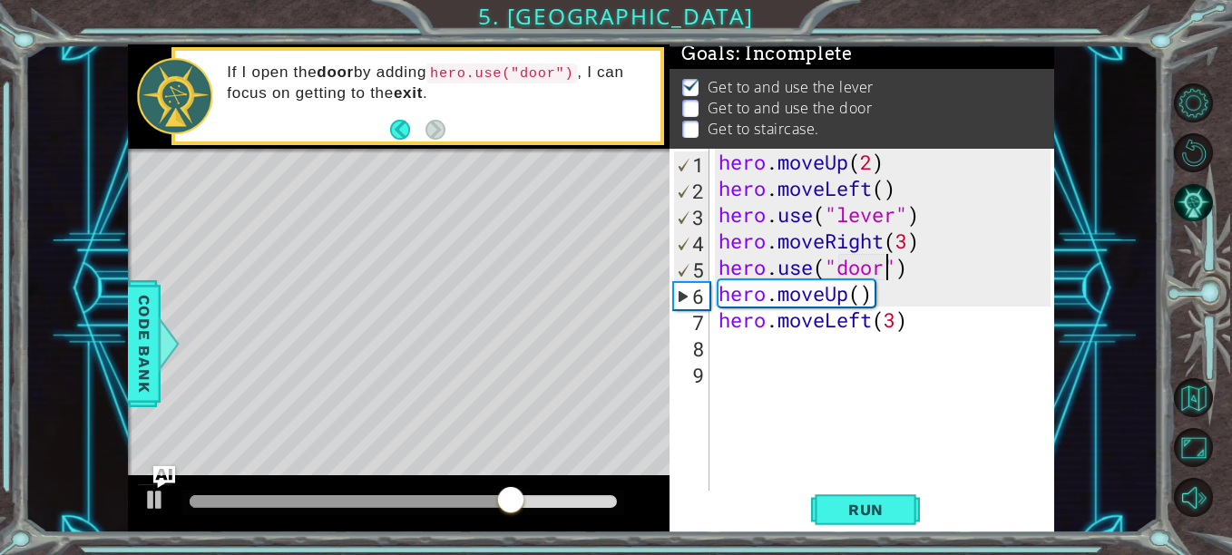
type textarea "hero.use("door")"
click at [892, 495] on button "Run" at bounding box center [865, 510] width 109 height 38
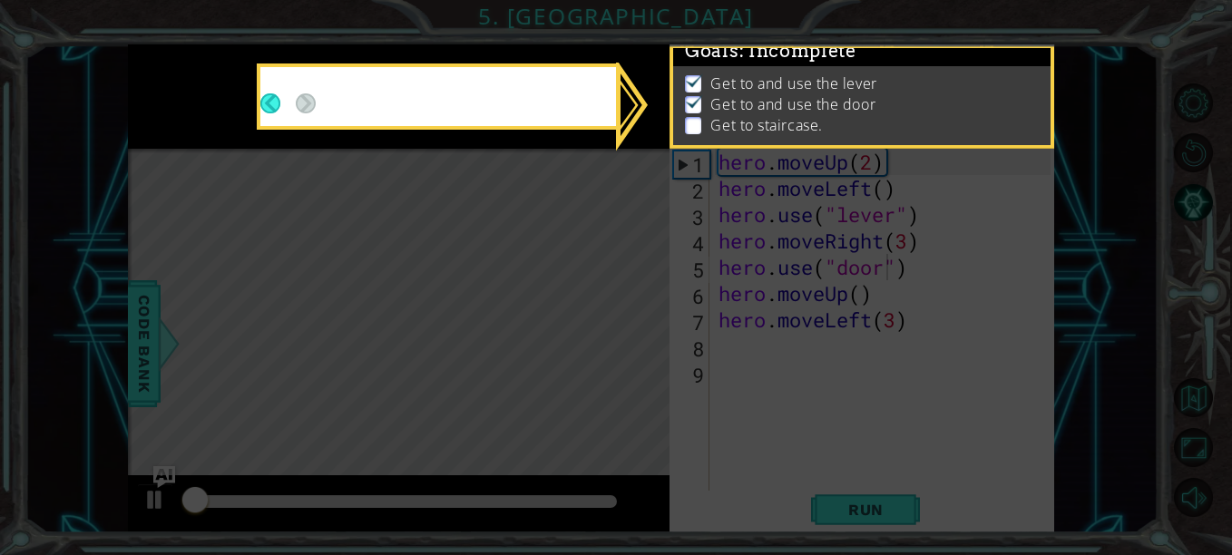
scroll to position [15, 0]
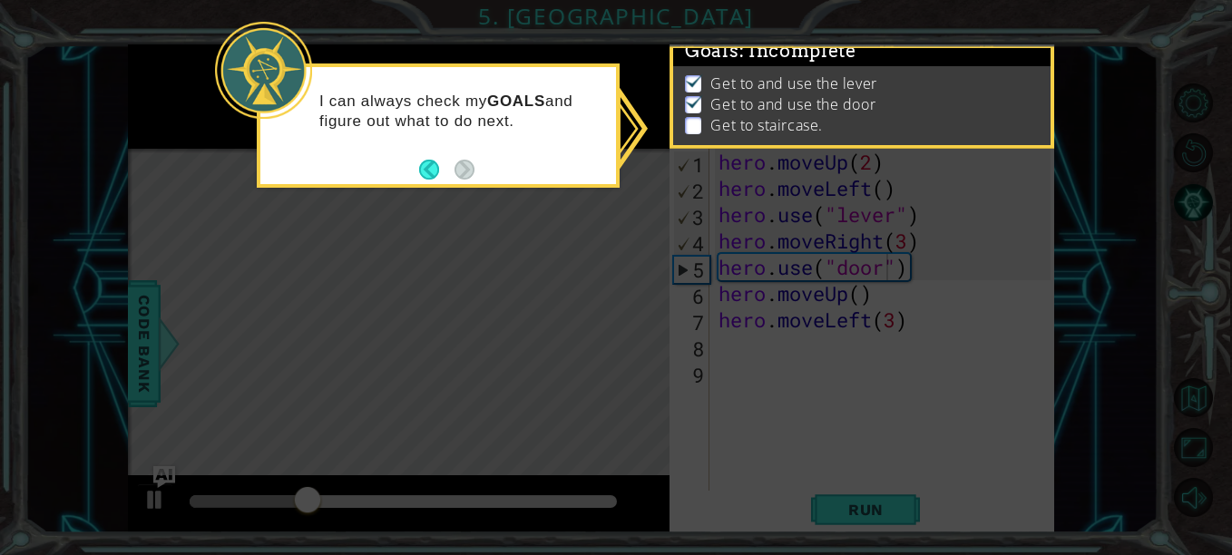
click at [426, 168] on button "Back" at bounding box center [436, 170] width 35 height 20
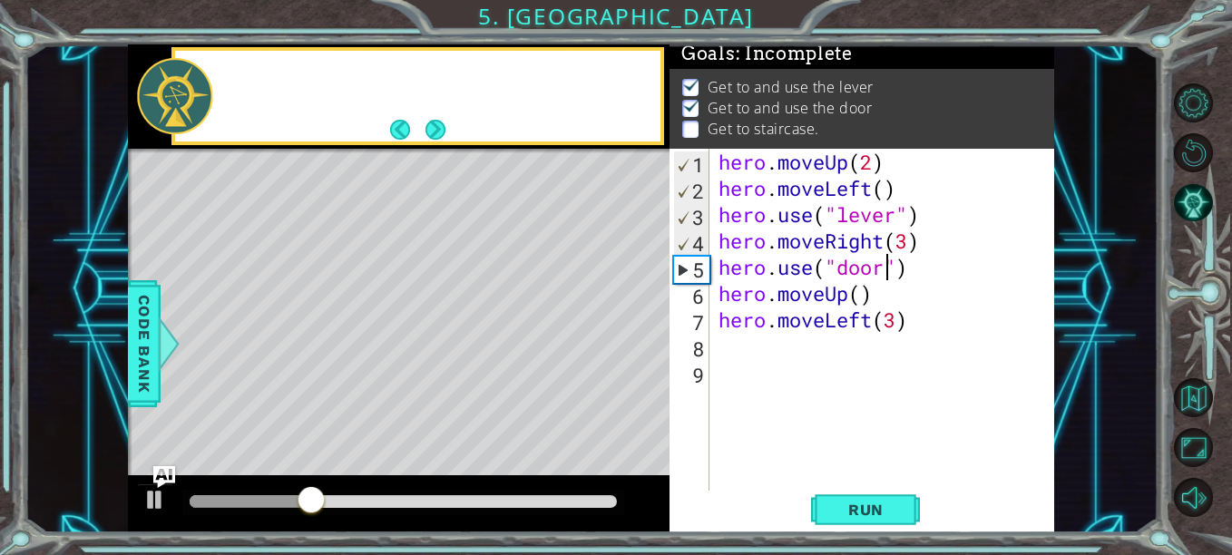
scroll to position [12, 0]
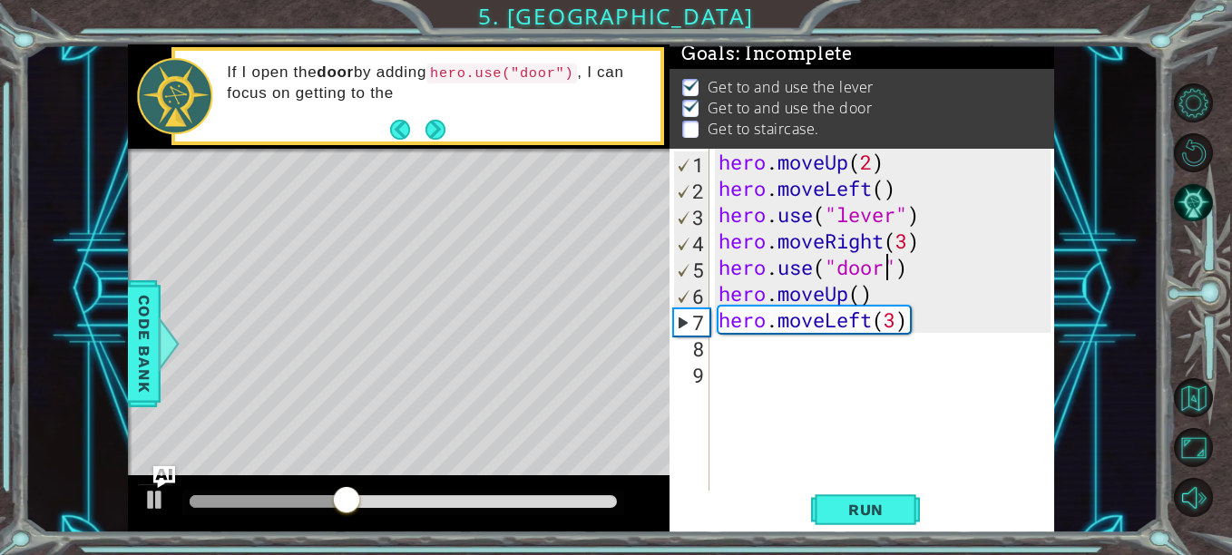
click at [435, 122] on button "Next" at bounding box center [436, 130] width 20 height 20
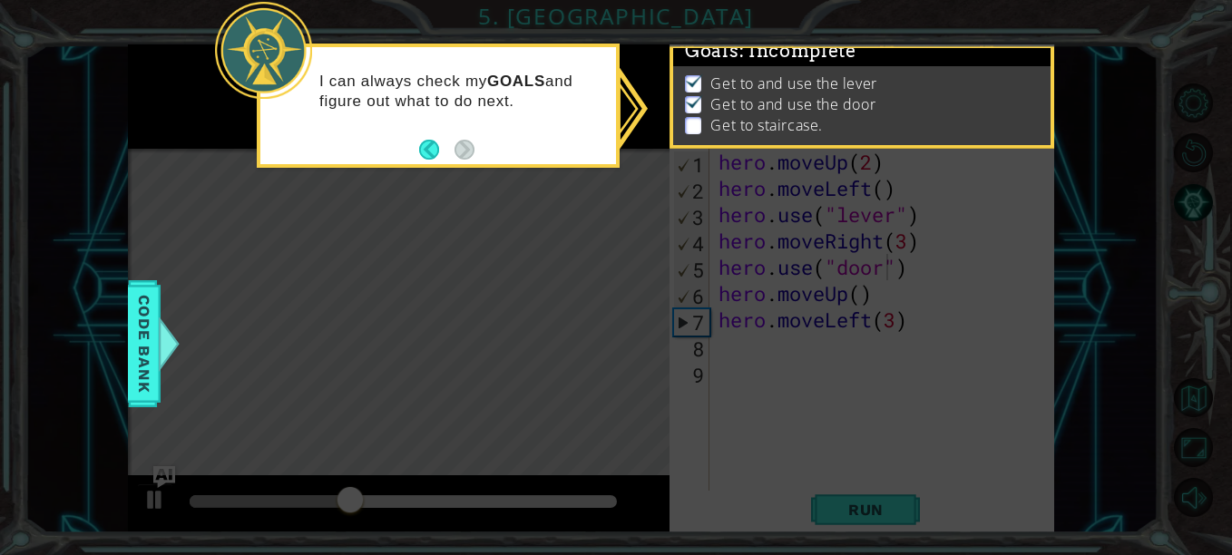
scroll to position [15, 0]
click at [753, 421] on icon at bounding box center [616, 277] width 1232 height 555
click at [863, 293] on icon at bounding box center [616, 277] width 1232 height 555
click at [737, 115] on p "Get to staircase." at bounding box center [766, 125] width 112 height 20
click at [705, 115] on li "Get to staircase." at bounding box center [864, 125] width 358 height 21
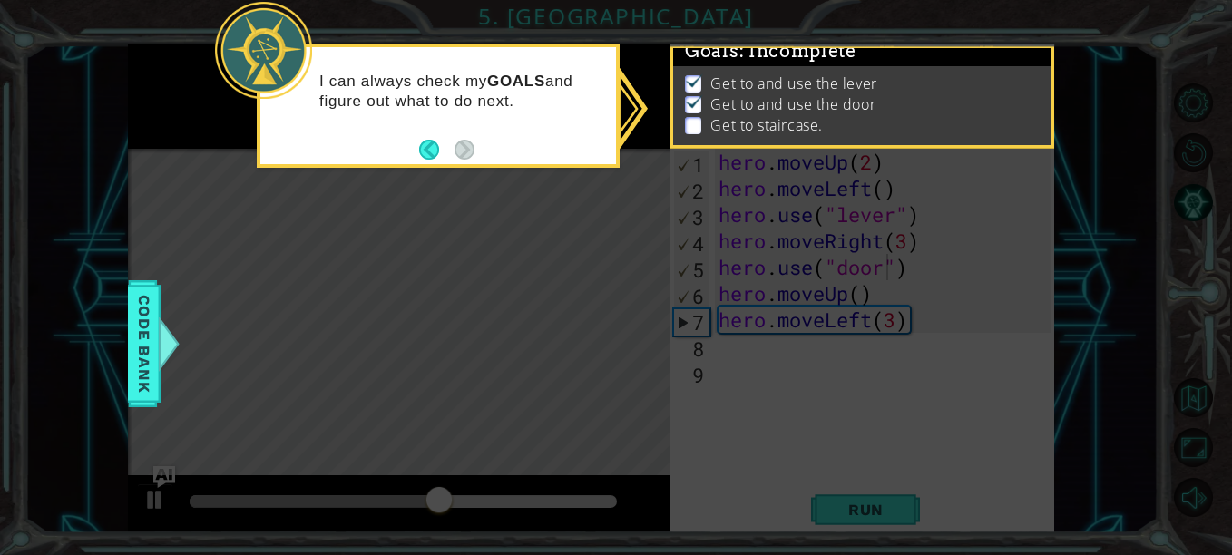
click at [822, 115] on p "Get to staircase." at bounding box center [766, 125] width 112 height 20
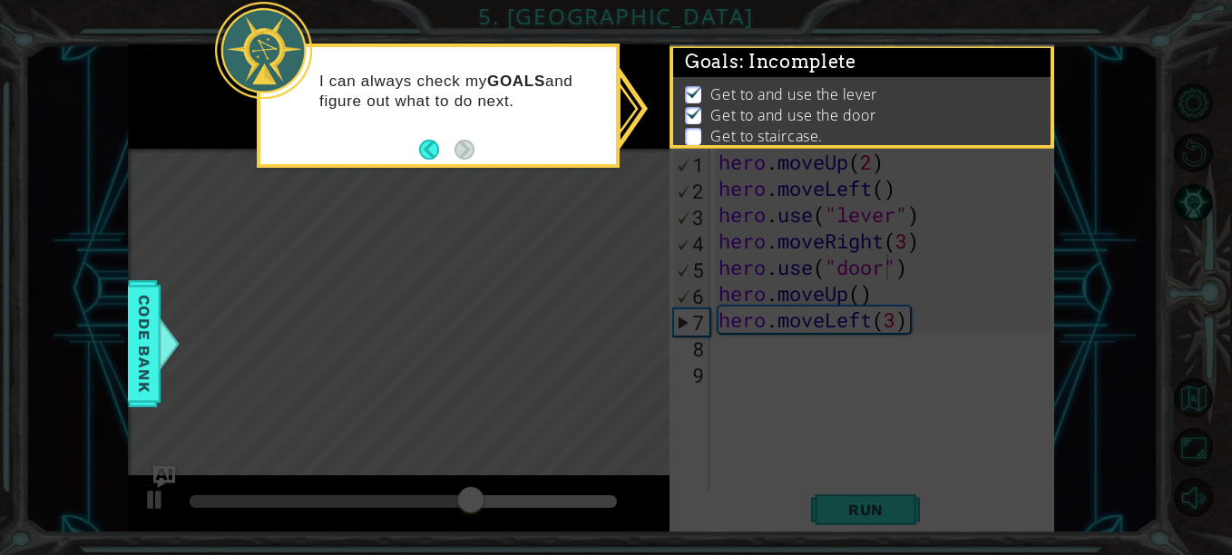
scroll to position [34, 0]
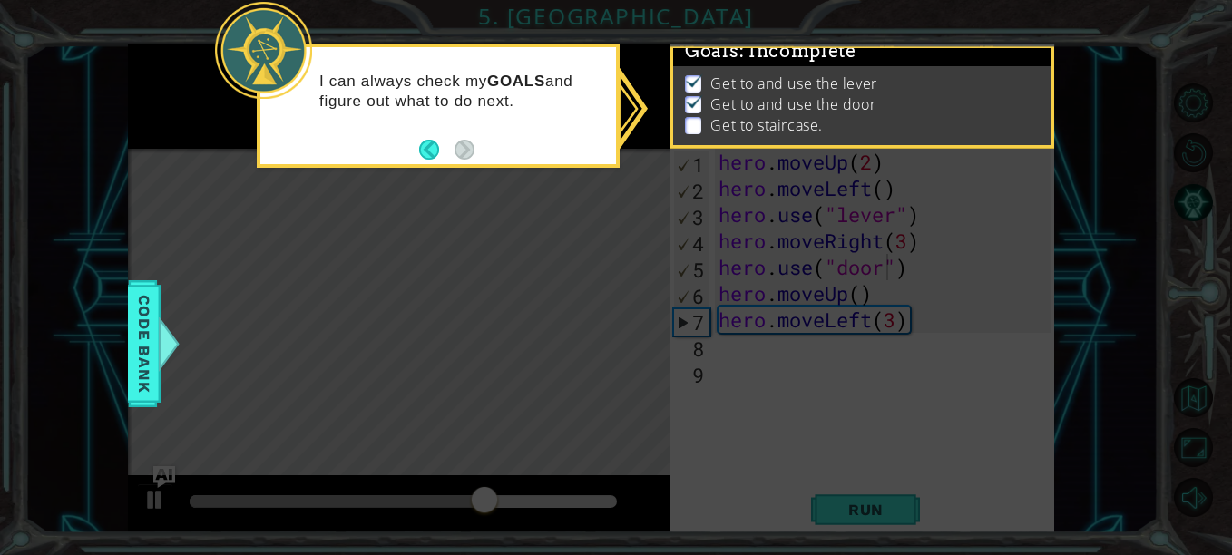
click at [426, 153] on button "Back" at bounding box center [436, 150] width 35 height 20
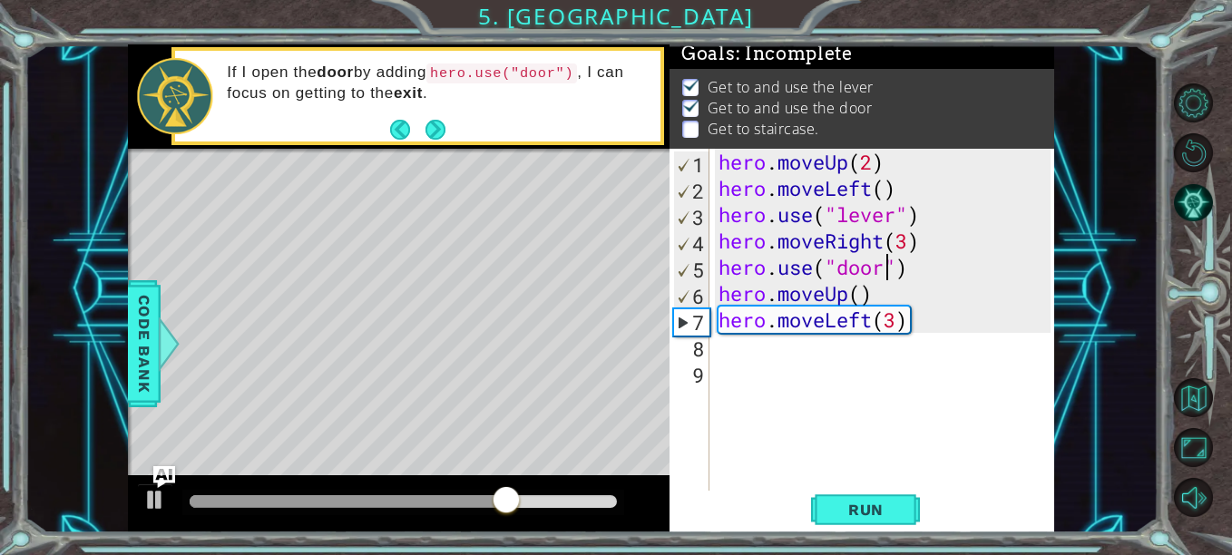
click at [790, 357] on div "hero . moveUp ( 2 ) hero . moveLeft ( ) hero . use ( "lever" ) hero . moveRight…" at bounding box center [887, 346] width 345 height 395
click at [865, 293] on div "hero . moveUp ( 2 ) hero . moveLeft ( ) hero . use ( "lever" ) hero . moveRight…" at bounding box center [887, 346] width 345 height 395
type textarea "hero.moveUp(2)"
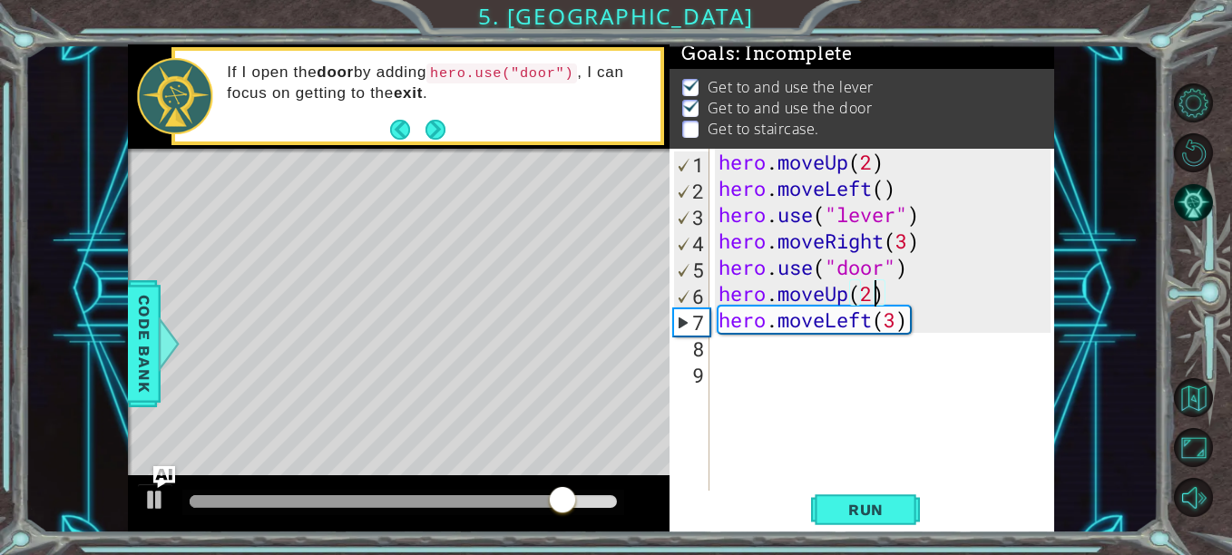
click at [880, 507] on span "Run" at bounding box center [866, 510] width 72 height 18
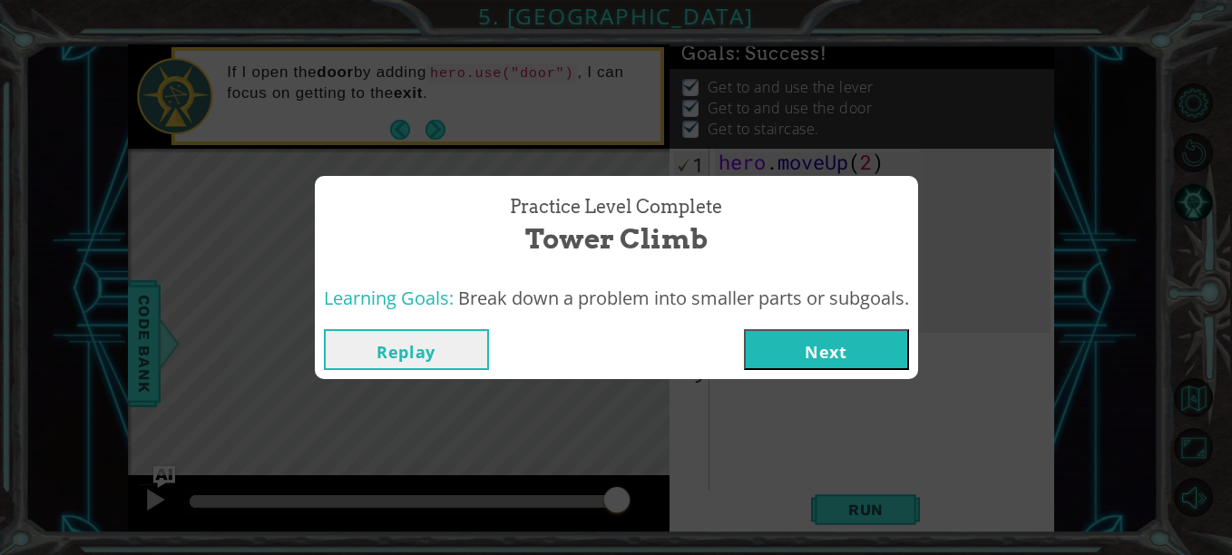
click button "Next" at bounding box center [826, 349] width 165 height 41
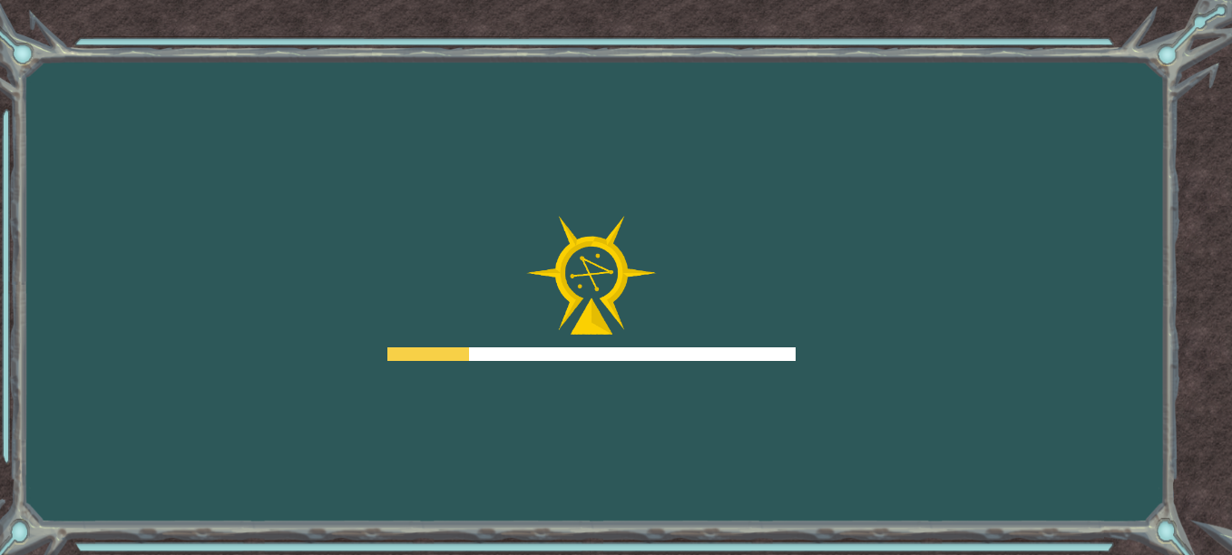
click at [870, 426] on div "Goals Error loading from server. Try refreshing the page. You'll need to join a…" at bounding box center [616, 277] width 1232 height 555
